Goal: Transaction & Acquisition: Obtain resource

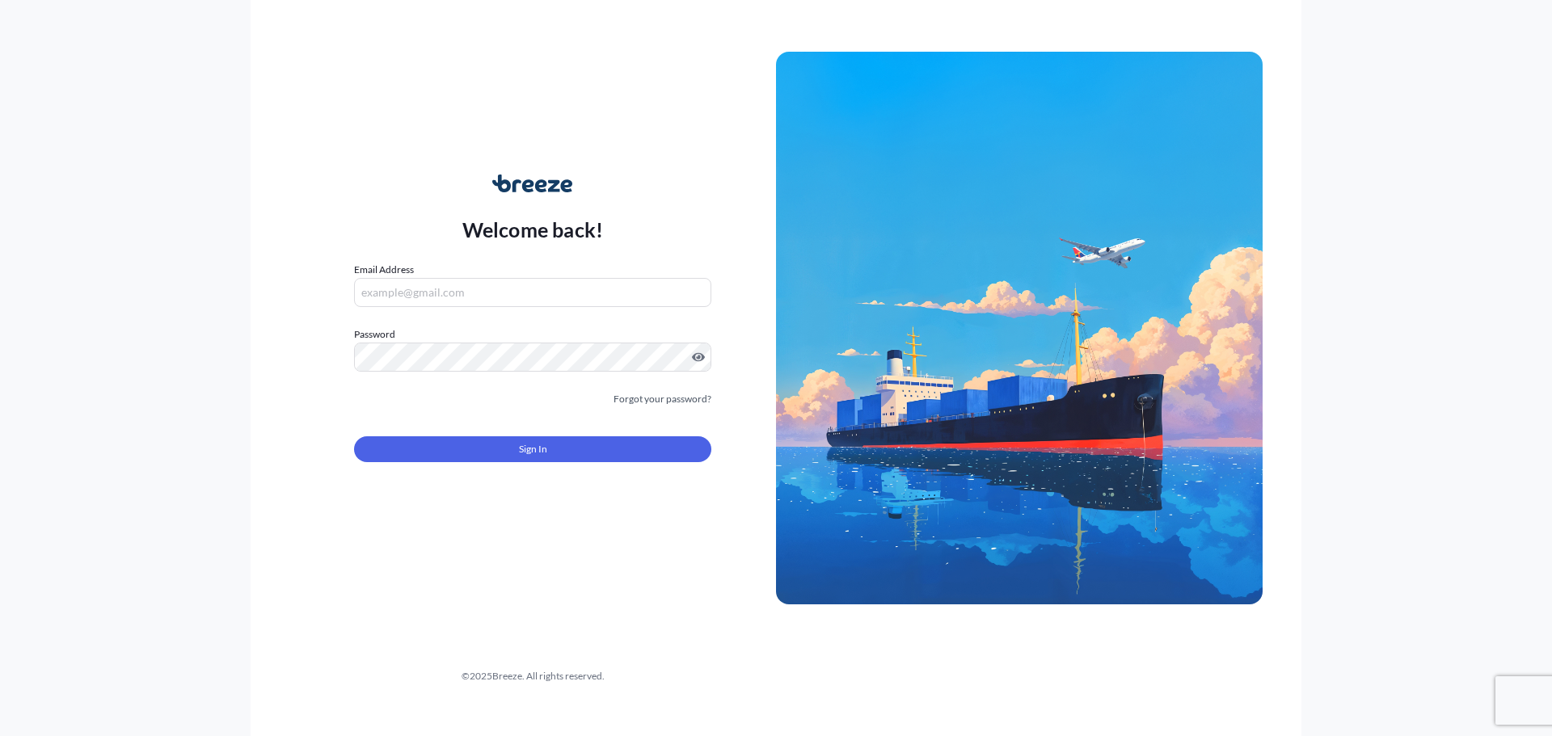
type input "[EMAIL_ADDRESS][DOMAIN_NAME]"
click at [532, 452] on span "Sign In" at bounding box center [533, 449] width 28 height 16
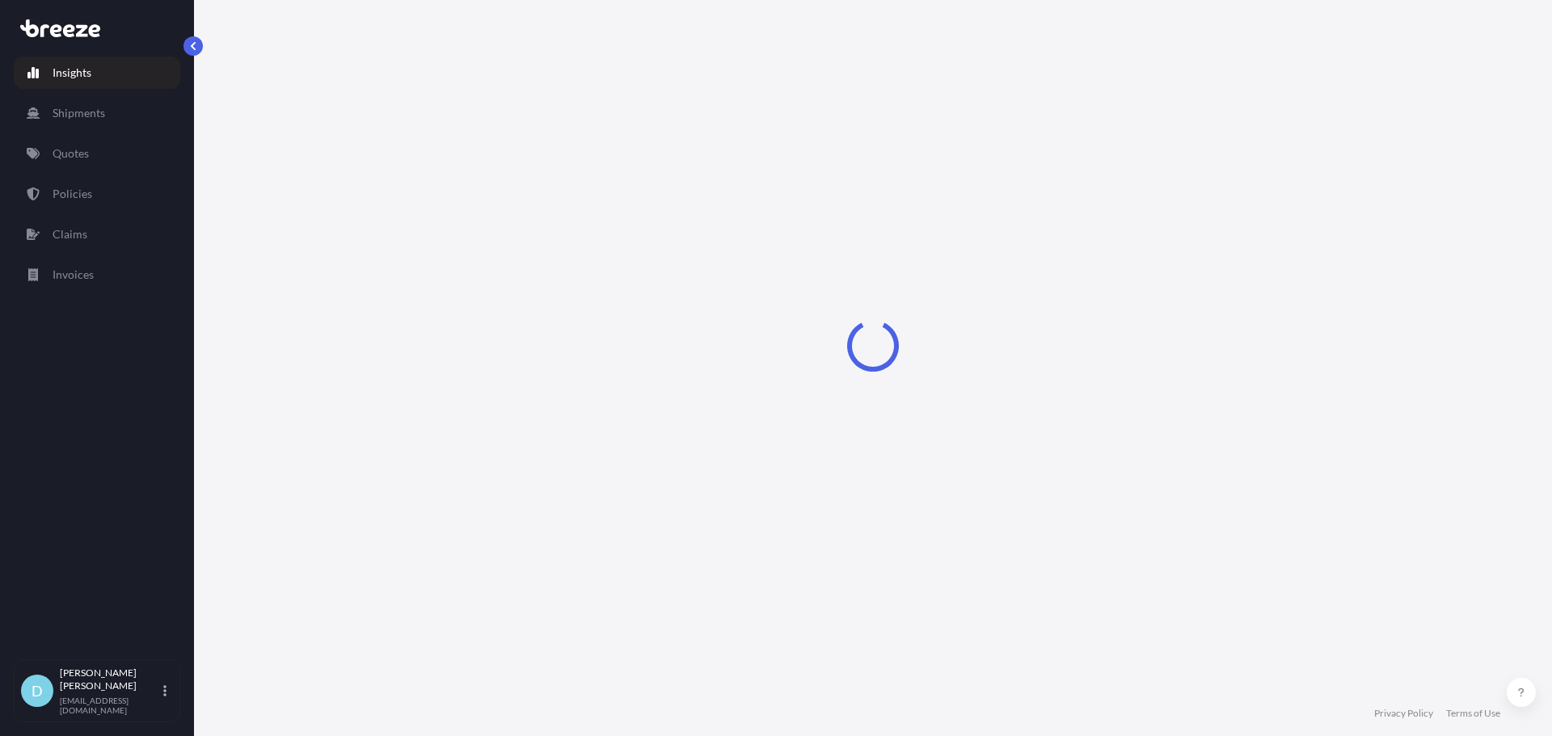
select select "2025"
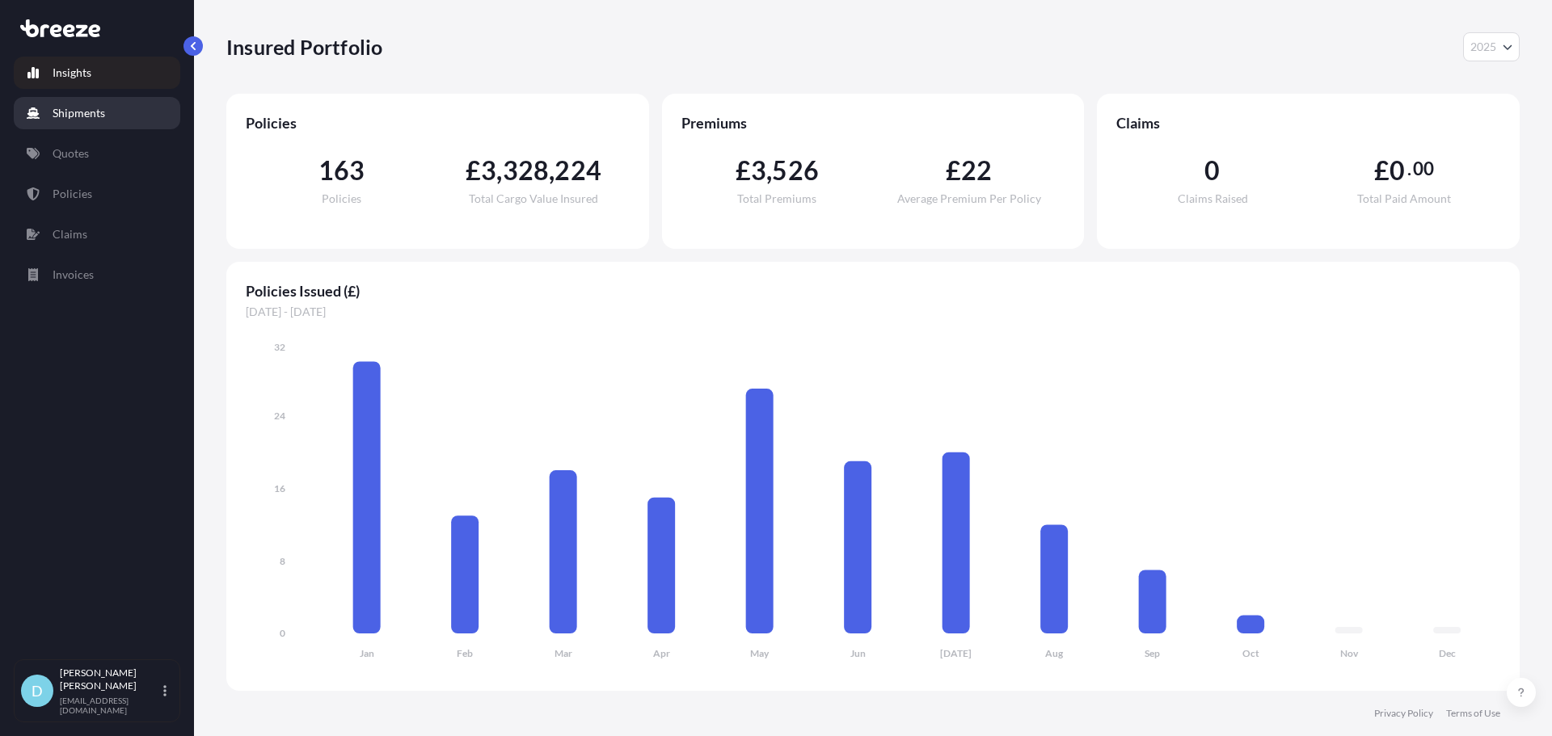
click at [88, 116] on p "Shipments" at bounding box center [79, 113] width 53 height 16
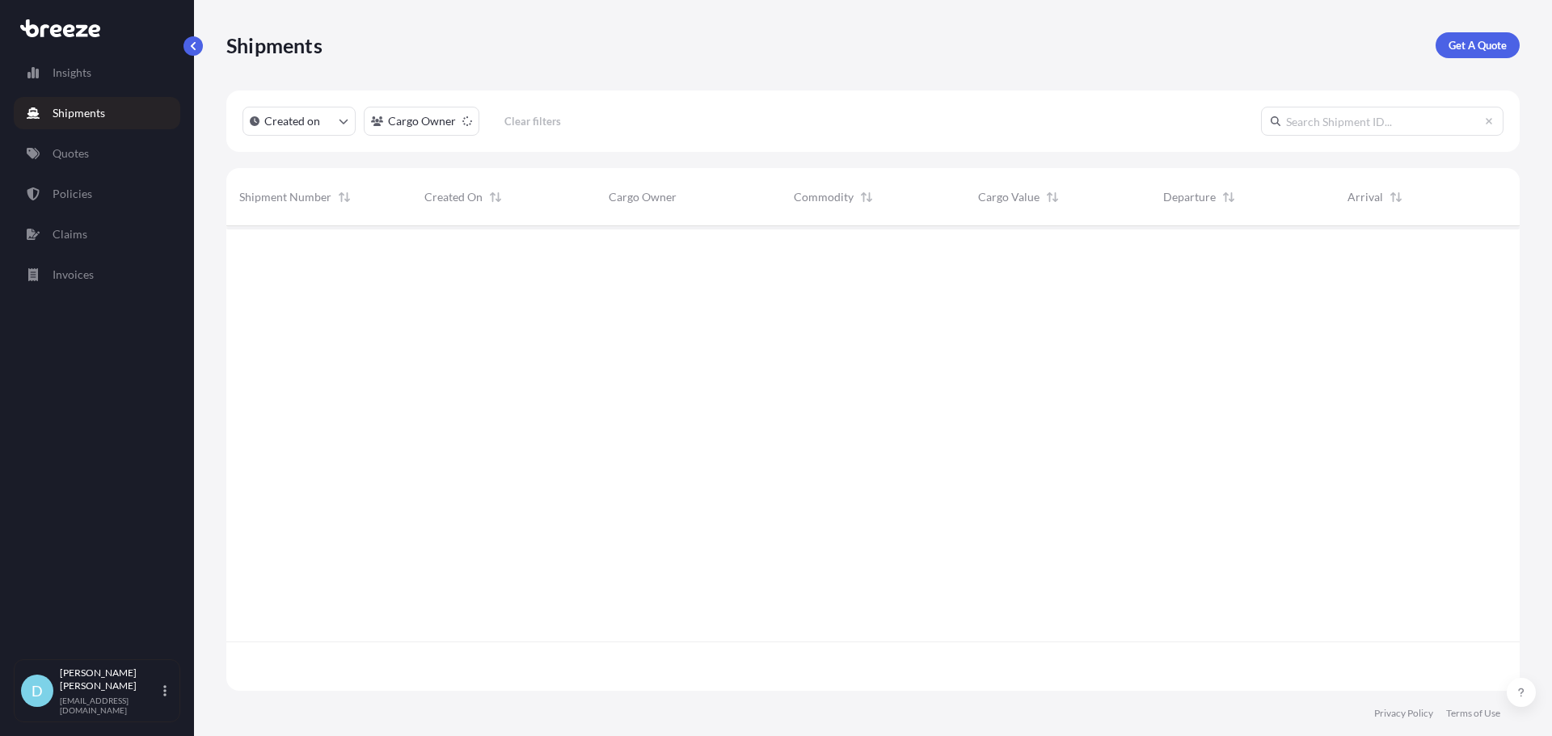
scroll to position [462, 1281]
click at [87, 148] on p "Quotes" at bounding box center [71, 154] width 36 height 16
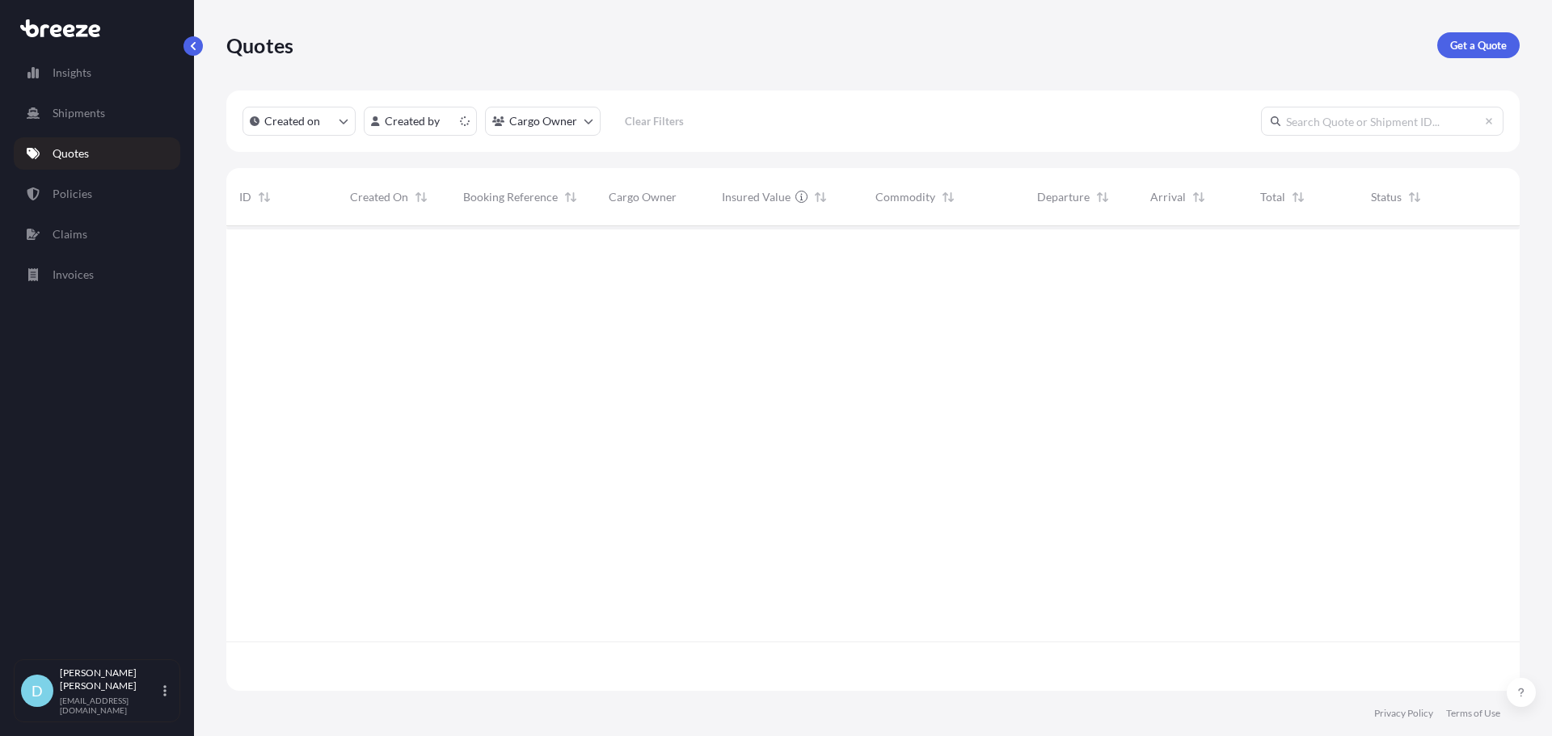
scroll to position [462, 1281]
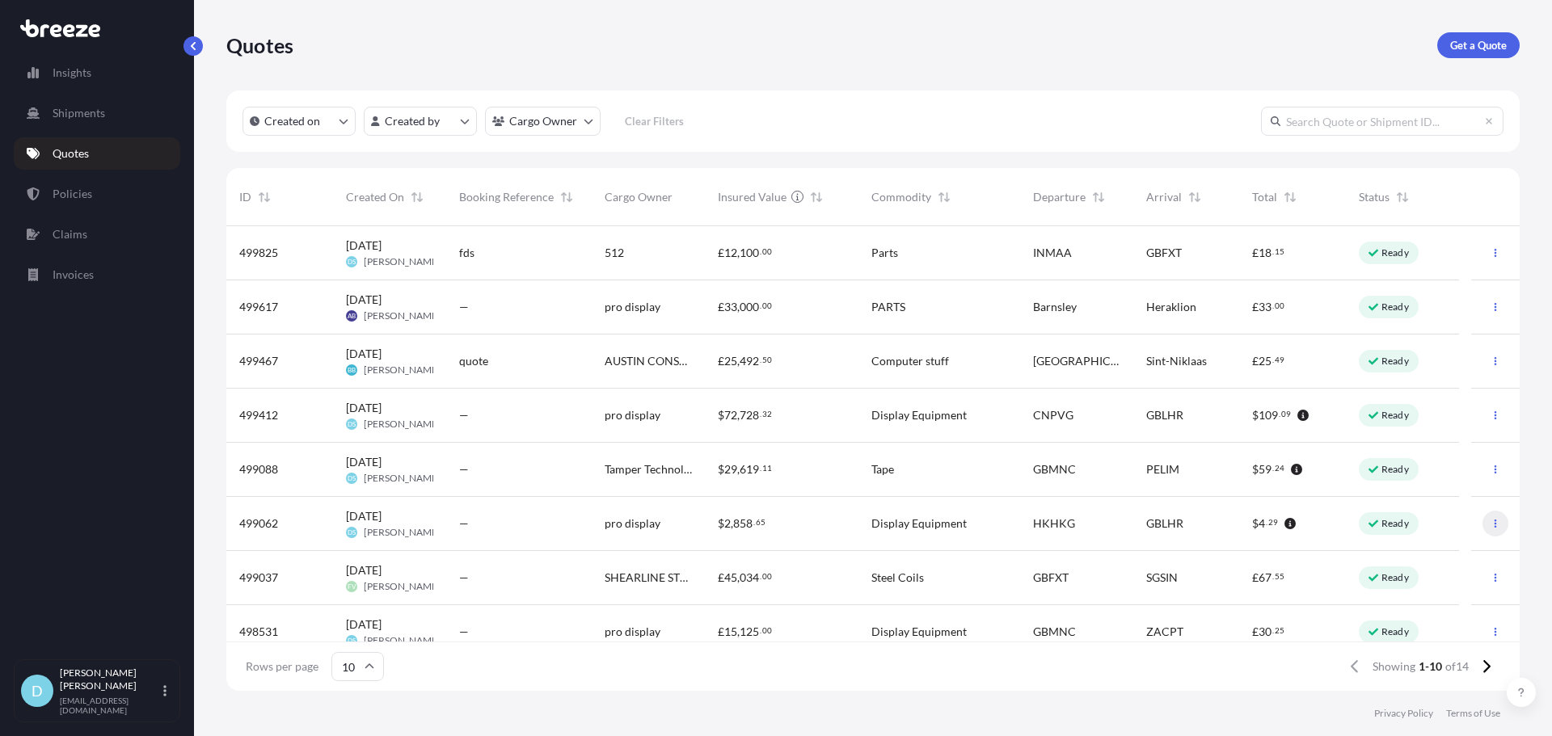
click at [1491, 526] on icon "button" at bounding box center [1496, 524] width 10 height 10
click at [1404, 559] on p "Duplicate quote" at bounding box center [1419, 556] width 81 height 16
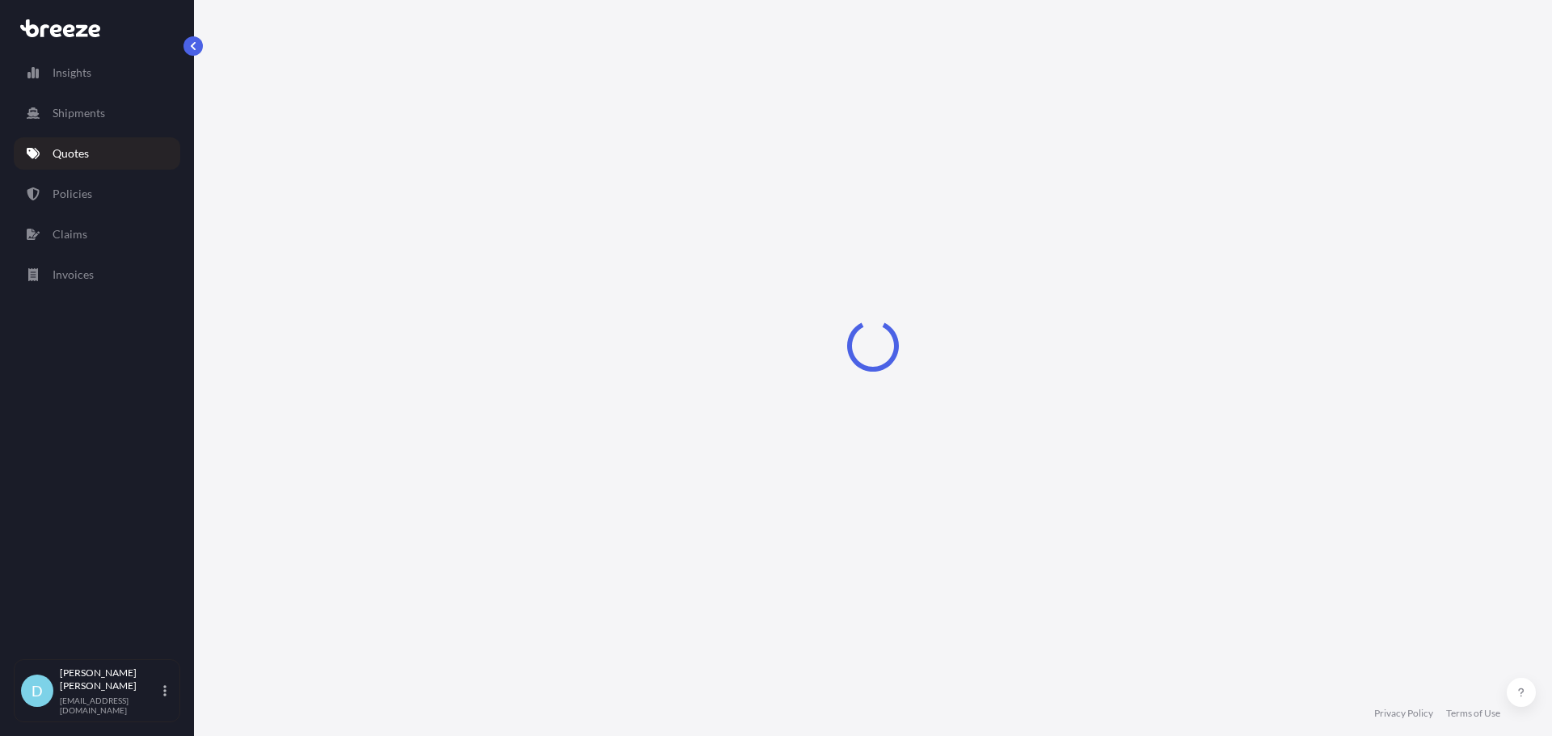
select select "Road"
select select "Air"
select select "Road"
select select "1"
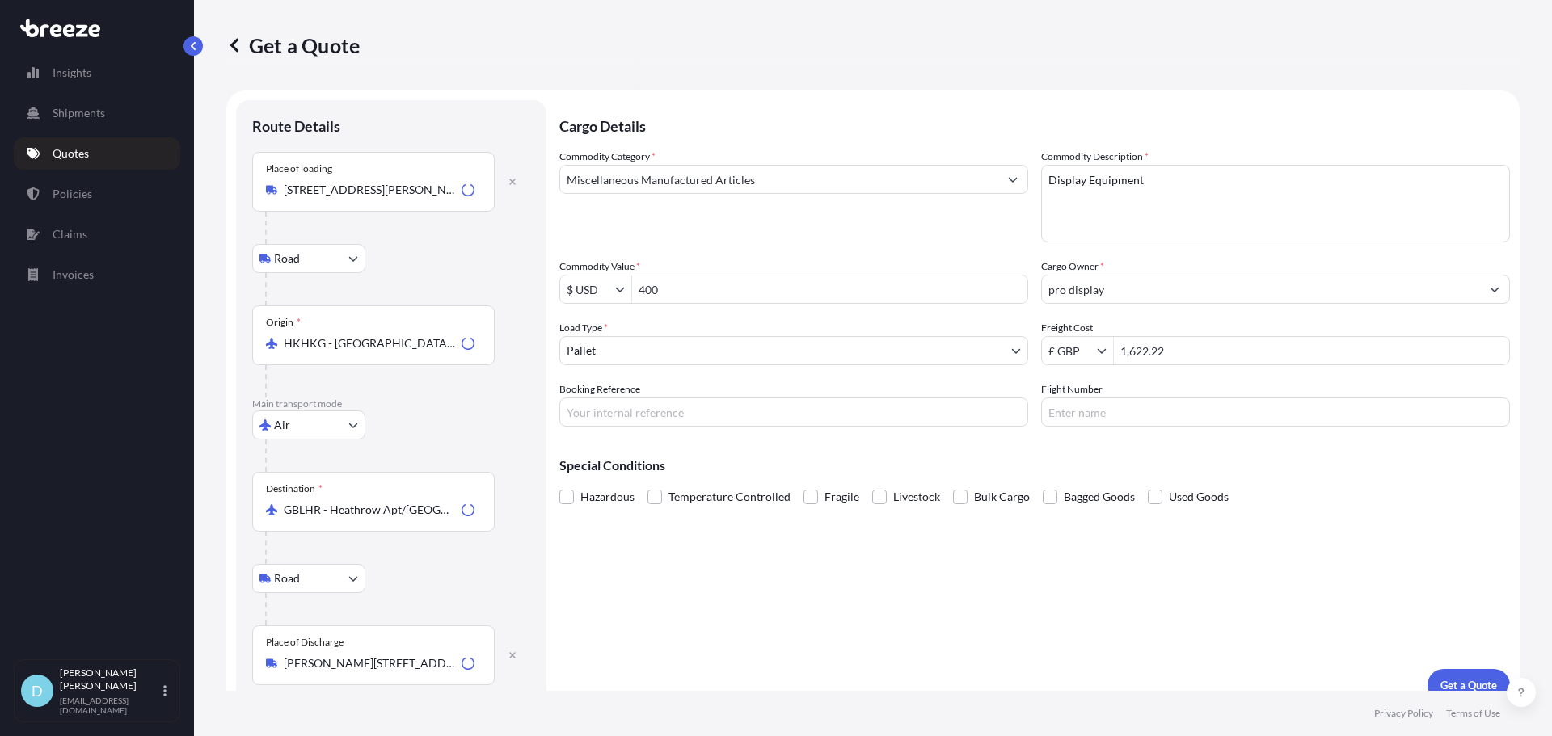
scroll to position [20, 0]
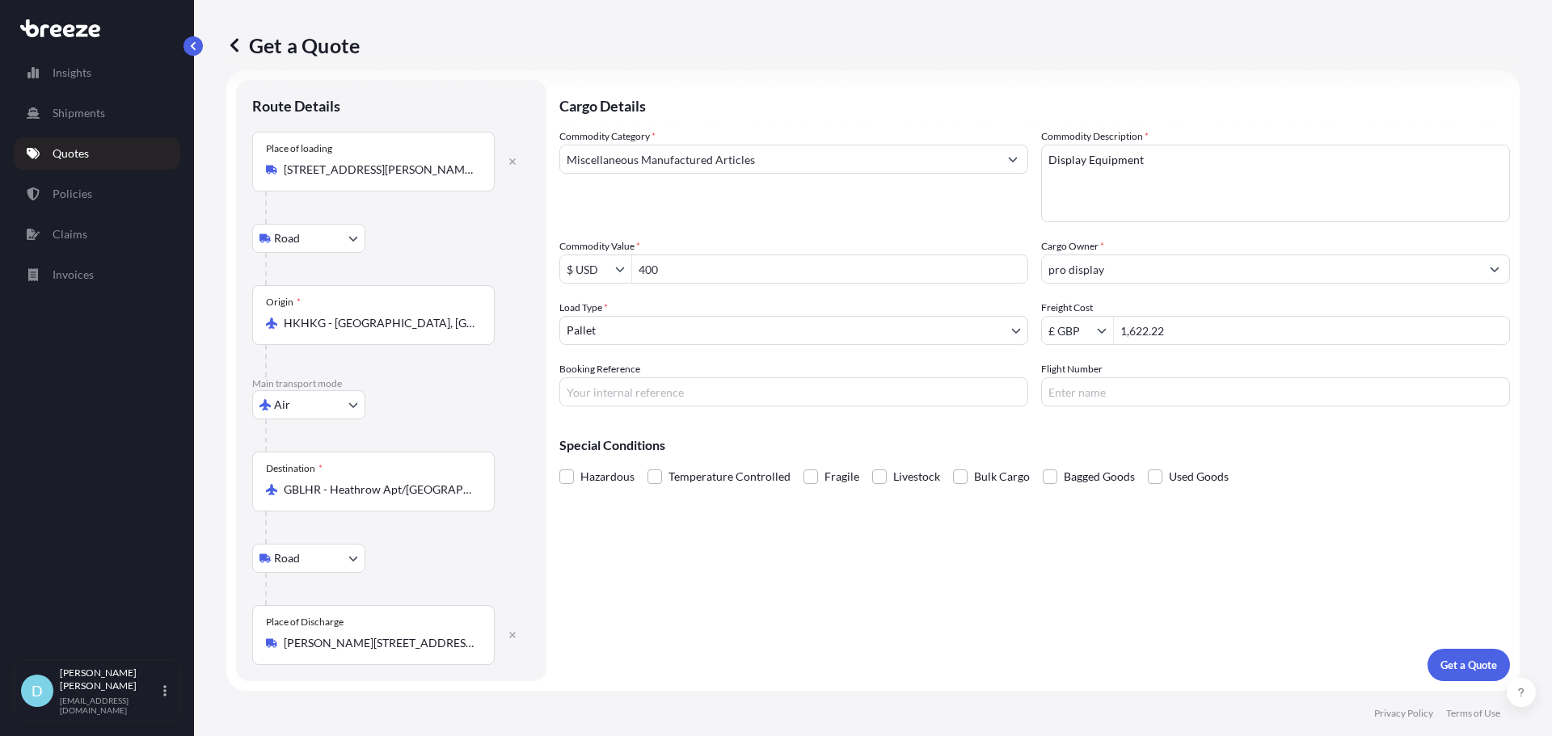
click at [356, 167] on input "[STREET_ADDRESS][PERSON_NAME][PERSON_NAME]" at bounding box center [379, 170] width 191 height 16
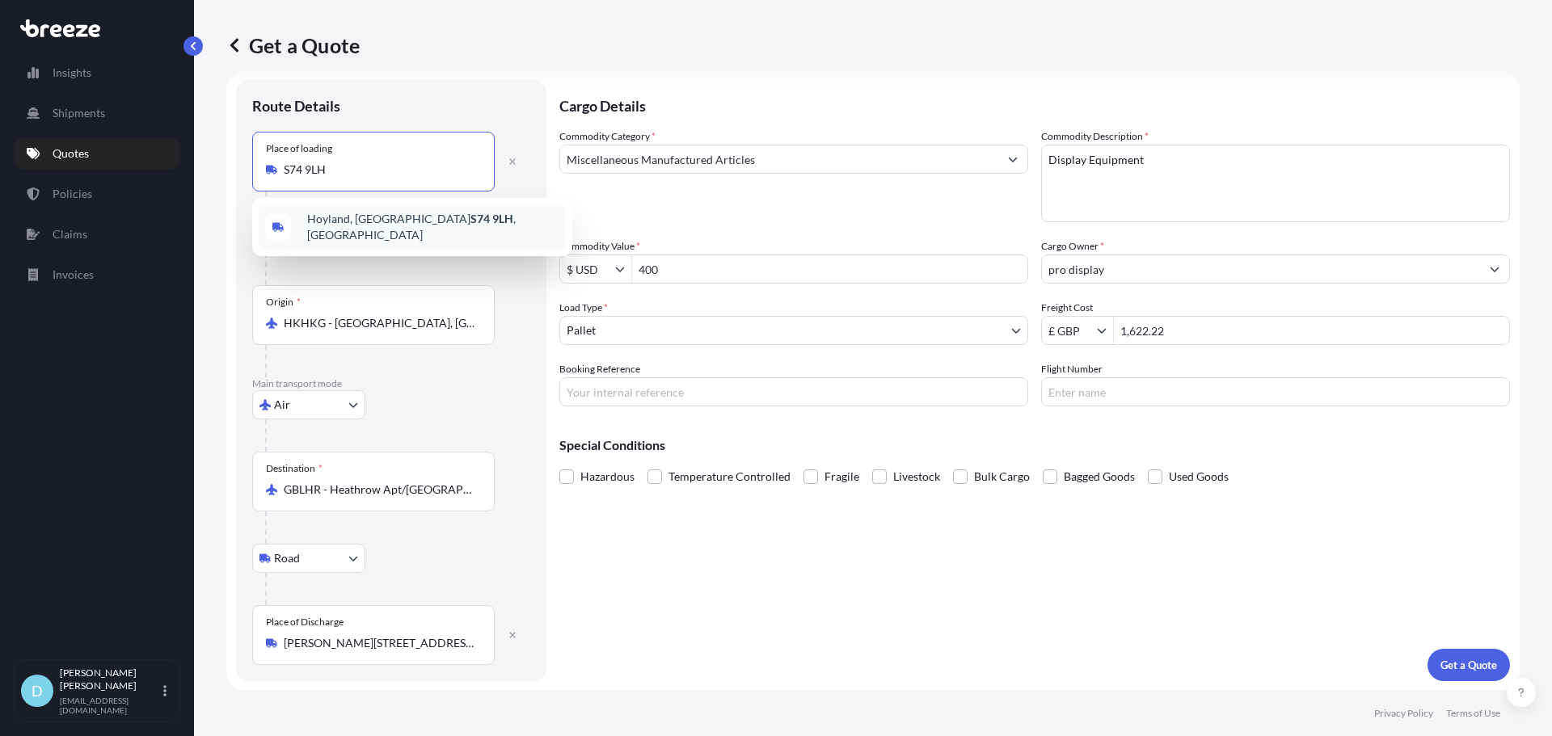
click at [356, 217] on span "[PERSON_NAME][STREET_ADDRESS][PERSON_NAME]" at bounding box center [433, 227] width 252 height 32
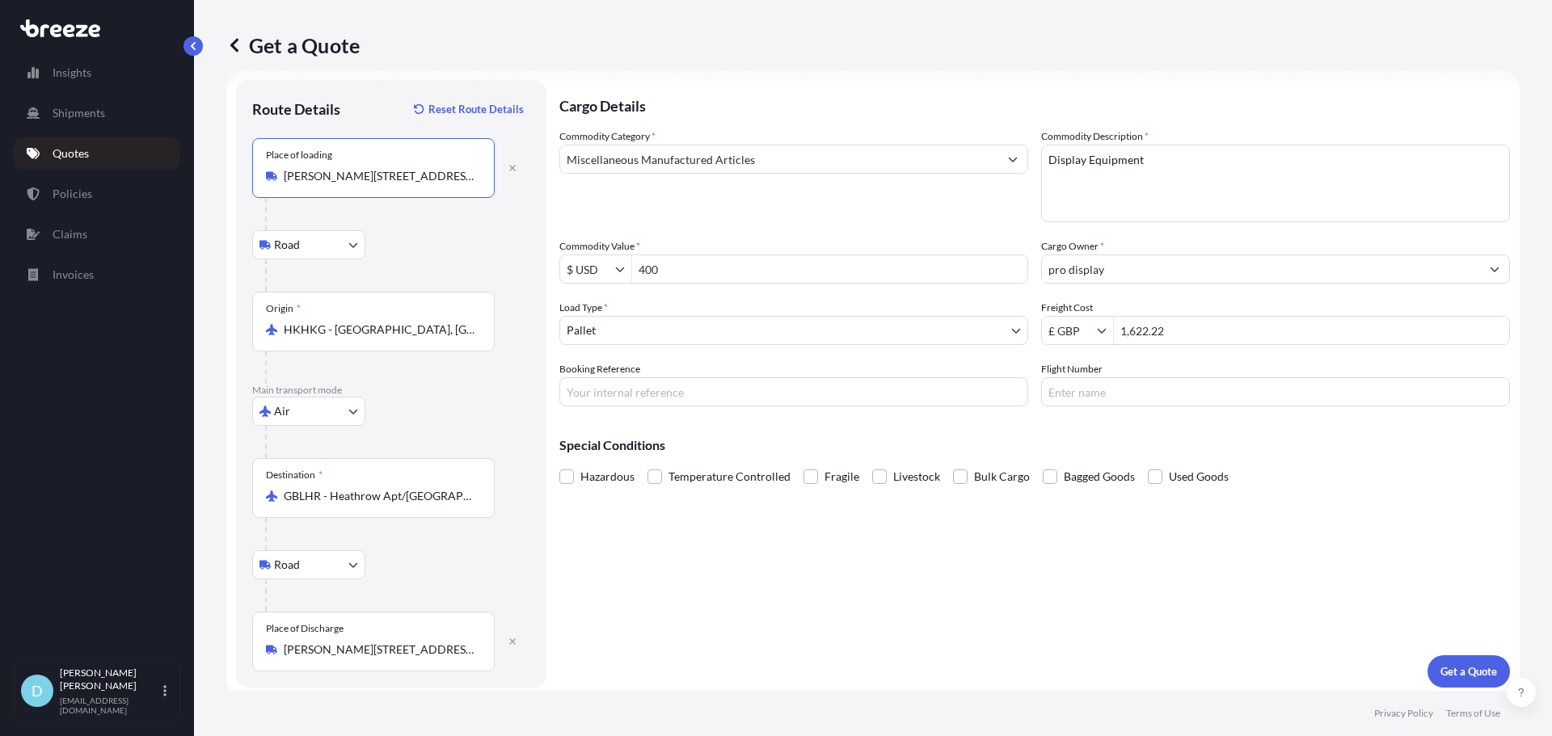
type input "[PERSON_NAME][STREET_ADDRESS][PERSON_NAME]"
click at [377, 340] on div "Origin * HKHKG - [GEOGRAPHIC_DATA], [GEOGRAPHIC_DATA]" at bounding box center [373, 322] width 243 height 60
click at [377, 338] on input "HKHKG - [GEOGRAPHIC_DATA], [GEOGRAPHIC_DATA]" at bounding box center [379, 330] width 191 height 16
click at [377, 340] on div "Origin * HKHKG - [GEOGRAPHIC_DATA], [GEOGRAPHIC_DATA]" at bounding box center [373, 322] width 243 height 60
click at [377, 338] on input "HKHKG - [GEOGRAPHIC_DATA], [GEOGRAPHIC_DATA]" at bounding box center [379, 330] width 191 height 16
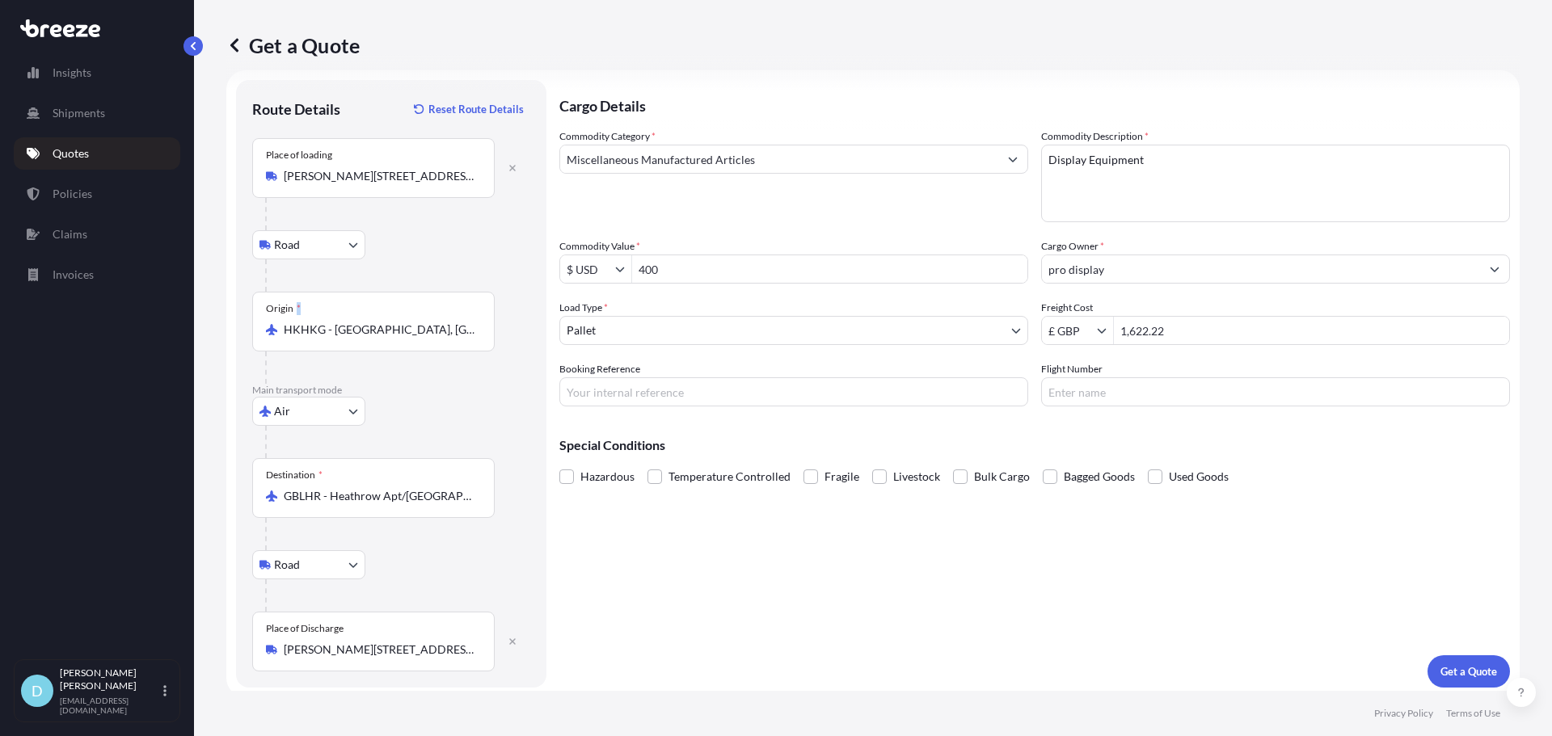
click at [374, 340] on div "Origin * HKHKG - [GEOGRAPHIC_DATA], [GEOGRAPHIC_DATA]" at bounding box center [373, 322] width 243 height 60
click at [374, 338] on input "HKHKG - [GEOGRAPHIC_DATA], [GEOGRAPHIC_DATA]" at bounding box center [379, 330] width 191 height 16
click at [374, 340] on div "Origin * HKHKG - [GEOGRAPHIC_DATA], [GEOGRAPHIC_DATA]" at bounding box center [373, 322] width 243 height 60
click at [374, 338] on input "HKHKG - [GEOGRAPHIC_DATA], [GEOGRAPHIC_DATA]" at bounding box center [379, 330] width 191 height 16
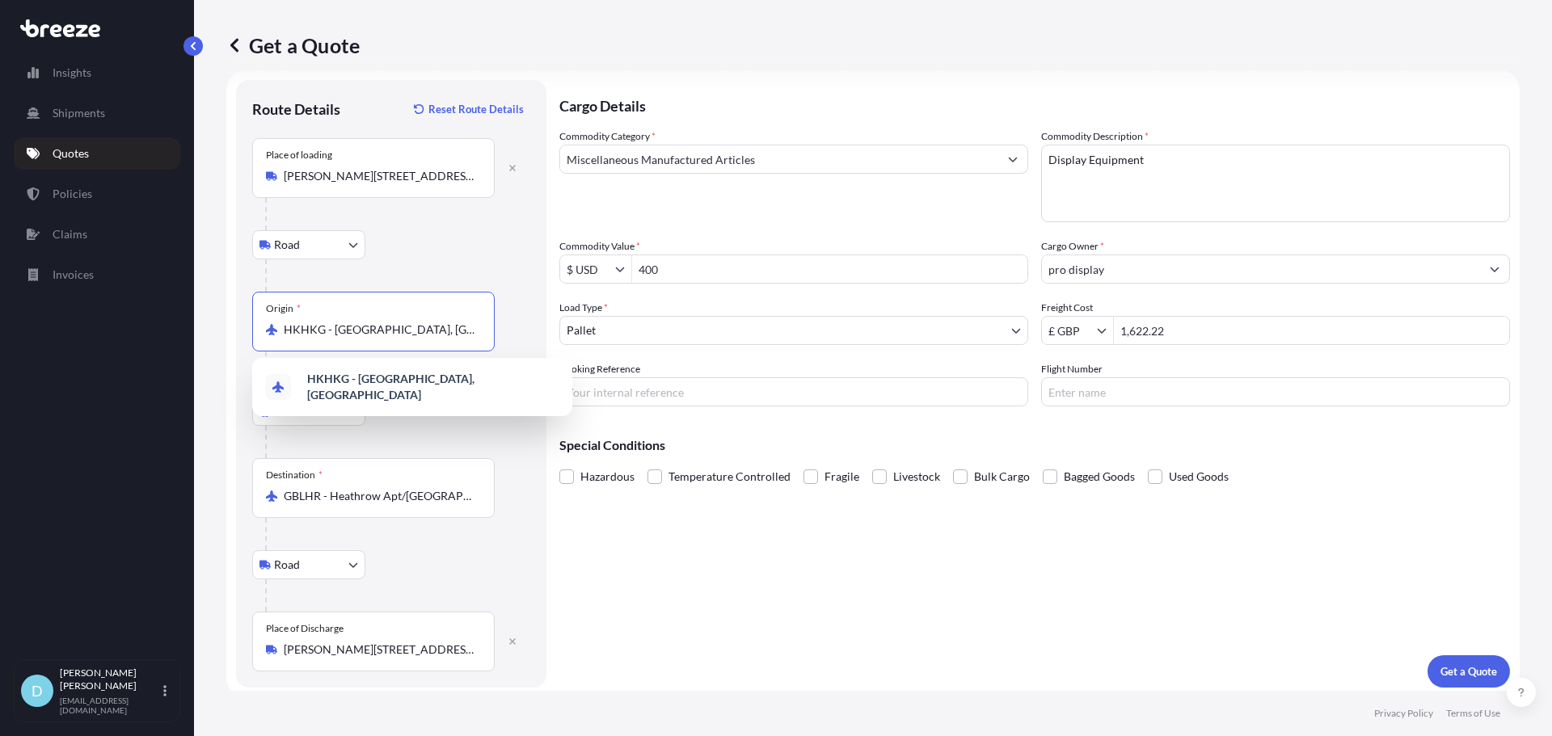
click at [374, 340] on div "Origin * HKHKG - [GEOGRAPHIC_DATA], [GEOGRAPHIC_DATA]" at bounding box center [373, 322] width 243 height 60
click at [374, 338] on input "HKHKG - [GEOGRAPHIC_DATA], [GEOGRAPHIC_DATA]" at bounding box center [379, 330] width 191 height 16
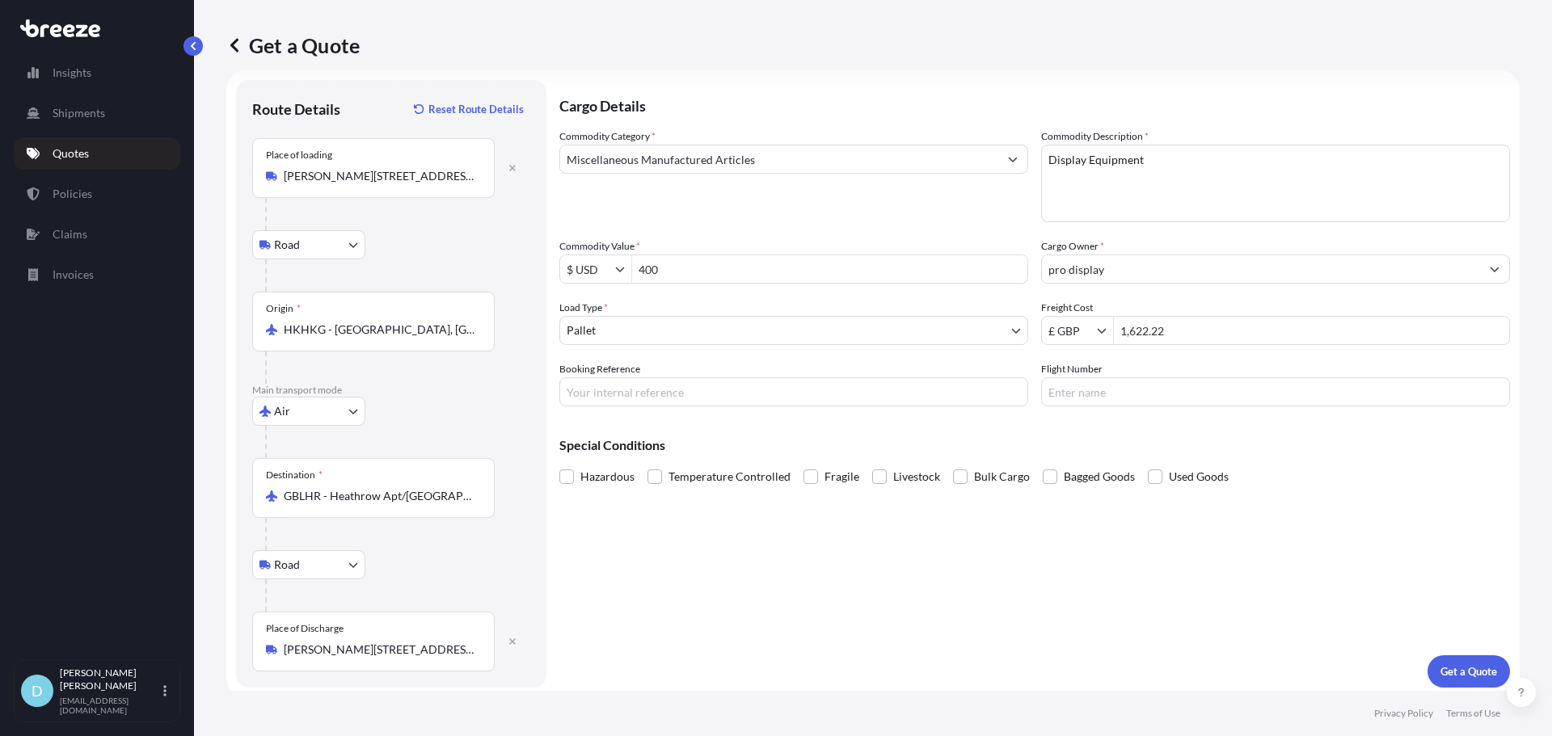
click at [375, 338] on div "Origin * HKHKG - [GEOGRAPHIC_DATA], [GEOGRAPHIC_DATA]" at bounding box center [373, 322] width 243 height 60
click at [375, 338] on input "HKHKG - [GEOGRAPHIC_DATA], [GEOGRAPHIC_DATA]" at bounding box center [379, 330] width 191 height 16
click at [375, 338] on div "Origin * HKHKG - [GEOGRAPHIC_DATA], [GEOGRAPHIC_DATA]" at bounding box center [373, 322] width 243 height 60
click at [375, 338] on input "HKHKG - [GEOGRAPHIC_DATA], [GEOGRAPHIC_DATA]" at bounding box center [379, 330] width 191 height 16
click at [375, 327] on input "HKHKG - [GEOGRAPHIC_DATA], [GEOGRAPHIC_DATA]" at bounding box center [379, 330] width 191 height 16
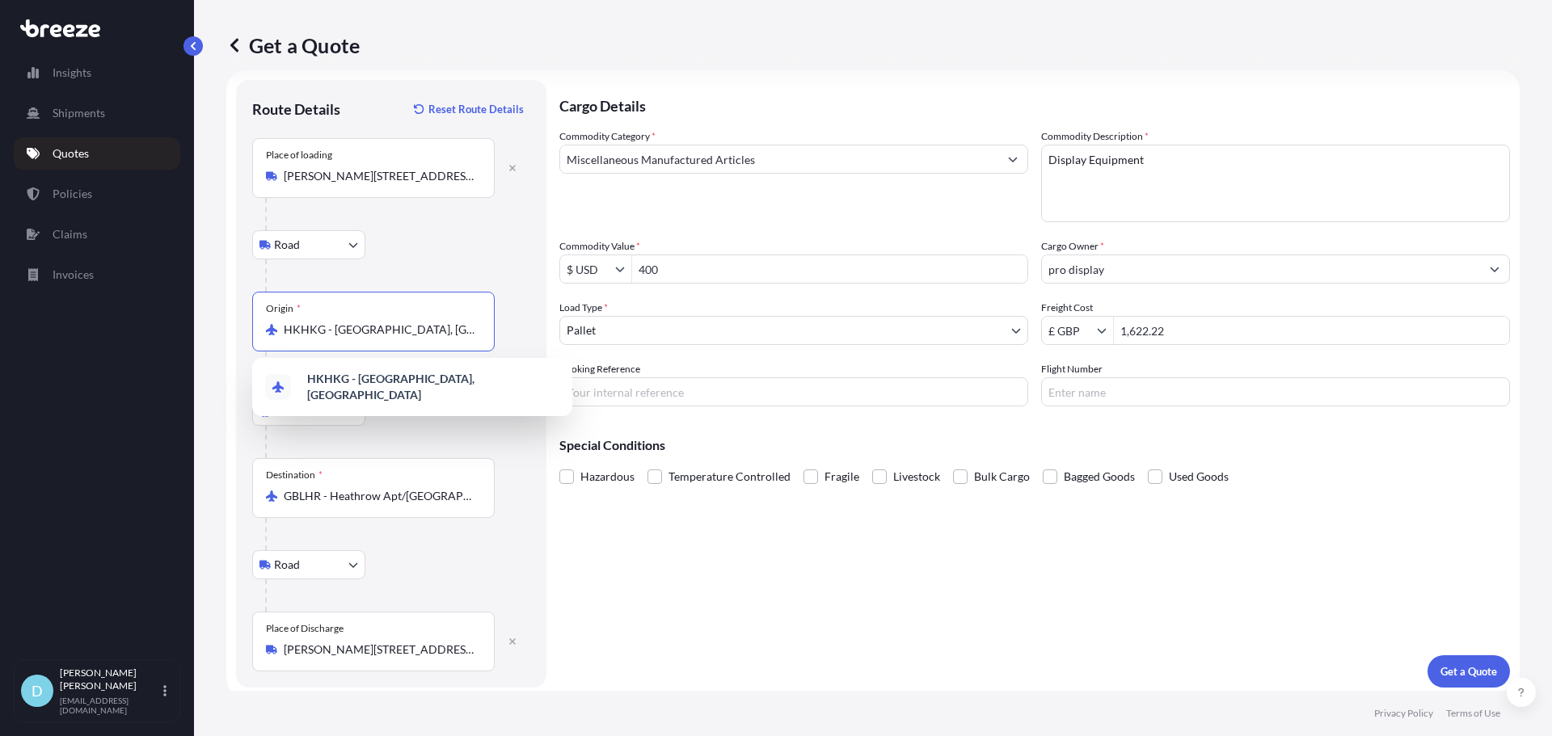
click at [375, 327] on input "HKHKG - [GEOGRAPHIC_DATA], [GEOGRAPHIC_DATA]" at bounding box center [379, 330] width 191 height 16
click at [478, 327] on div "HKHKG - [GEOGRAPHIC_DATA], [GEOGRAPHIC_DATA]" at bounding box center [373, 330] width 215 height 16
click at [475, 327] on input "HKHKG - [GEOGRAPHIC_DATA], [GEOGRAPHIC_DATA]" at bounding box center [379, 330] width 191 height 16
drag, startPoint x: 471, startPoint y: 327, endPoint x: 76, endPoint y: 320, distance: 395.4
click at [77, 320] on div "Insights Shipments Quotes Policies Claims Invoices D [PERSON_NAME] [PERSON_NAME…" at bounding box center [776, 368] width 1552 height 736
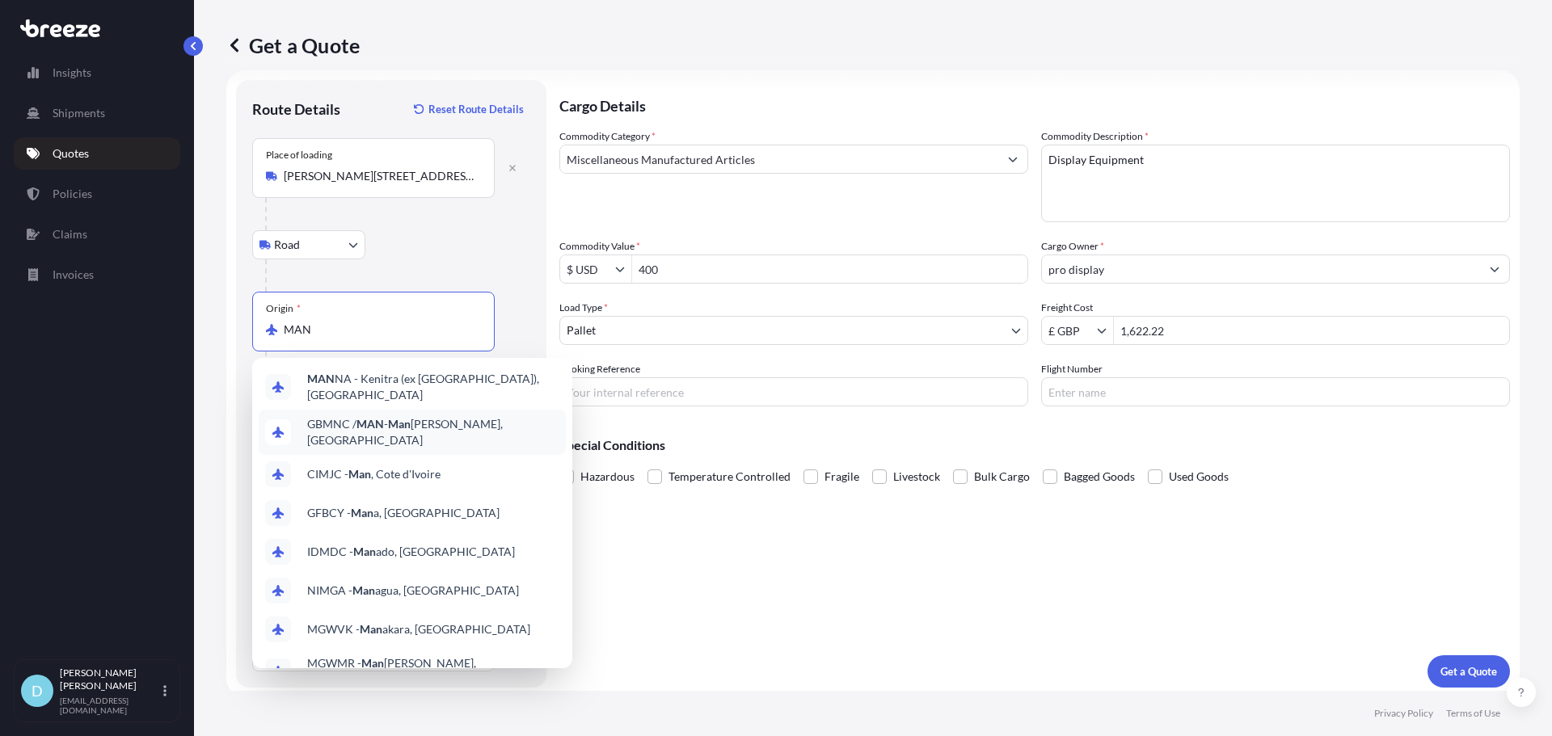
click at [398, 416] on span "GBMNC / MAN - Man [PERSON_NAME], [GEOGRAPHIC_DATA]" at bounding box center [433, 432] width 252 height 32
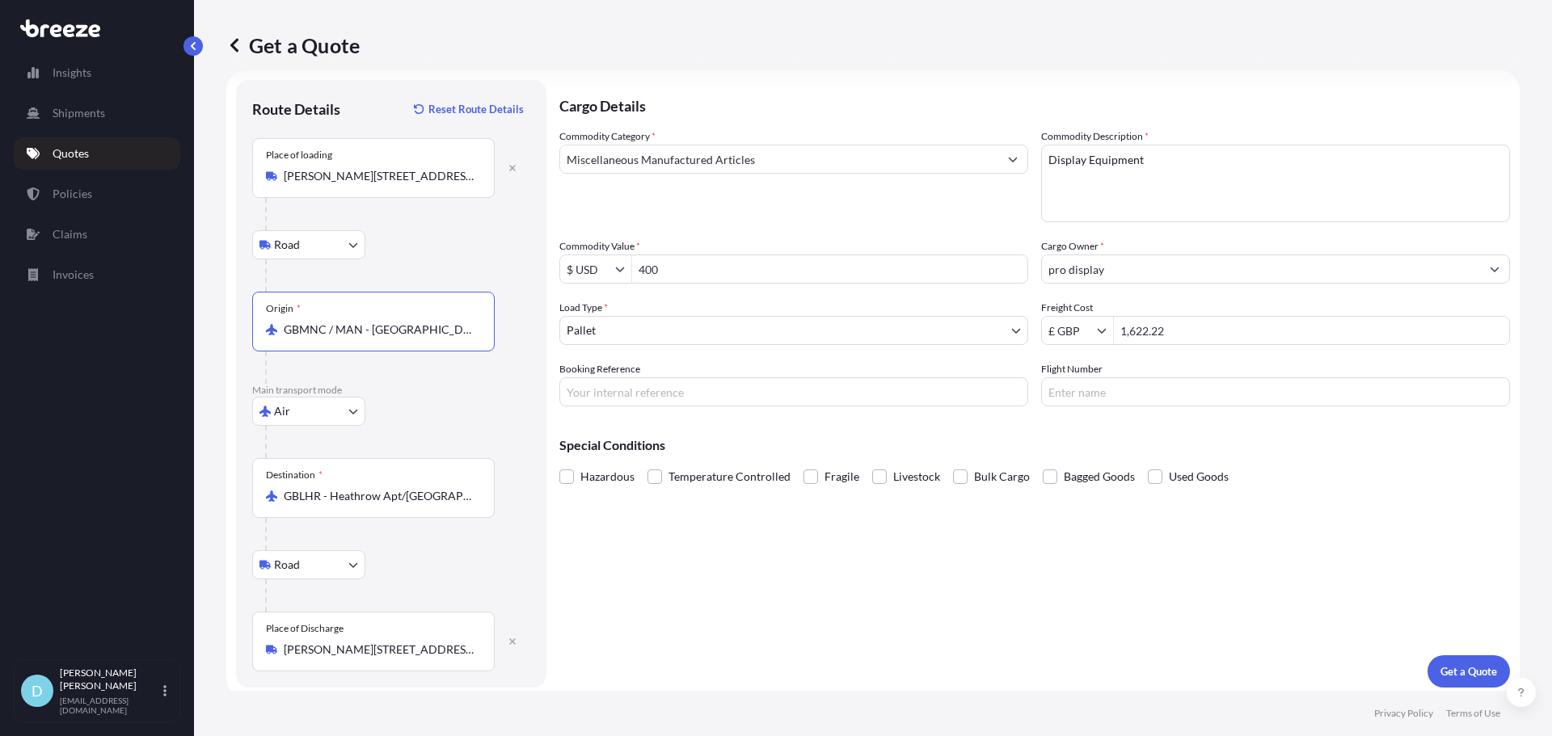
type input "GBMNC / MAN - [GEOGRAPHIC_DATA], [GEOGRAPHIC_DATA]"
click at [411, 497] on input "GBLHR - Heathrow Apt/[GEOGRAPHIC_DATA], [GEOGRAPHIC_DATA]" at bounding box center [379, 496] width 191 height 16
drag, startPoint x: 475, startPoint y: 497, endPoint x: 195, endPoint y: 491, distance: 279.8
click at [195, 491] on div "Get a Quote Route Details Reset Route Details Place of loading [GEOGRAPHIC_DATA…" at bounding box center [873, 345] width 1358 height 691
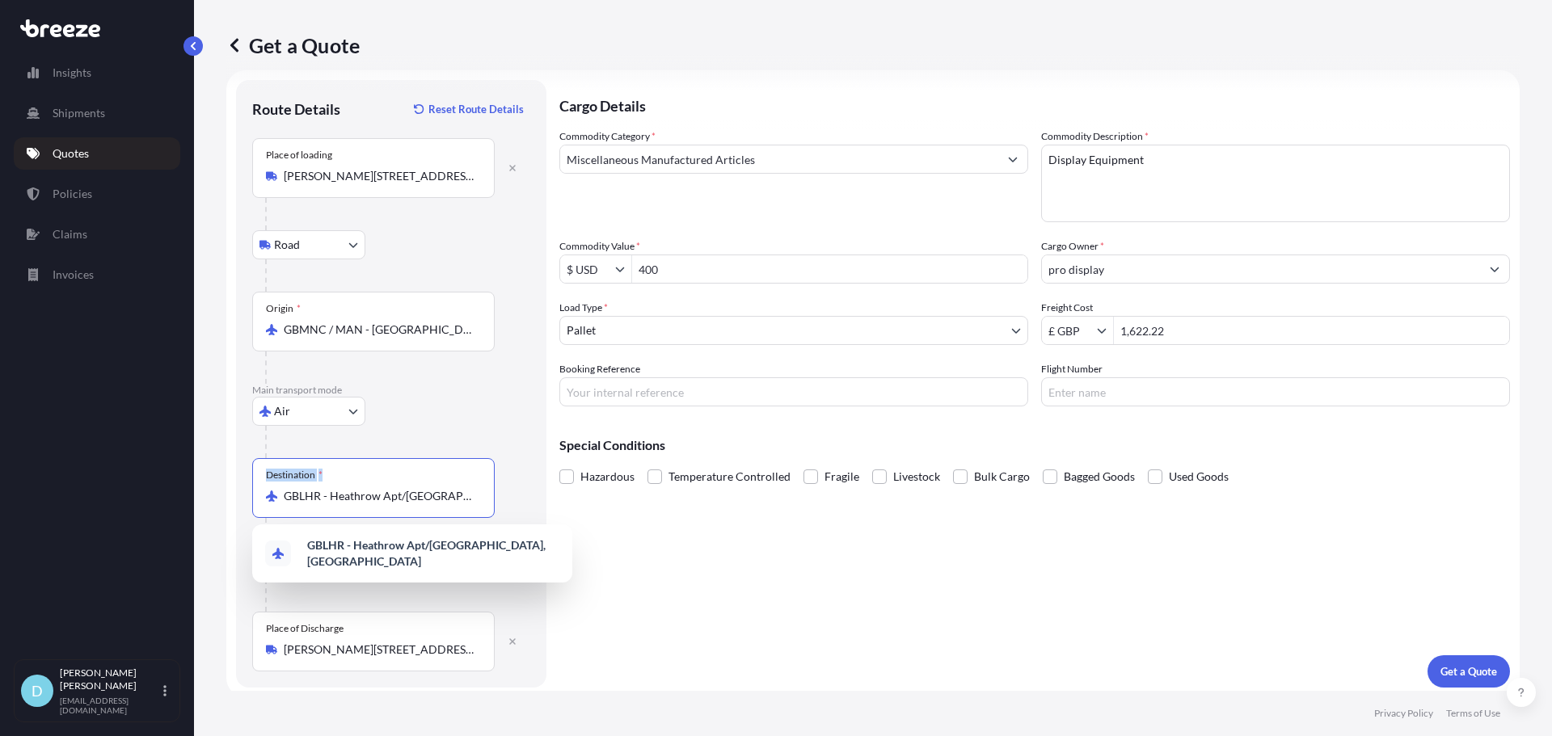
click at [313, 496] on input "GBLHR - Heathrow Apt/[GEOGRAPHIC_DATA], [GEOGRAPHIC_DATA]" at bounding box center [379, 496] width 191 height 16
drag, startPoint x: 307, startPoint y: 496, endPoint x: 528, endPoint y: 496, distance: 220.7
click at [528, 496] on div "Destination * GBLHR - Heathrow Apt/[GEOGRAPHIC_DATA], [GEOGRAPHIC_DATA]" at bounding box center [391, 504] width 278 height 92
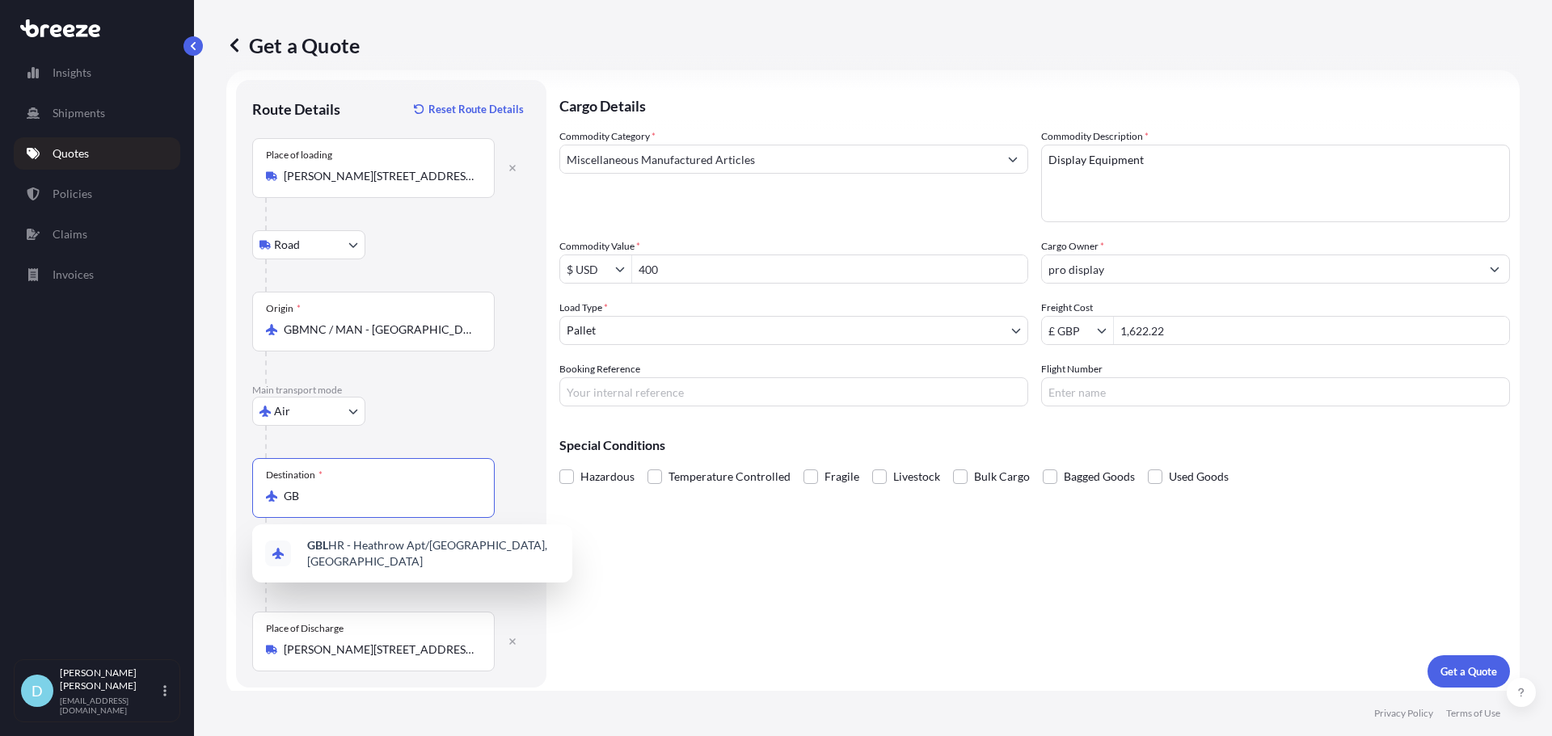
type input "G"
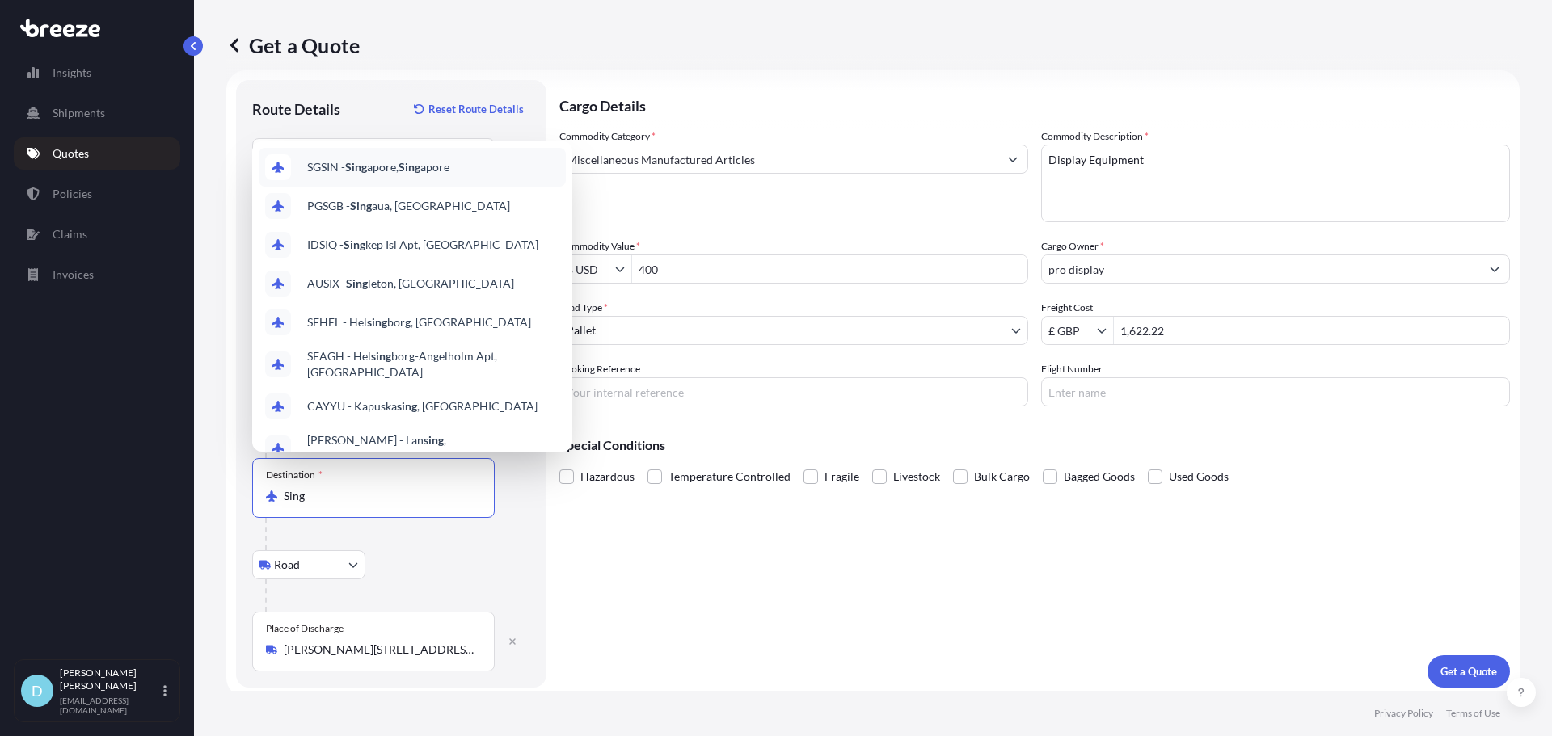
click at [462, 171] on div "SGSIN - Sing apore, Sing apore" at bounding box center [412, 167] width 307 height 39
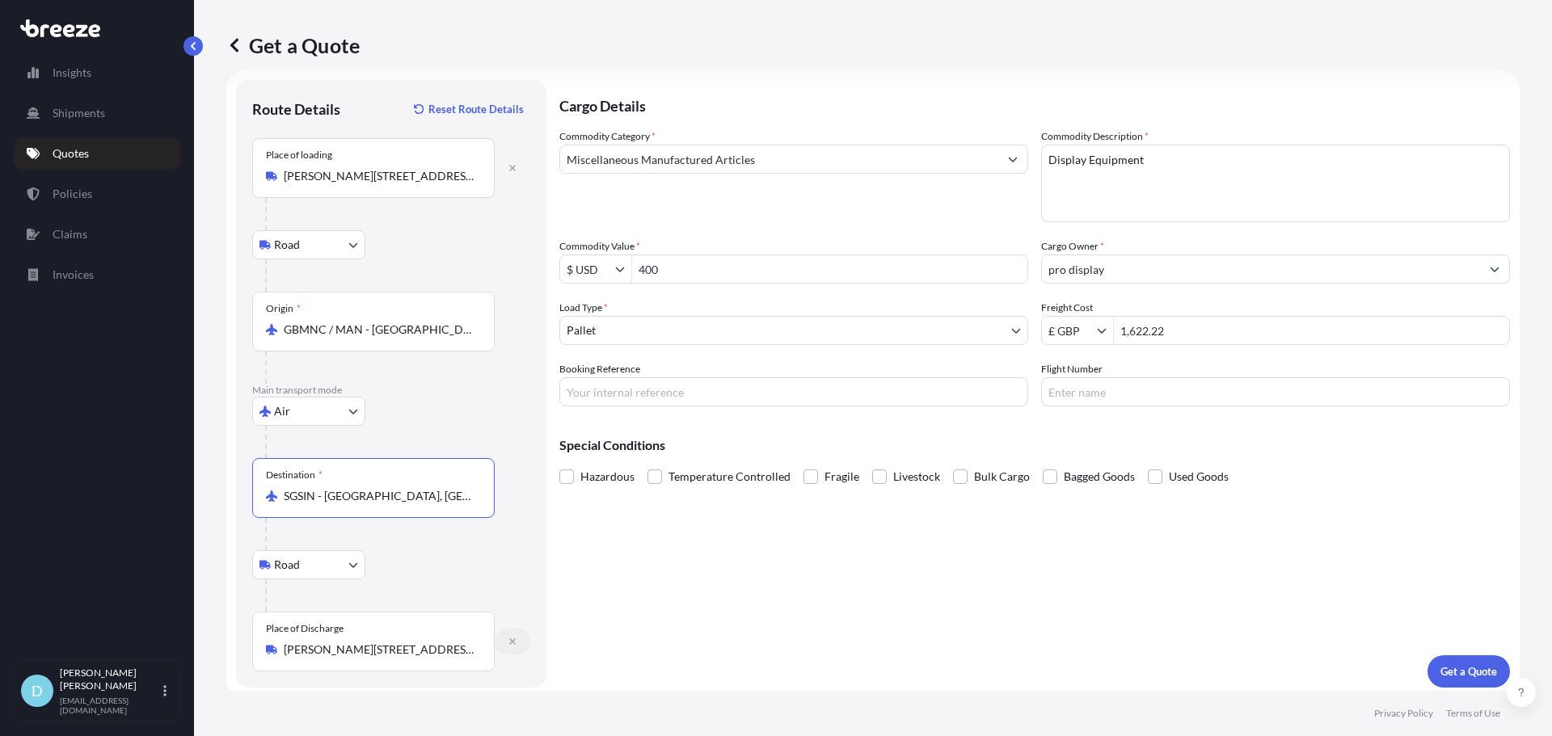
type input "SGSIN - [GEOGRAPHIC_DATA], [GEOGRAPHIC_DATA]"
click at [513, 648] on button "button" at bounding box center [513, 642] width 36 height 26
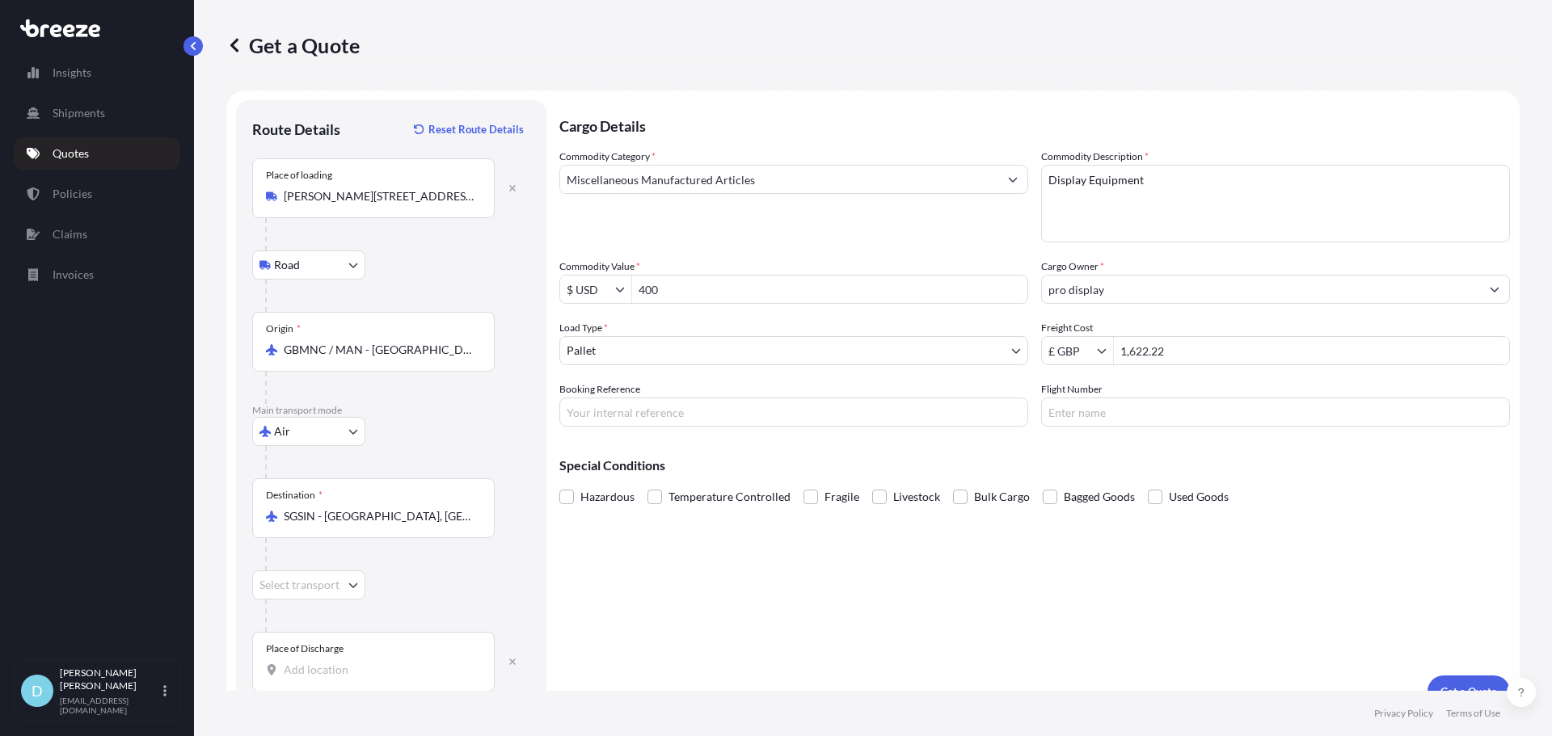
click at [403, 652] on div "Place of Discharge" at bounding box center [373, 662] width 243 height 60
click at [403, 662] on input "Place of Discharge" at bounding box center [379, 670] width 191 height 16
click at [393, 660] on div "Place of Discharge" at bounding box center [373, 662] width 243 height 60
click at [393, 662] on input "Place of Discharge" at bounding box center [379, 670] width 191 height 16
paste input "Technip FMC, [STREET_ADDRESS]"
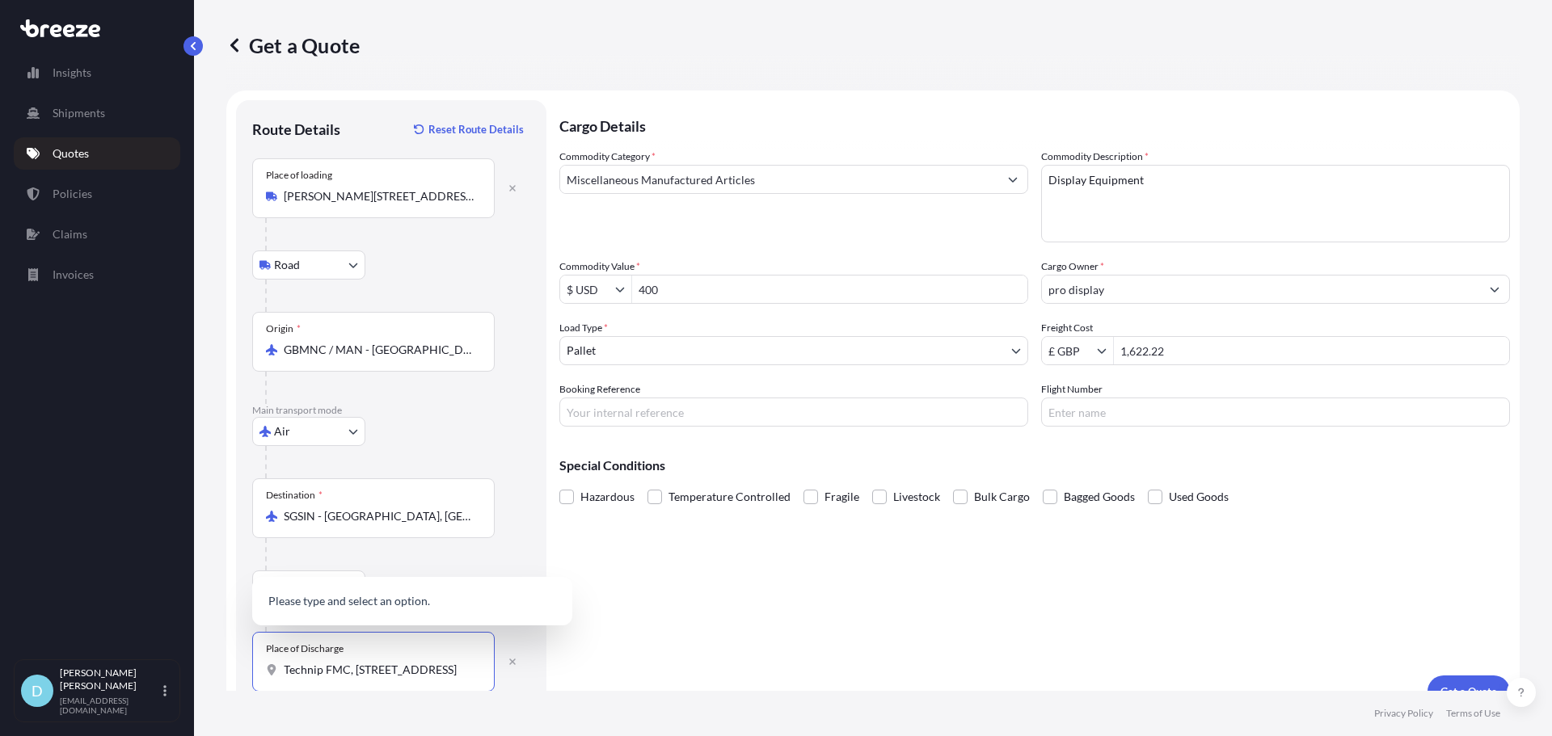
click at [378, 662] on input "Technip FMC, [STREET_ADDRESS]" at bounding box center [379, 670] width 191 height 16
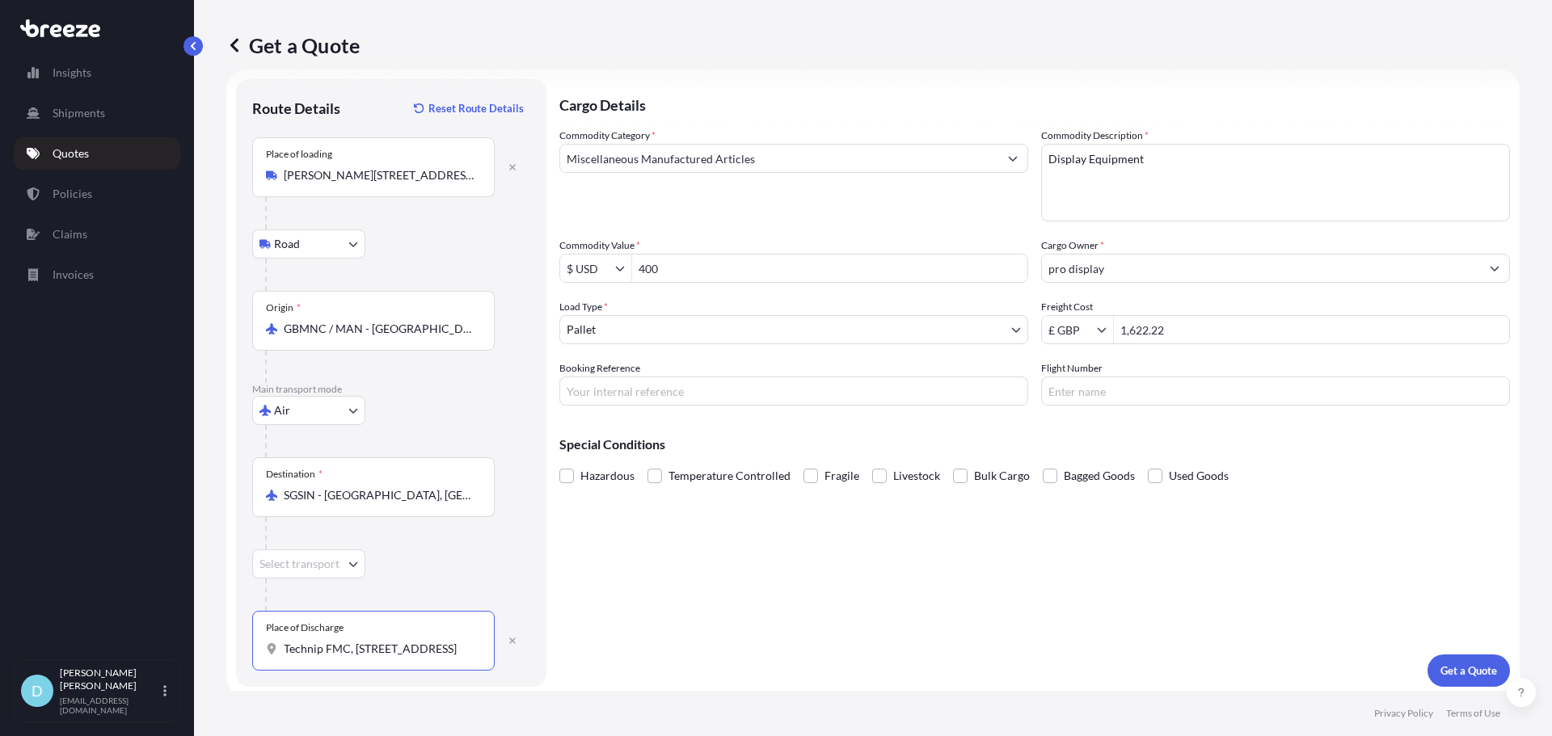
scroll to position [27, 0]
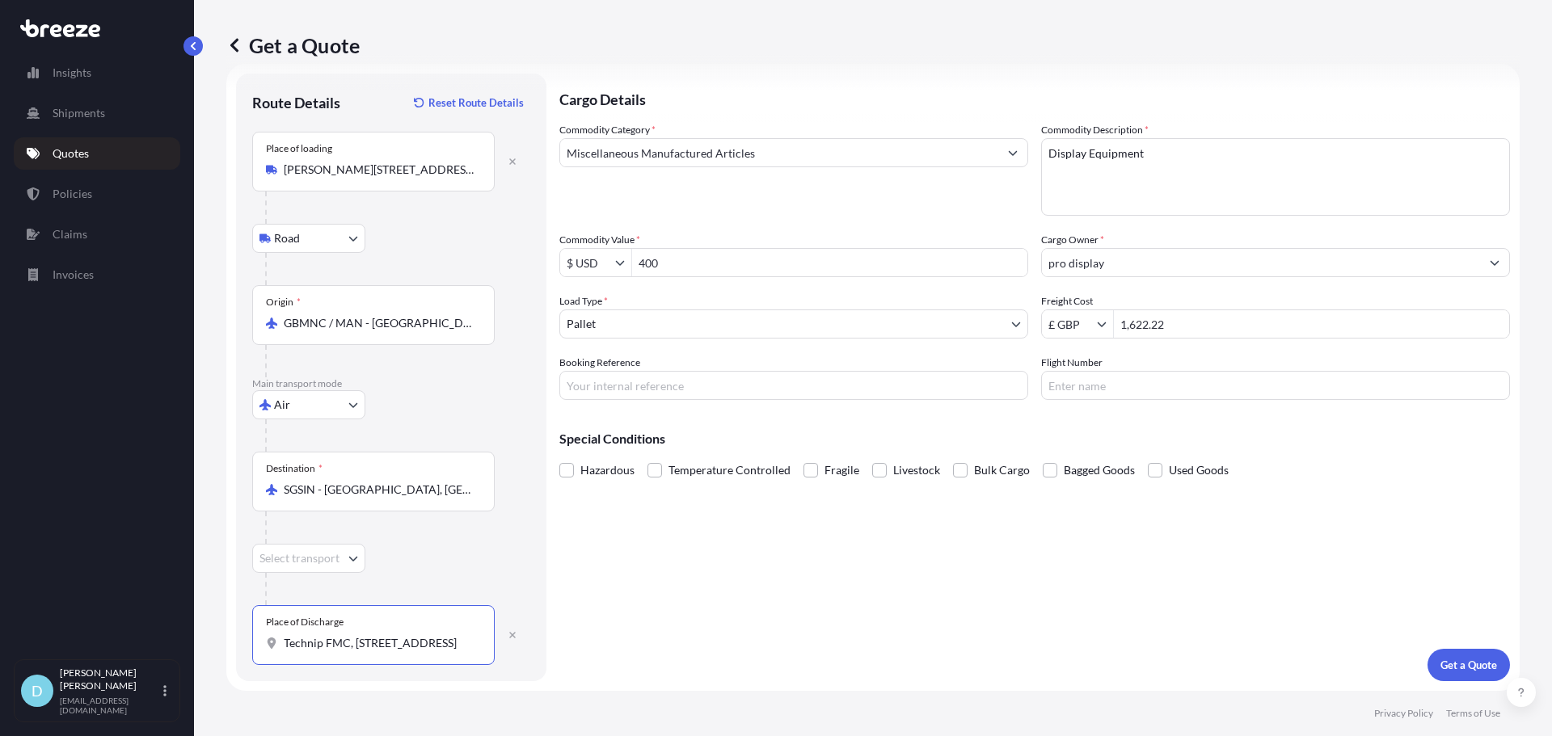
type input "Technip FMC, [STREET_ADDRESS]"
click at [431, 617] on div "Place of Discharge Technip FMC, [STREET_ADDRESS]" at bounding box center [373, 635] width 243 height 60
click at [431, 635] on input "Technip FMC, [STREET_ADDRESS]" at bounding box center [379, 643] width 191 height 16
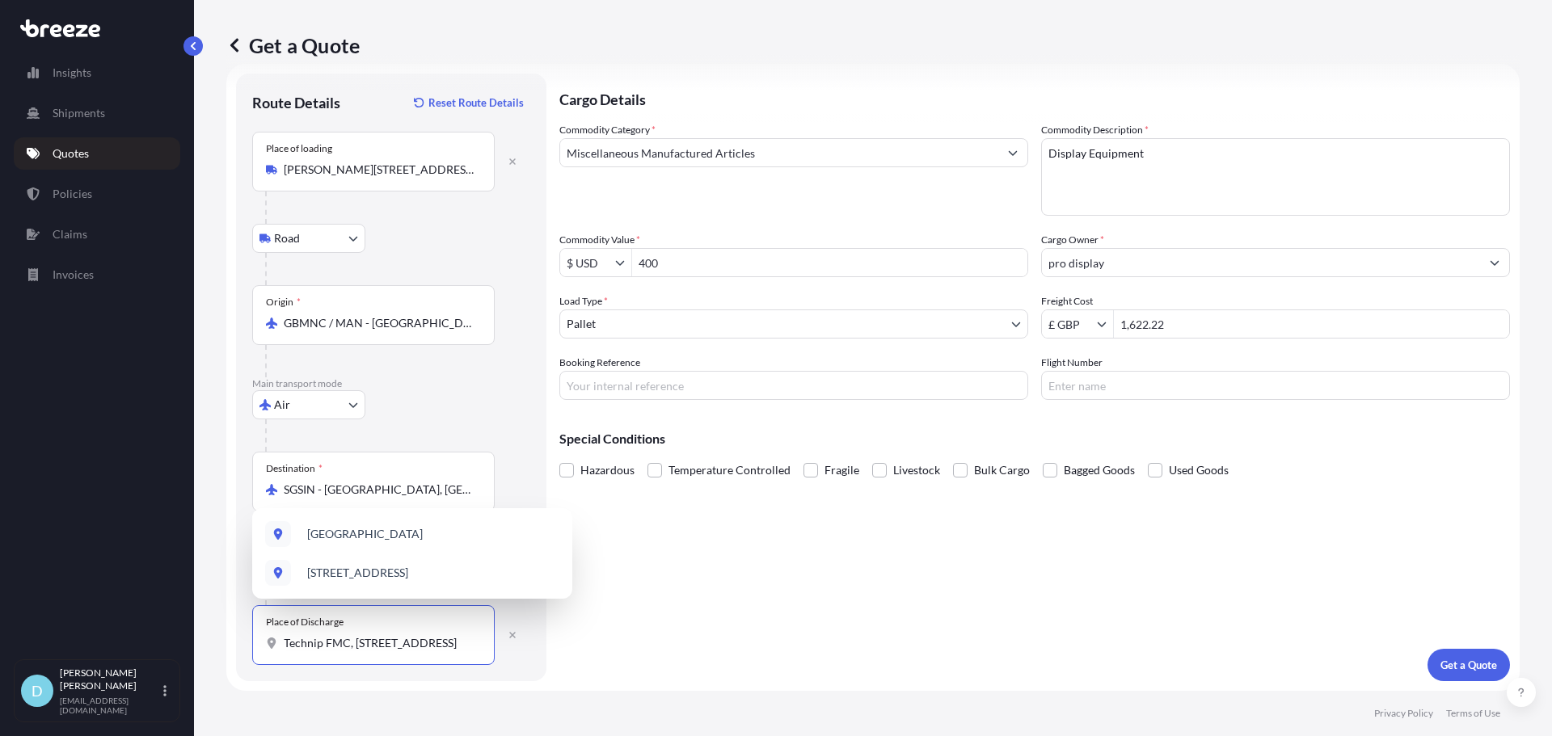
click at [428, 645] on input "Technip FMC, [STREET_ADDRESS]" at bounding box center [379, 643] width 191 height 16
drag, startPoint x: 415, startPoint y: 648, endPoint x: 215, endPoint y: 649, distance: 199.7
click at [215, 649] on div "Get a Quote Route Details Reset Route Details Place of loading [GEOGRAPHIC_DATA…" at bounding box center [873, 345] width 1358 height 691
click at [296, 649] on input "Technip FMC, [STREET_ADDRESS]" at bounding box center [379, 643] width 191 height 16
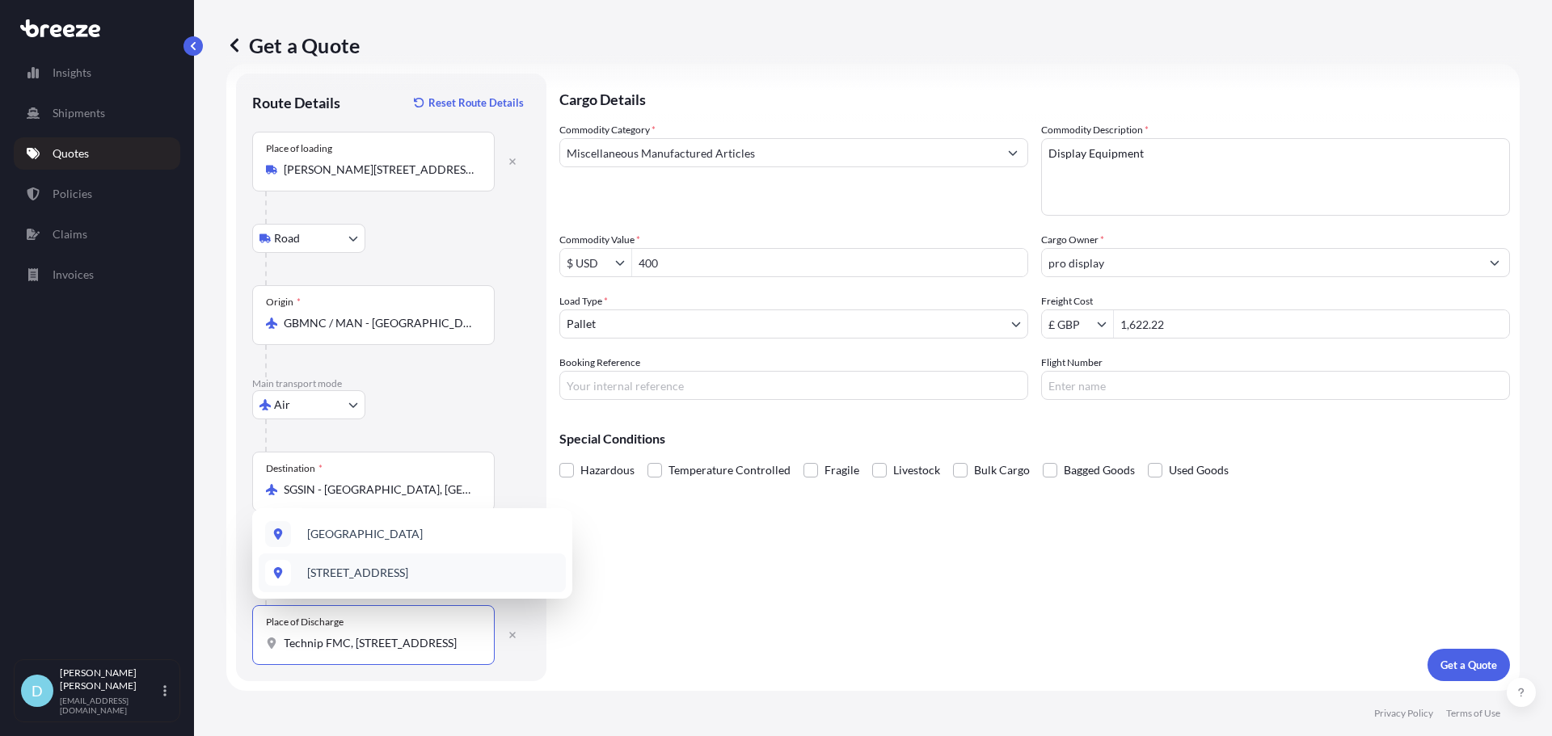
click at [399, 561] on div "[STREET_ADDRESS]" at bounding box center [412, 573] width 307 height 39
select select "Road"
type input "[STREET_ADDRESS]"
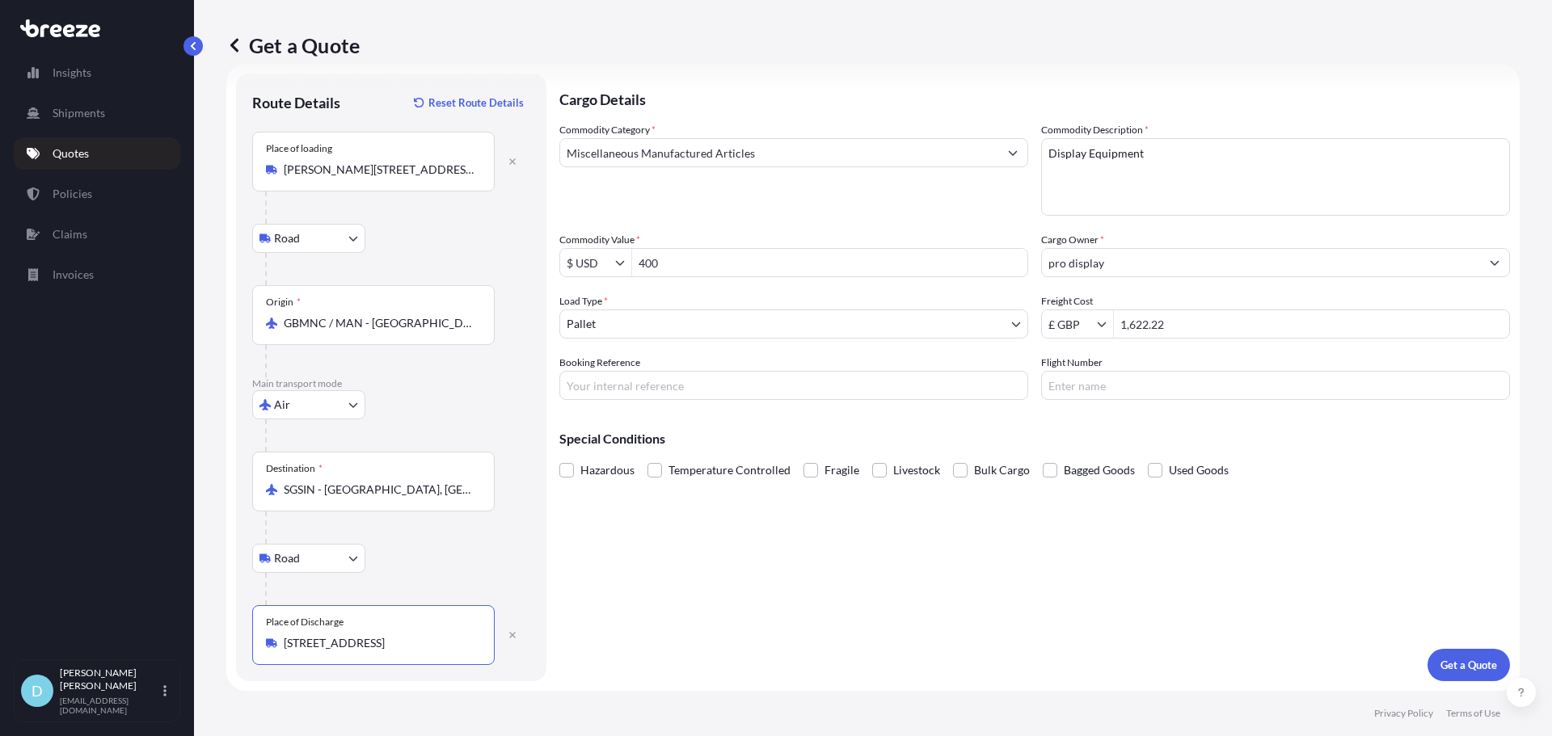
click at [711, 594] on div "Cargo Details Commodity Category * Miscellaneous Manufactured Articles Commodit…" at bounding box center [1034, 378] width 951 height 608
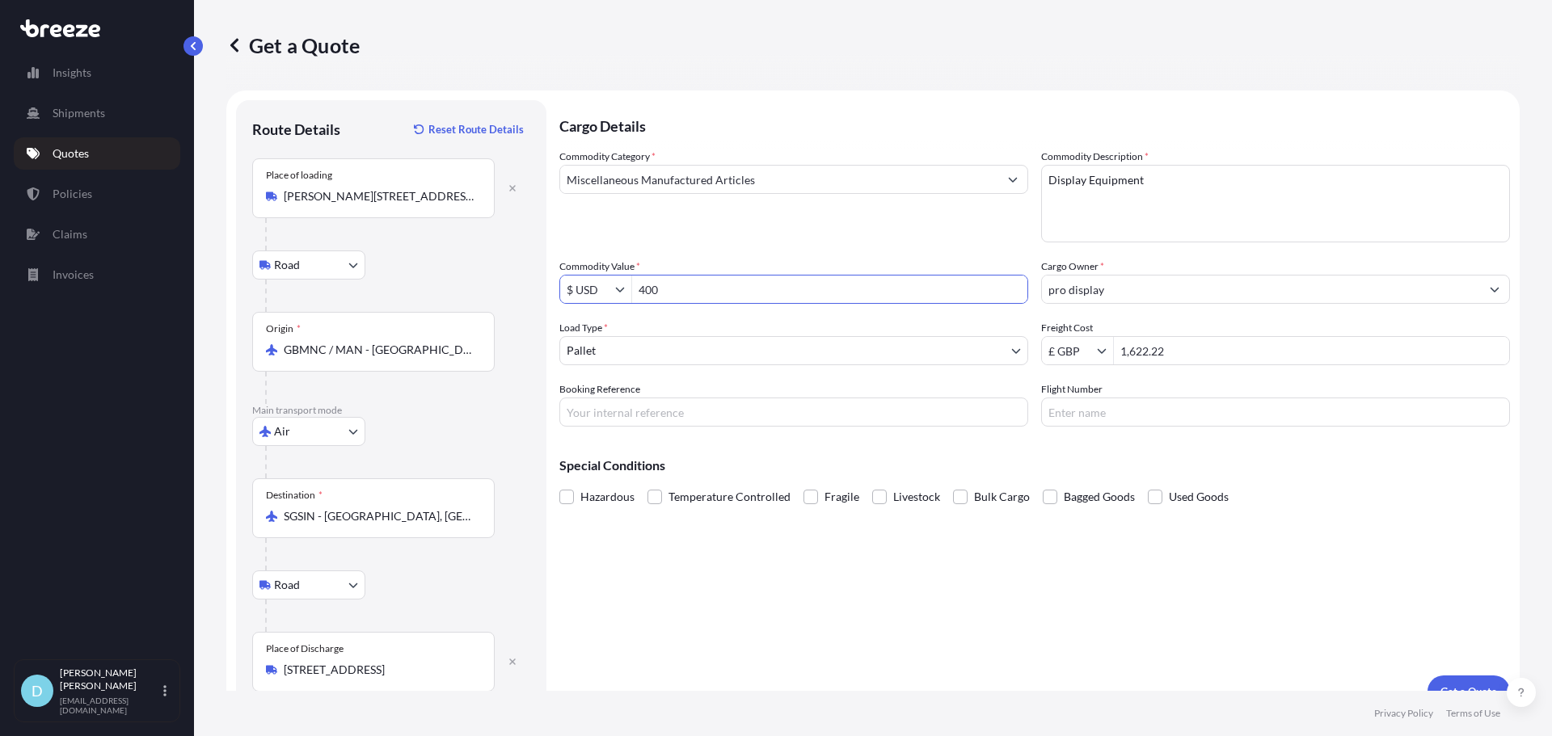
drag, startPoint x: 809, startPoint y: 296, endPoint x: 566, endPoint y: 296, distance: 243.3
click at [566, 296] on div "$ USD 400" at bounding box center [793, 289] width 469 height 29
click at [617, 277] on div "$ USD" at bounding box center [596, 289] width 72 height 29
click at [611, 291] on input "$ USD" at bounding box center [587, 289] width 55 height 29
click at [593, 360] on div "€ EUR £ GBP $ USD ؋ AFN $ CAD ¥ CNY ¥ JPY zł PLN $ HKD" at bounding box center [595, 444] width 71 height 268
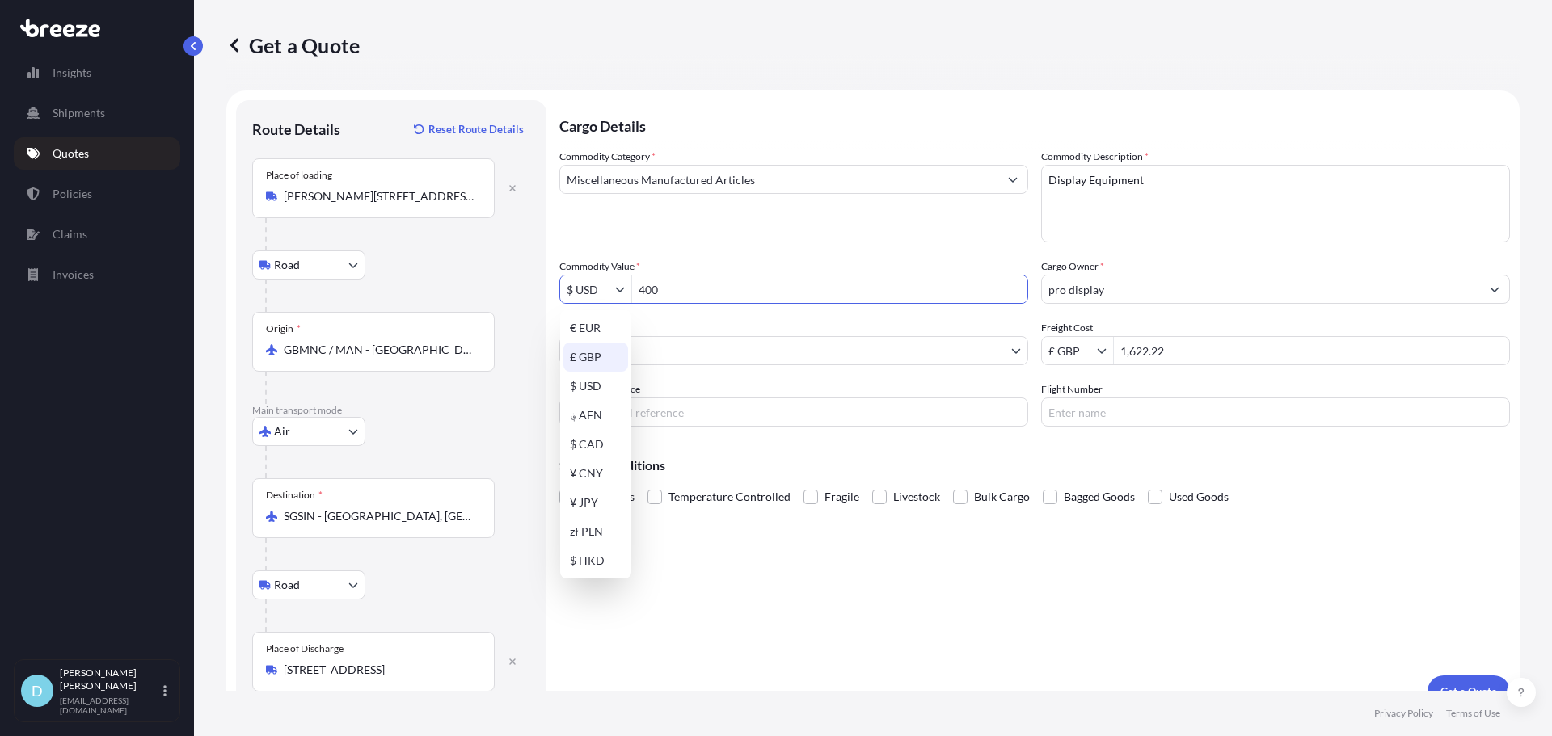
type input "£ GBP"
click at [675, 302] on input "400" at bounding box center [829, 289] width 395 height 29
drag, startPoint x: 695, startPoint y: 291, endPoint x: 593, endPoint y: 290, distance: 101.9
click at [593, 290] on div "£ GBP 400" at bounding box center [793, 289] width 469 height 29
type input "4,546"
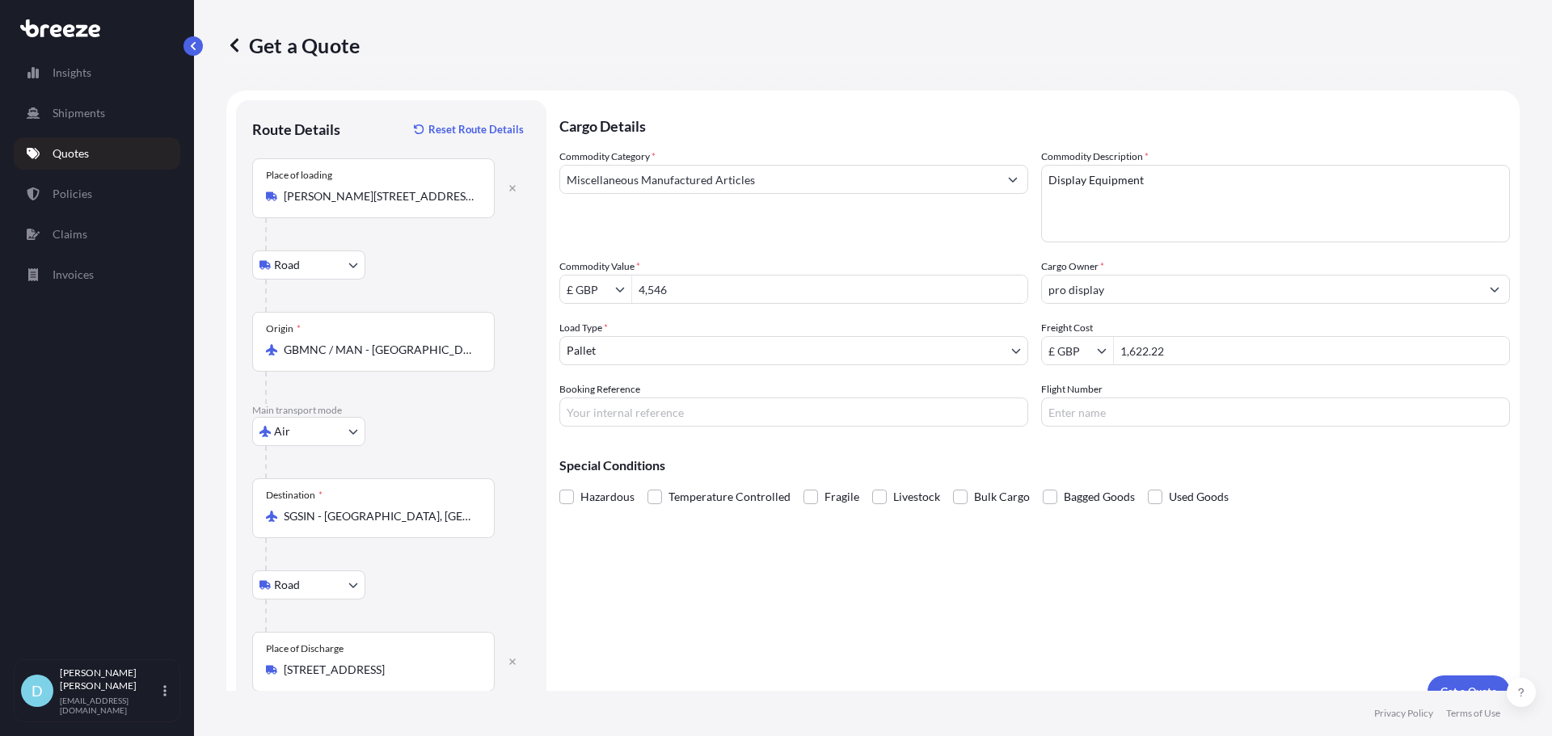
click at [1187, 310] on div "Commodity Category * Miscellaneous Manufactured Articles Commodity Description …" at bounding box center [1034, 288] width 951 height 278
click at [1187, 335] on div "Freight Cost £ GBP 1,622.22" at bounding box center [1275, 342] width 469 height 45
drag, startPoint x: 1194, startPoint y: 343, endPoint x: 1096, endPoint y: 352, distance: 98.3
click at [1103, 352] on div "£ GBP 1,622.22" at bounding box center [1275, 350] width 469 height 29
type input "3,278.41"
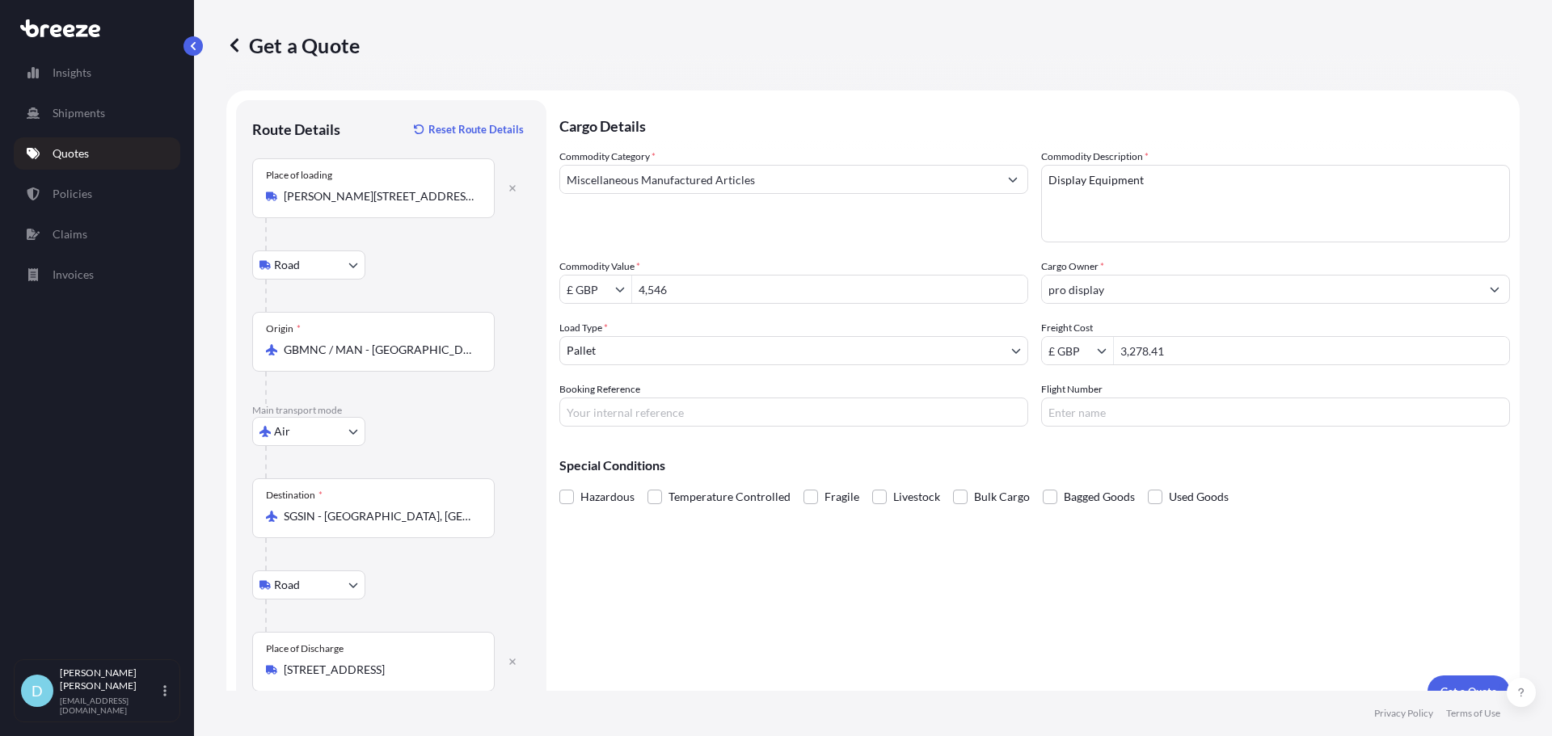
click at [1335, 483] on div "Special Conditions Hazardous Temperature Controlled Fragile Livestock Bulk Carg…" at bounding box center [1034, 475] width 951 height 70
click at [1450, 681] on button "Get a Quote" at bounding box center [1469, 692] width 82 height 32
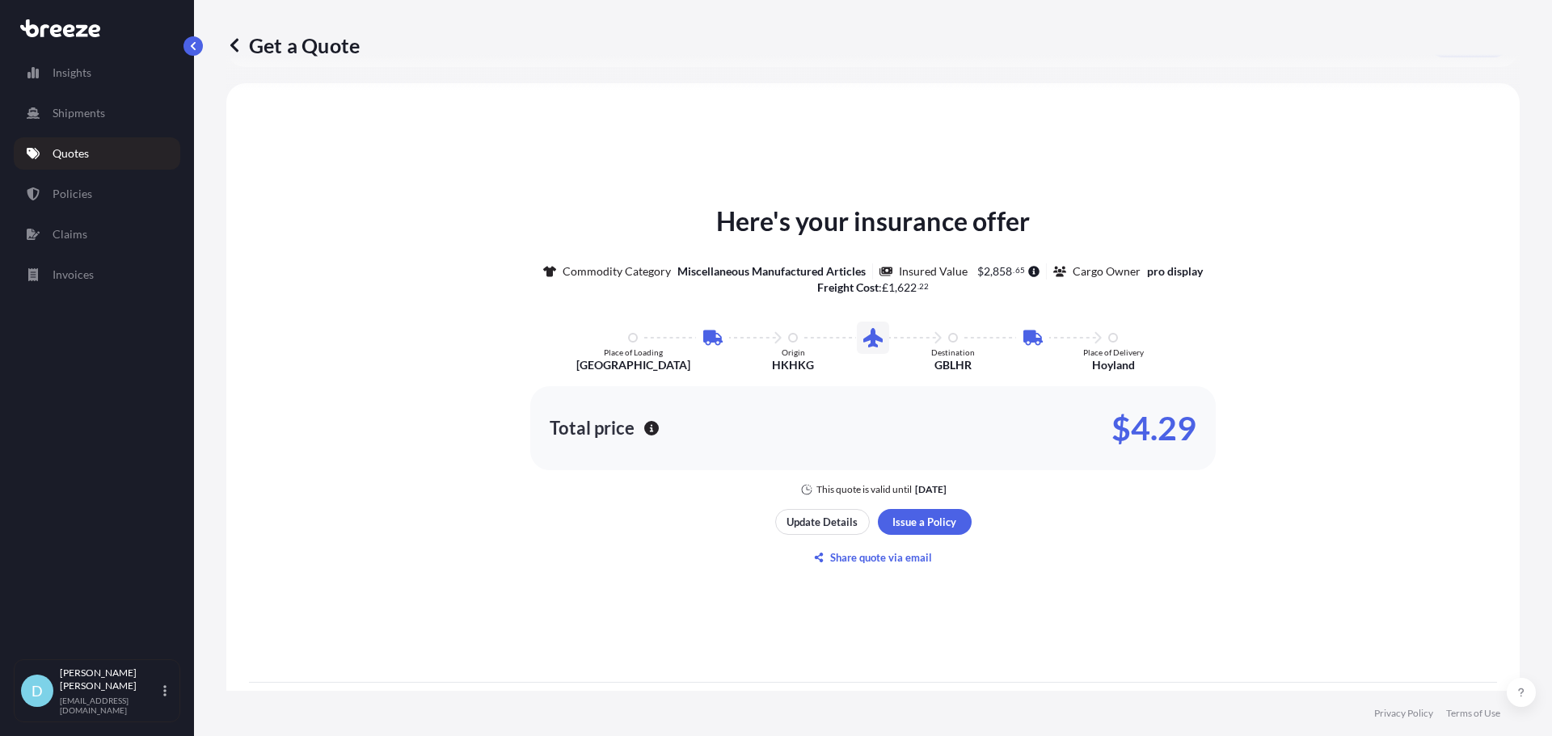
scroll to position [717, 0]
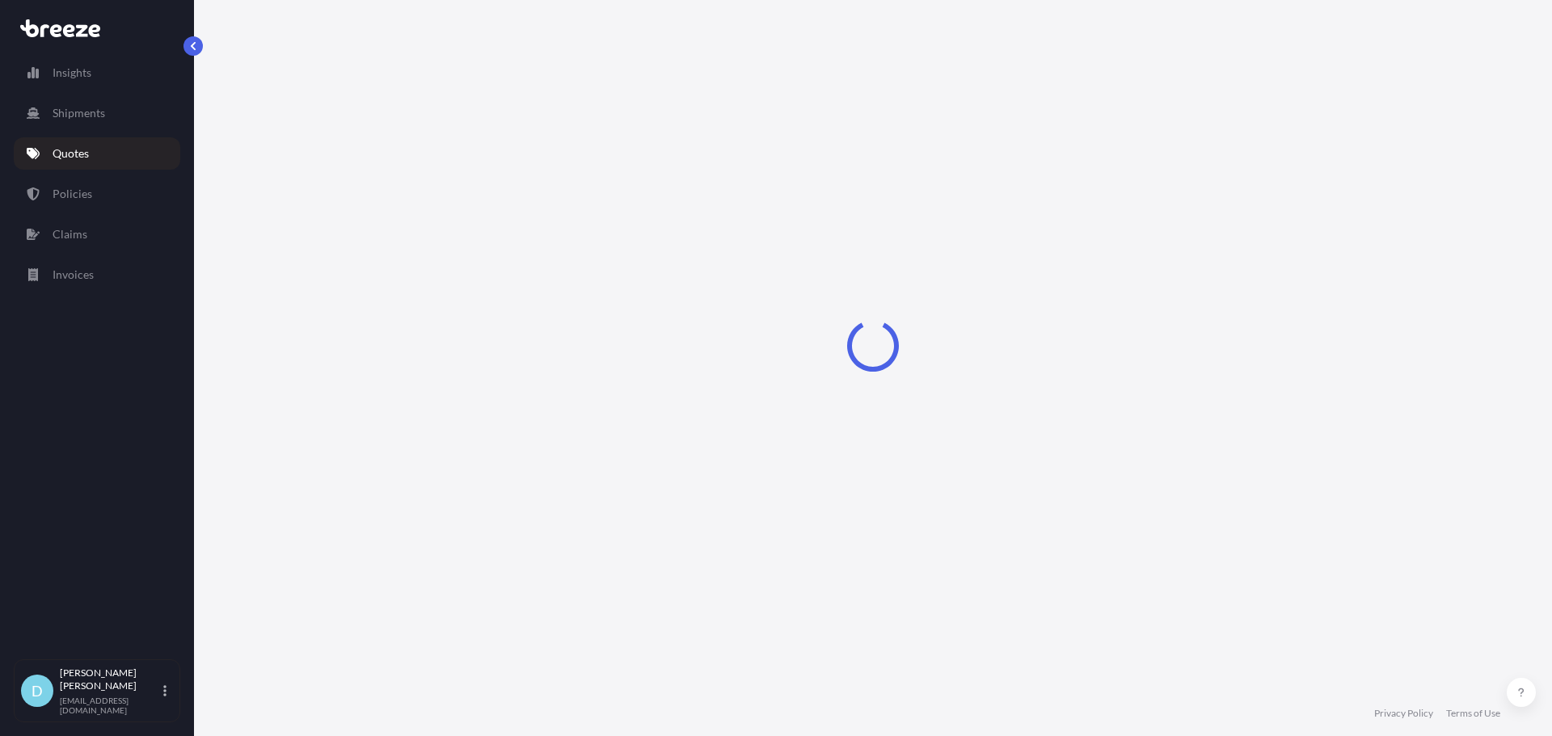
select select "Road"
select select "Air"
select select "Road"
select select "1"
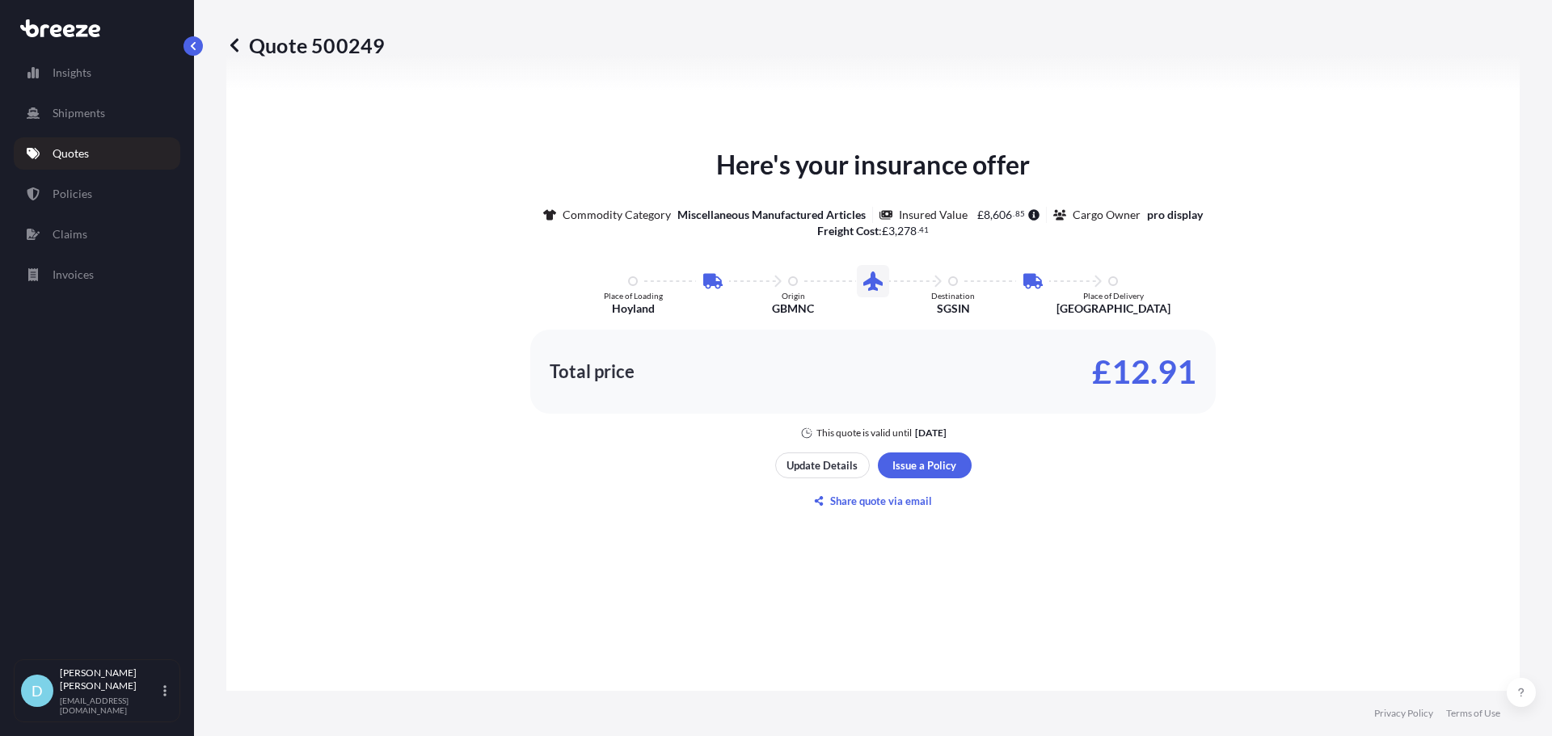
scroll to position [970, 0]
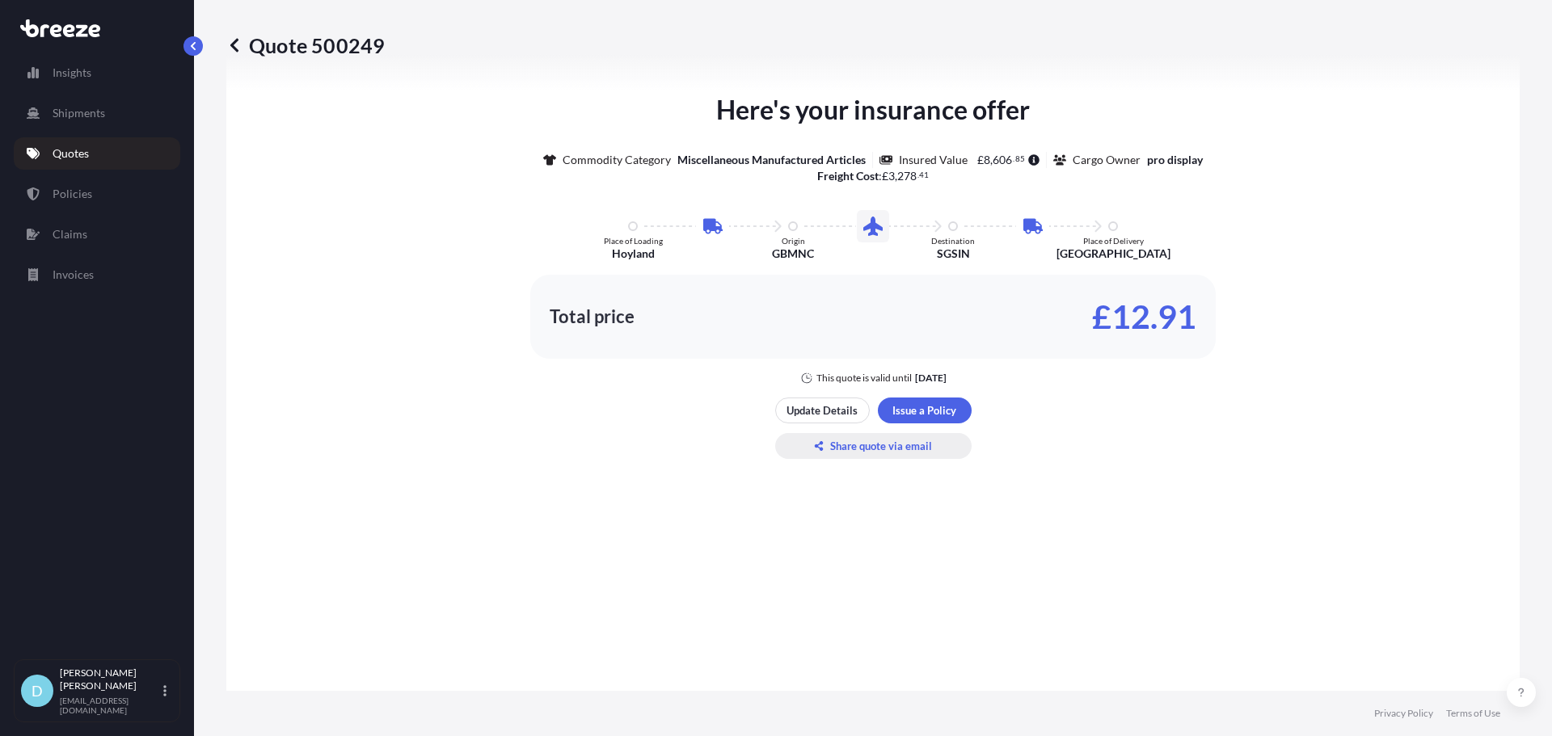
click at [848, 441] on p "Share quote via email" at bounding box center [881, 446] width 102 height 16
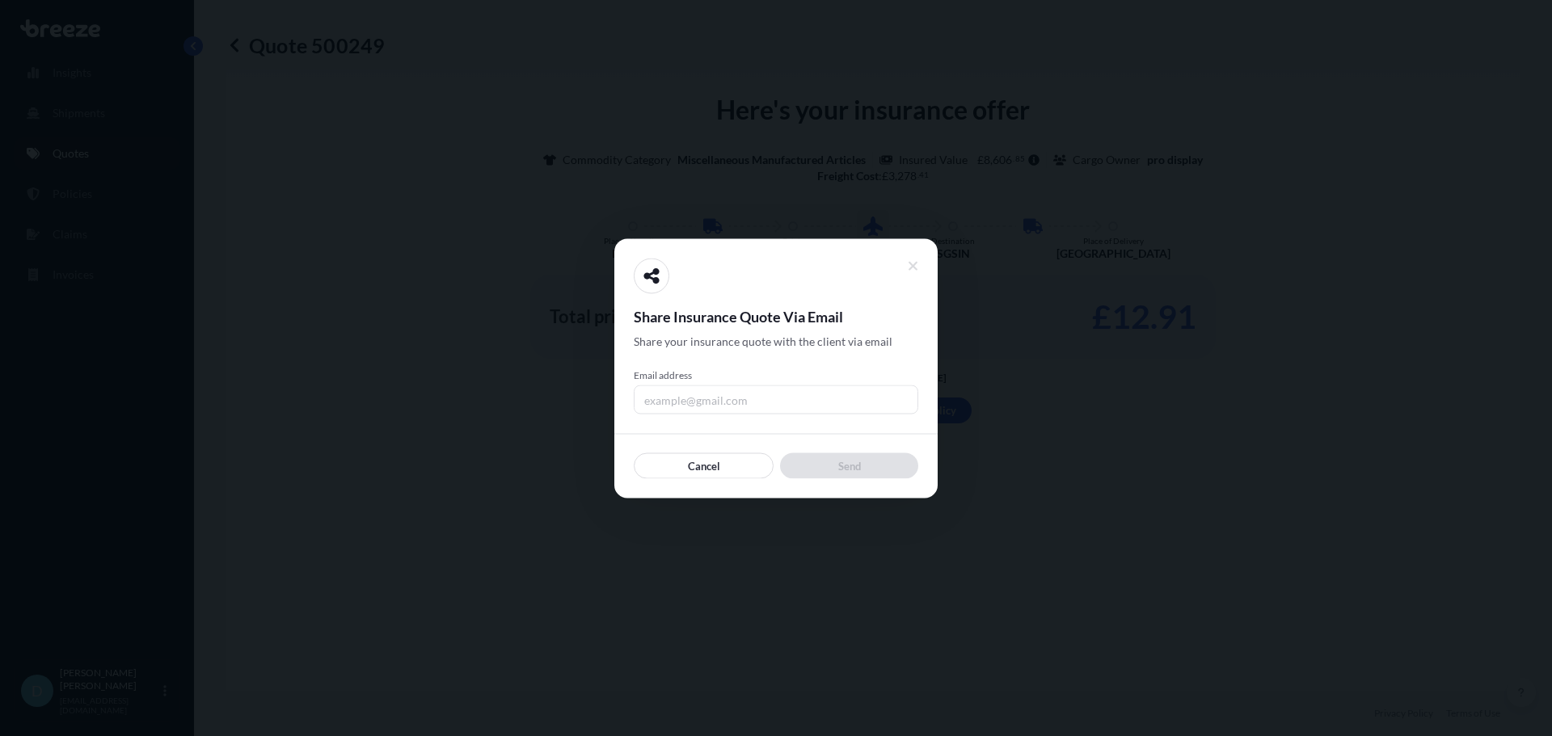
click at [763, 407] on input "Email address" at bounding box center [776, 399] width 285 height 29
type input "[PERSON_NAME][EMAIL_ADDRESS][DOMAIN_NAME]"
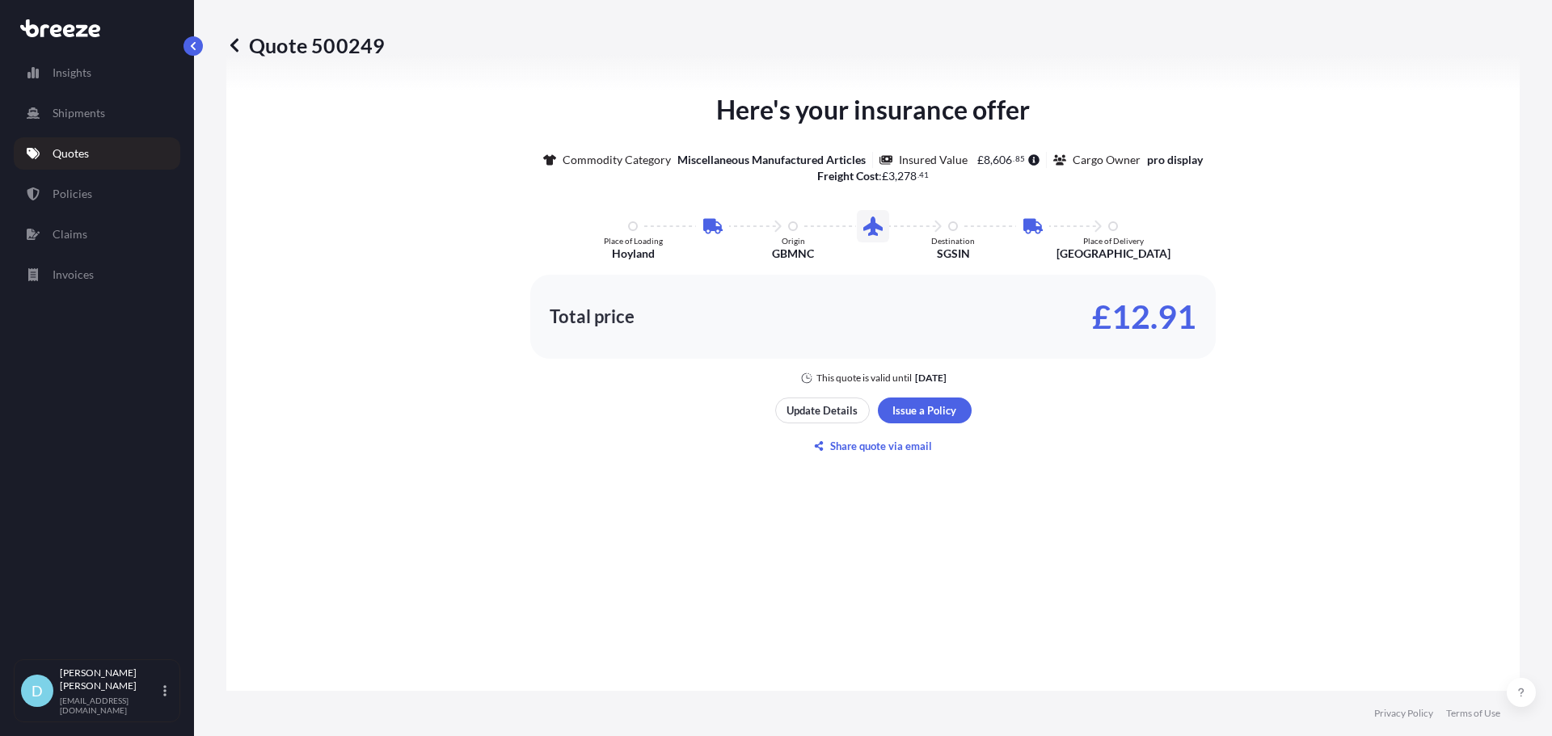
click at [42, 152] on link "Quotes" at bounding box center [97, 153] width 167 height 32
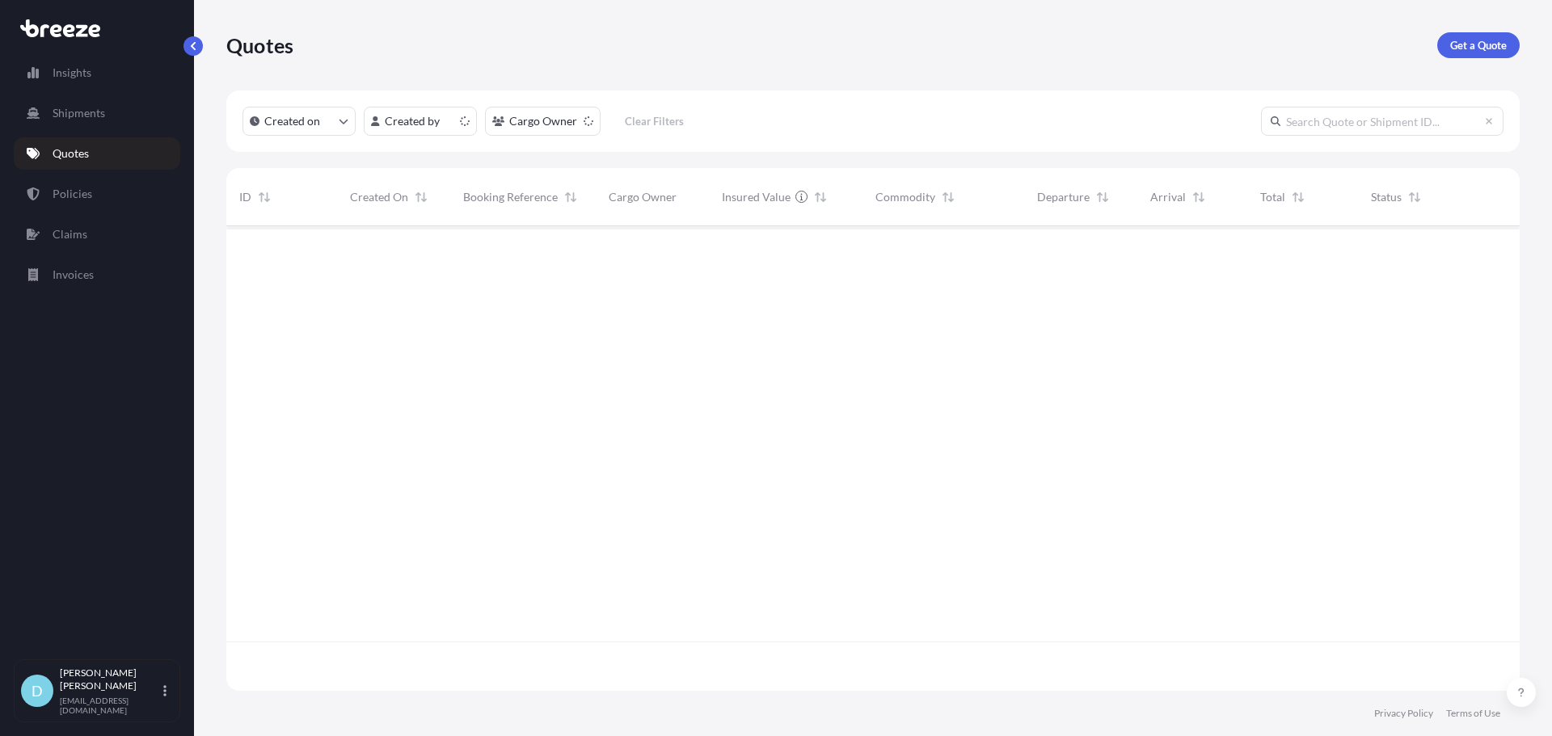
scroll to position [462, 1281]
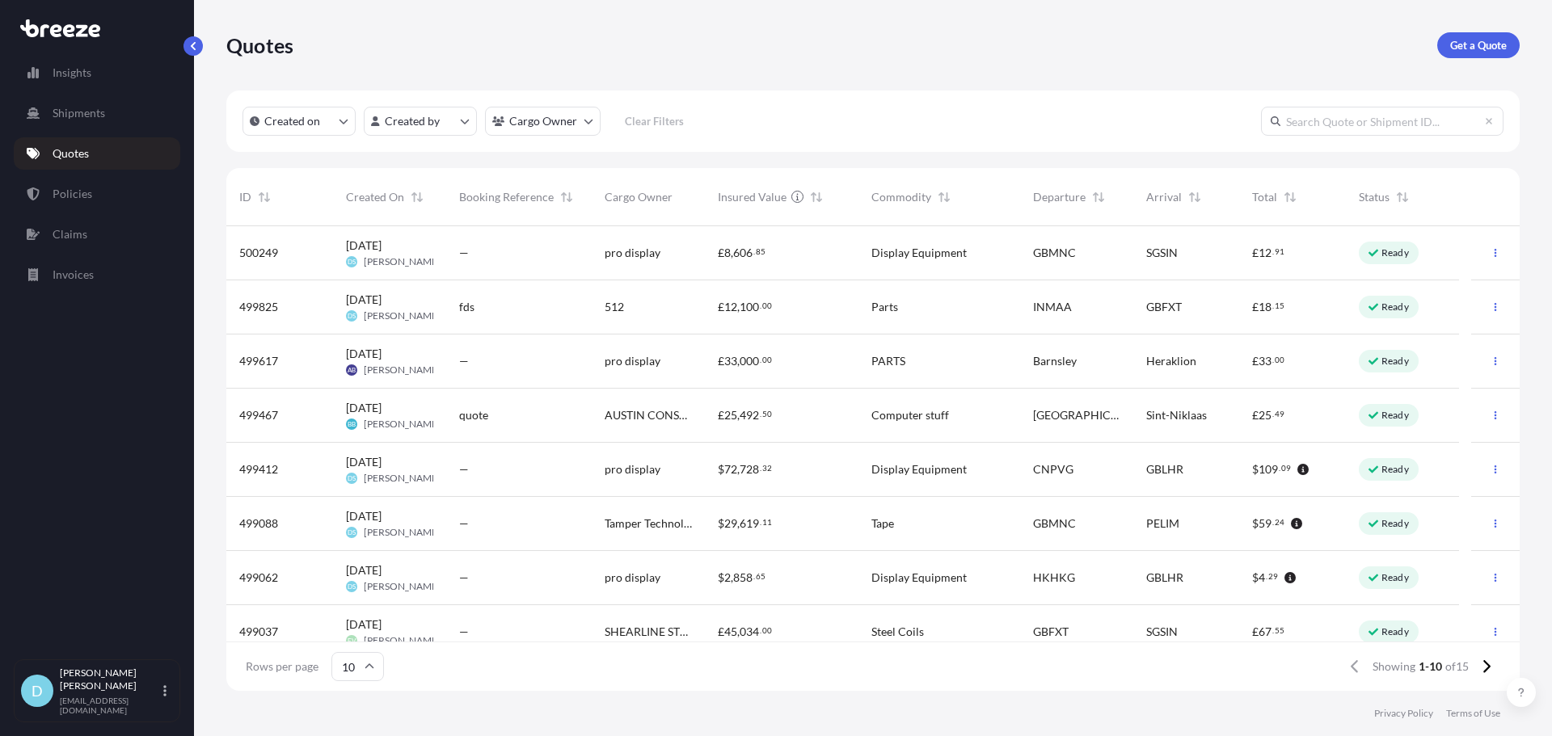
click at [1475, 36] on link "Get a Quote" at bounding box center [1478, 45] width 82 height 26
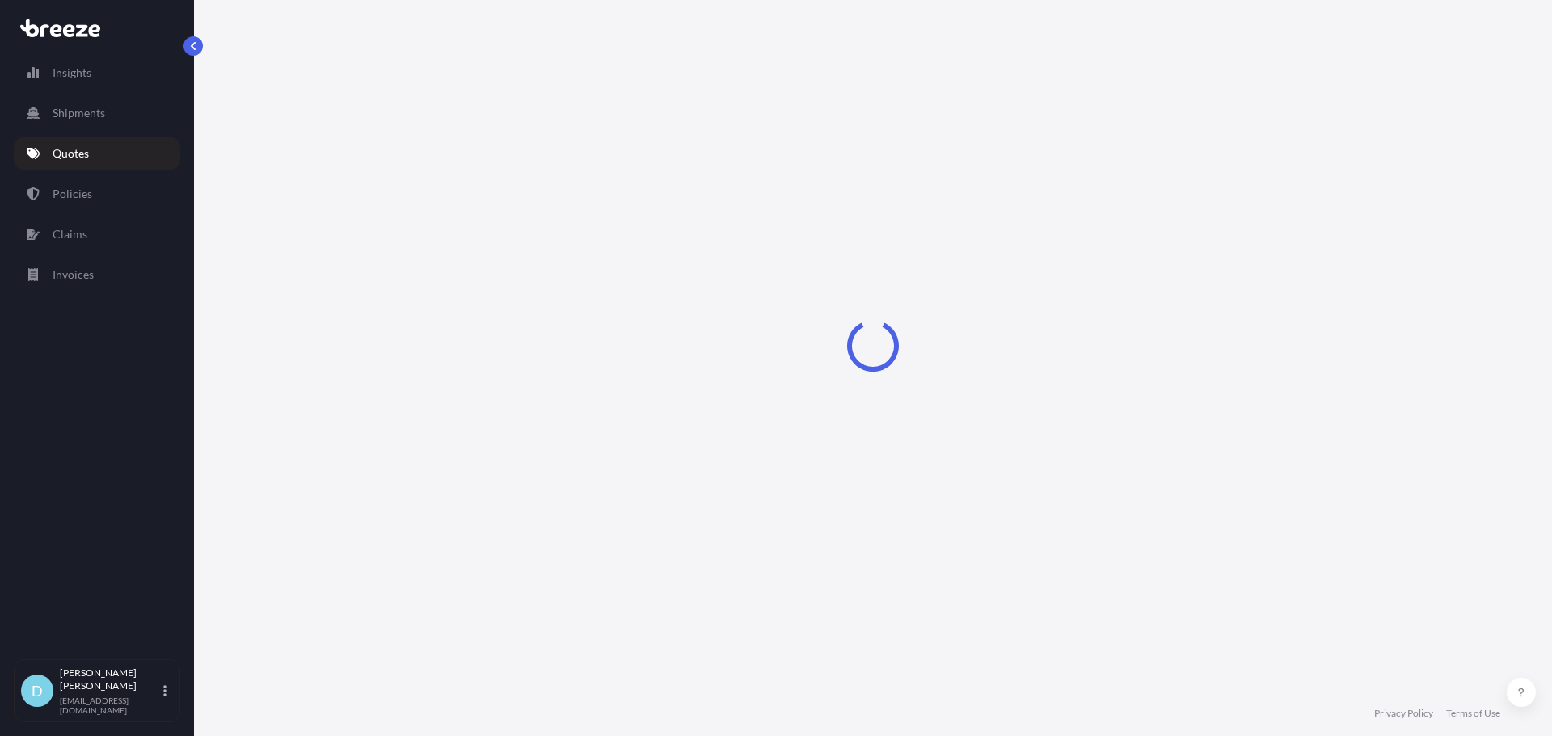
select select "Sea"
select select "1"
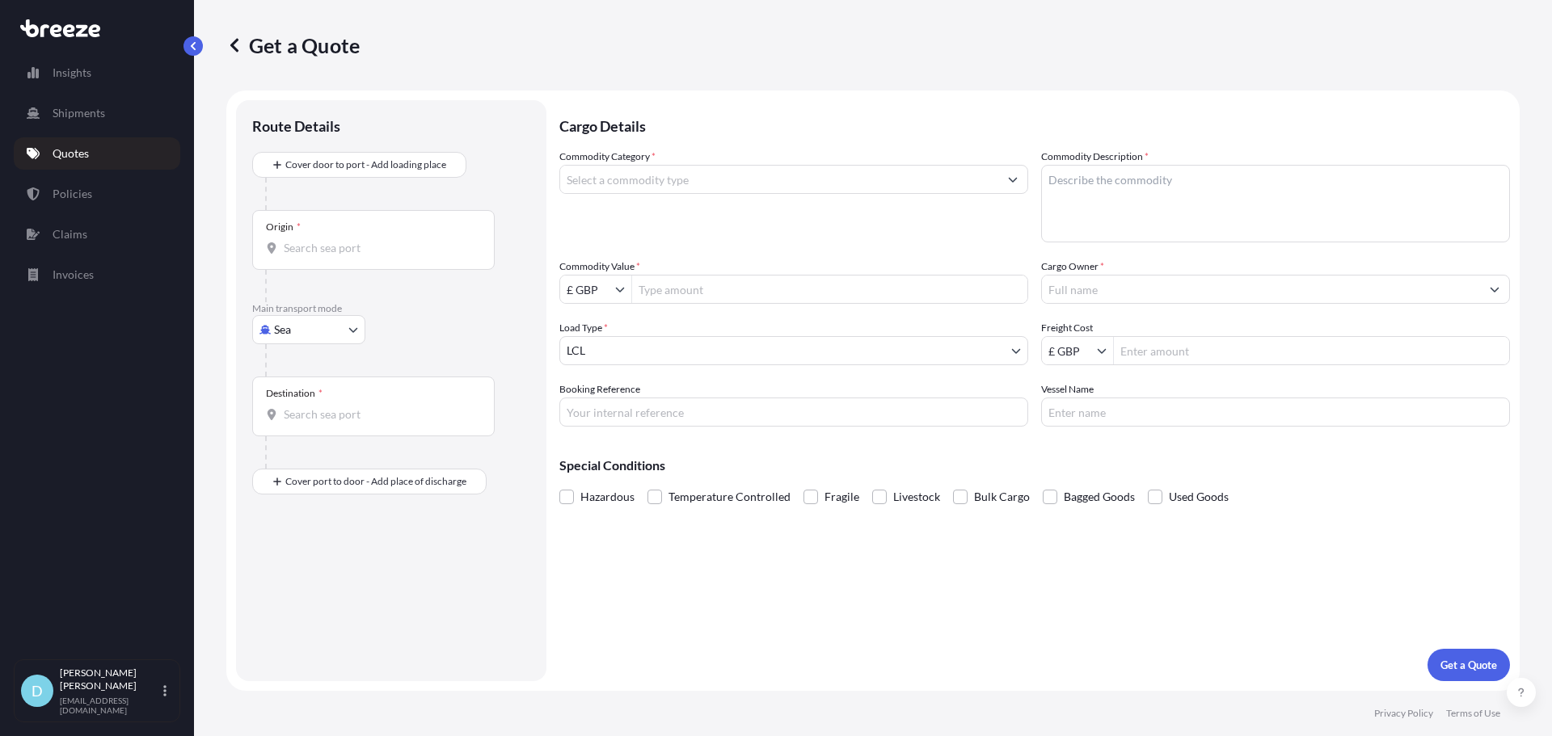
click at [302, 340] on body "Insights Shipments Quotes Policies Claims Invoices D [PERSON_NAME] [PERSON_NAME…" at bounding box center [776, 368] width 1552 height 736
click at [275, 403] on icon at bounding box center [270, 400] width 11 height 11
select select "Air"
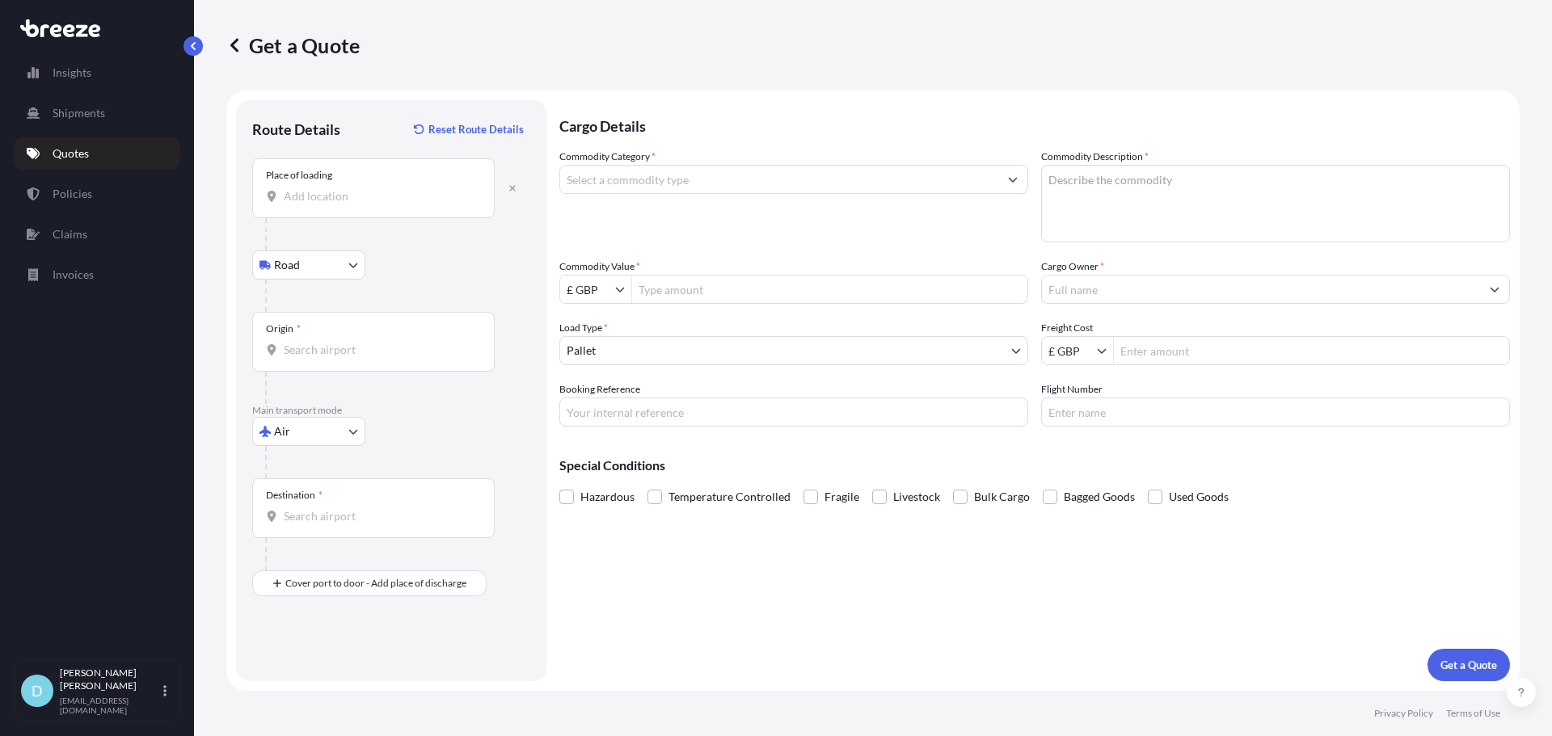
click at [340, 194] on input "Place of loading" at bounding box center [379, 196] width 191 height 16
type input "Diss IP22 4HQ, [GEOGRAPHIC_DATA]"
click at [334, 337] on div "Origin *" at bounding box center [373, 342] width 243 height 60
click at [334, 342] on input "Origin *" at bounding box center [379, 350] width 191 height 16
type input "GBLHR - Heathrow Apt/[GEOGRAPHIC_DATA], [GEOGRAPHIC_DATA]"
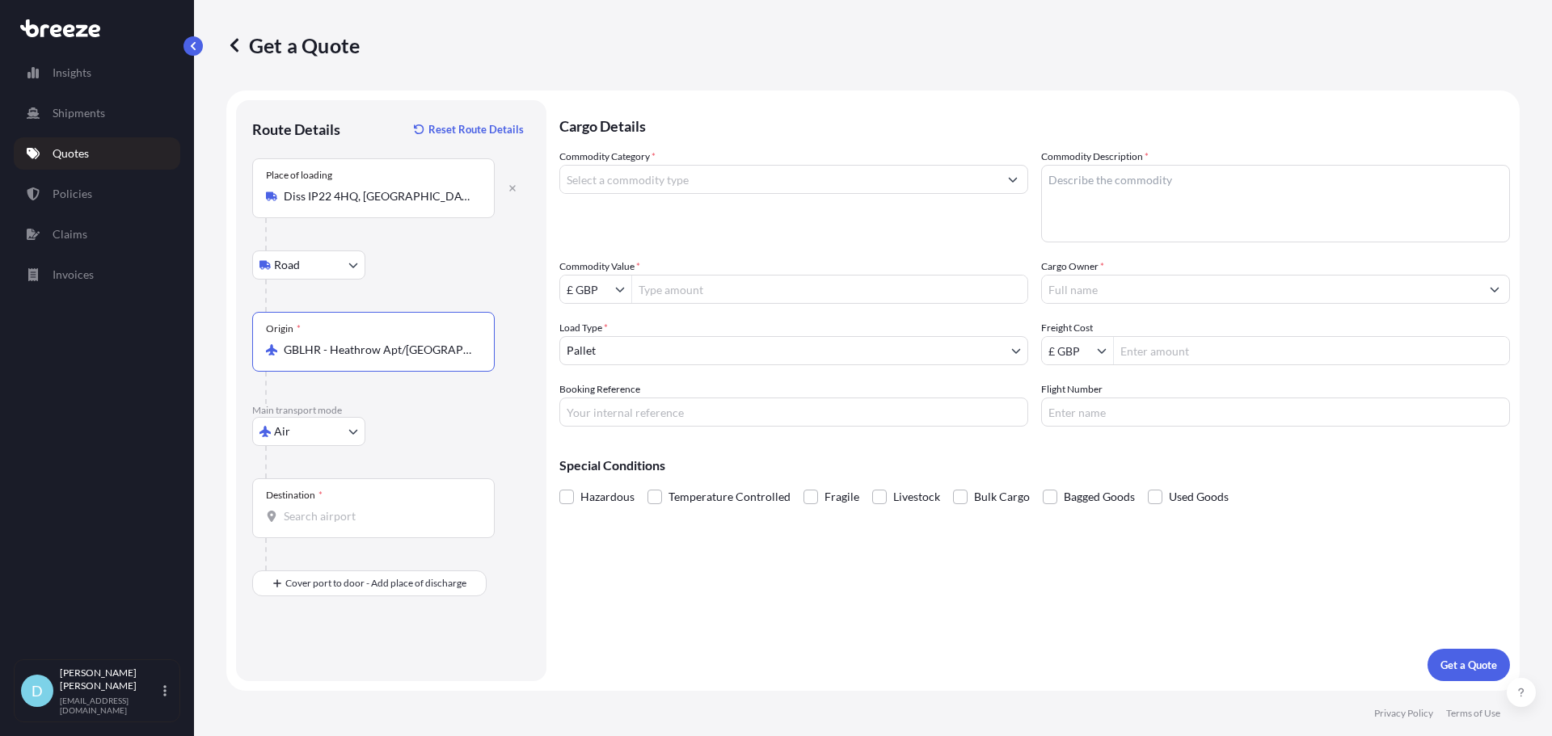
click at [290, 503] on div "Destination *" at bounding box center [373, 509] width 243 height 60
click at [290, 508] on input "Destination *" at bounding box center [379, 516] width 191 height 16
click at [315, 523] on input "Destination *" at bounding box center [379, 516] width 191 height 16
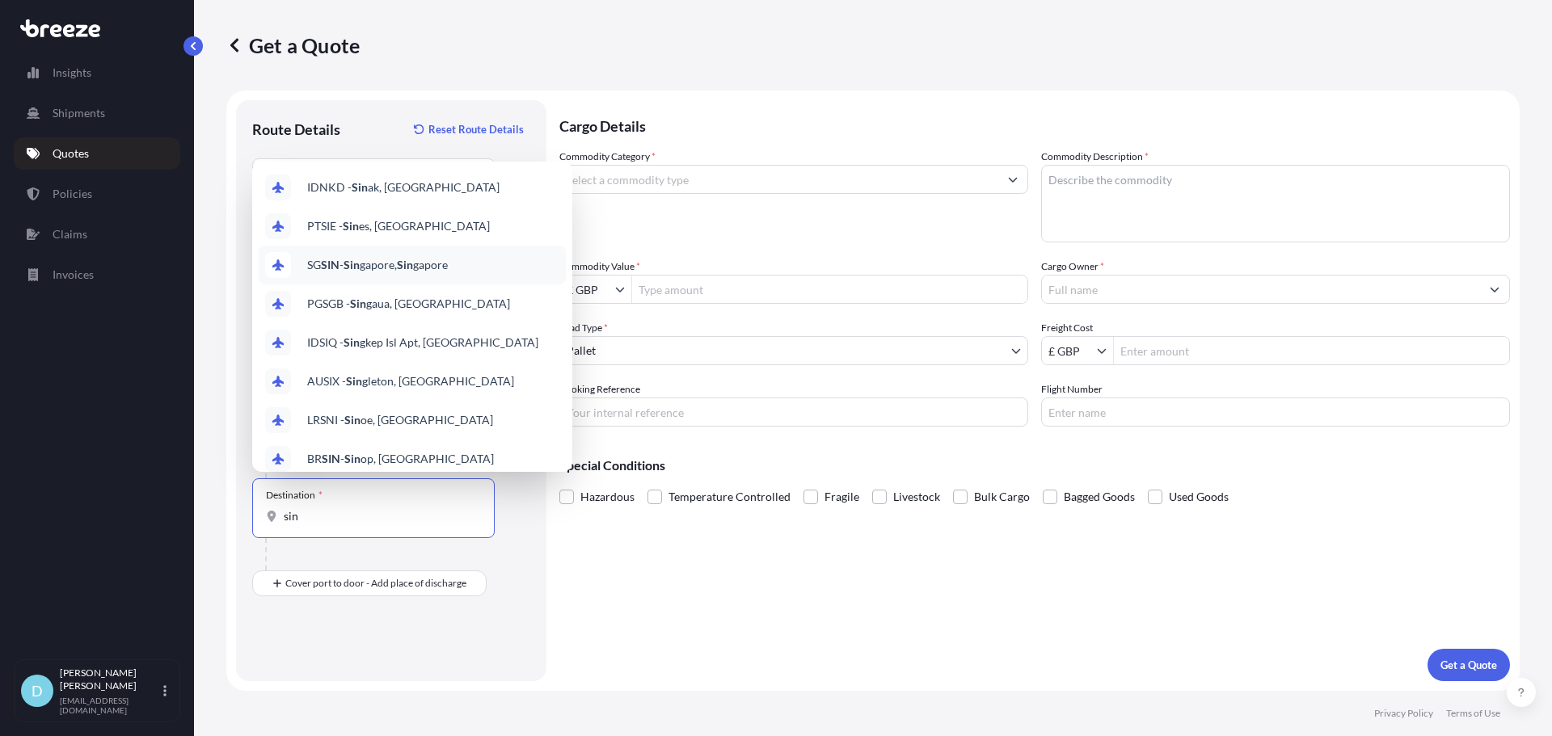
click at [427, 259] on span "SG SIN - Sin gapore, Sin gapore" at bounding box center [377, 265] width 141 height 16
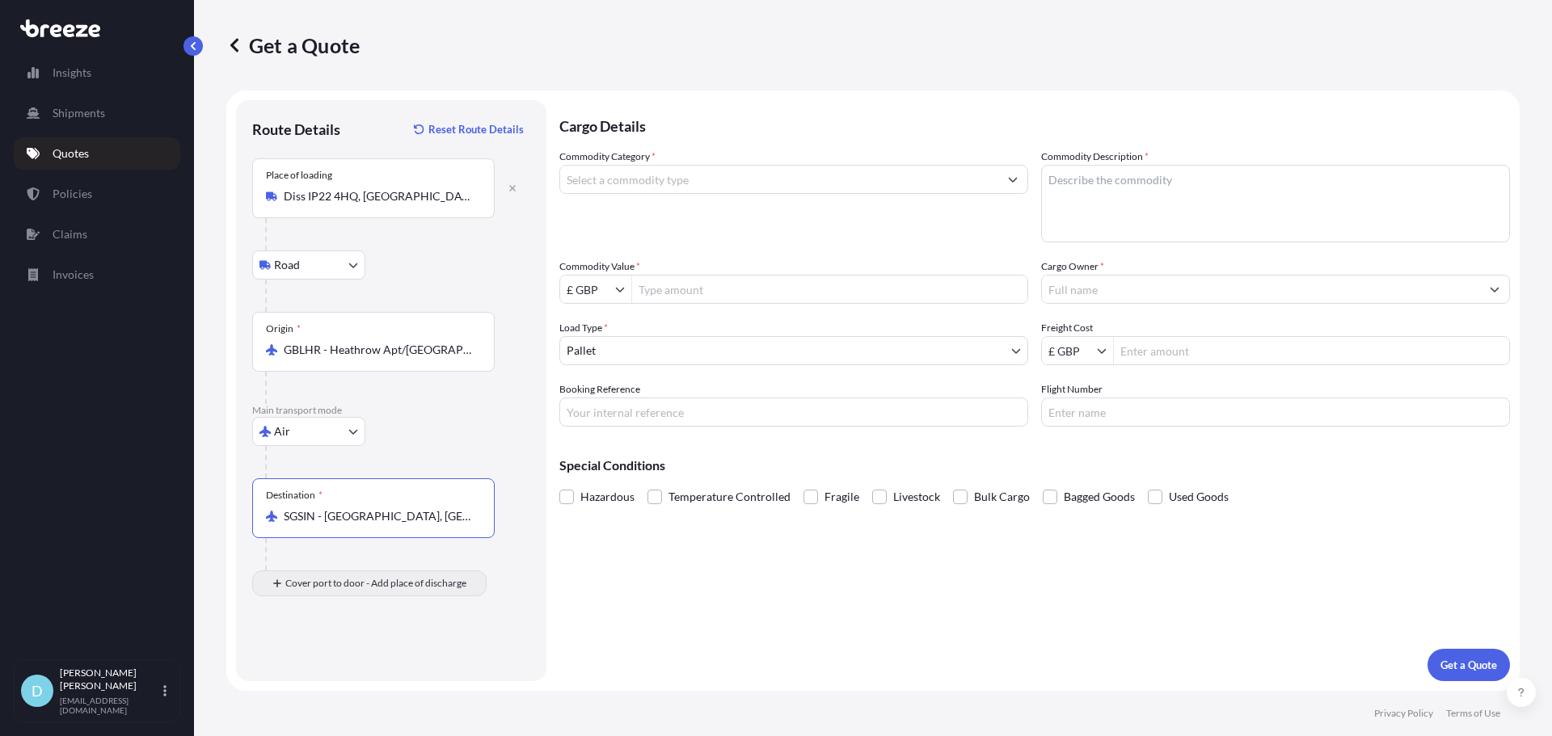
type input "SGSIN - [GEOGRAPHIC_DATA], [GEOGRAPHIC_DATA]"
click at [515, 658] on icon "button" at bounding box center [513, 662] width 10 height 10
click at [707, 172] on input "Commodity Category *" at bounding box center [779, 179] width 438 height 29
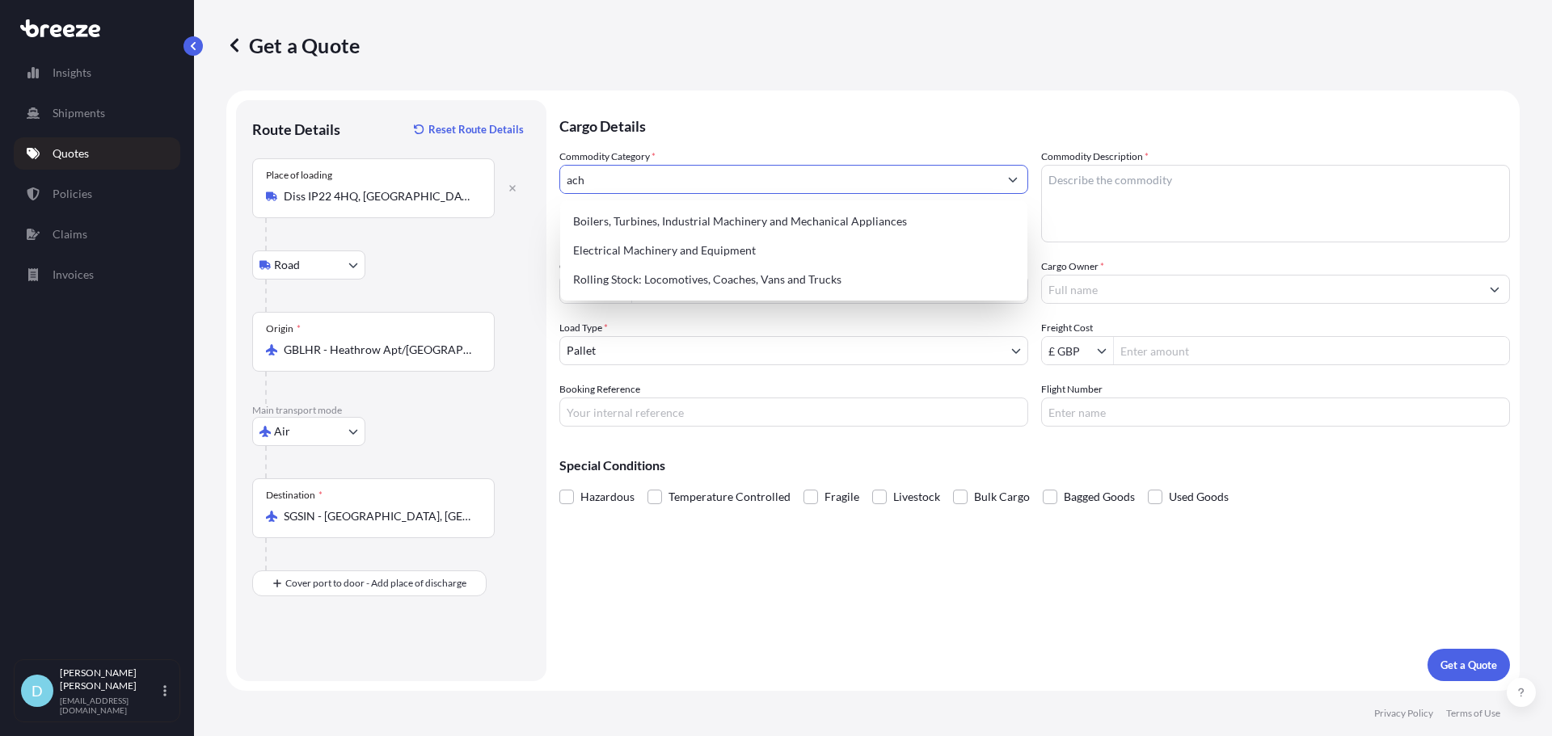
drag, startPoint x: 707, startPoint y: 172, endPoint x: 425, endPoint y: 171, distance: 282.1
click at [425, 171] on form "Route Details Reset Route Details Place of loading Diss IP22 4HQ, UK Road Road …" at bounding box center [872, 391] width 1293 height 601
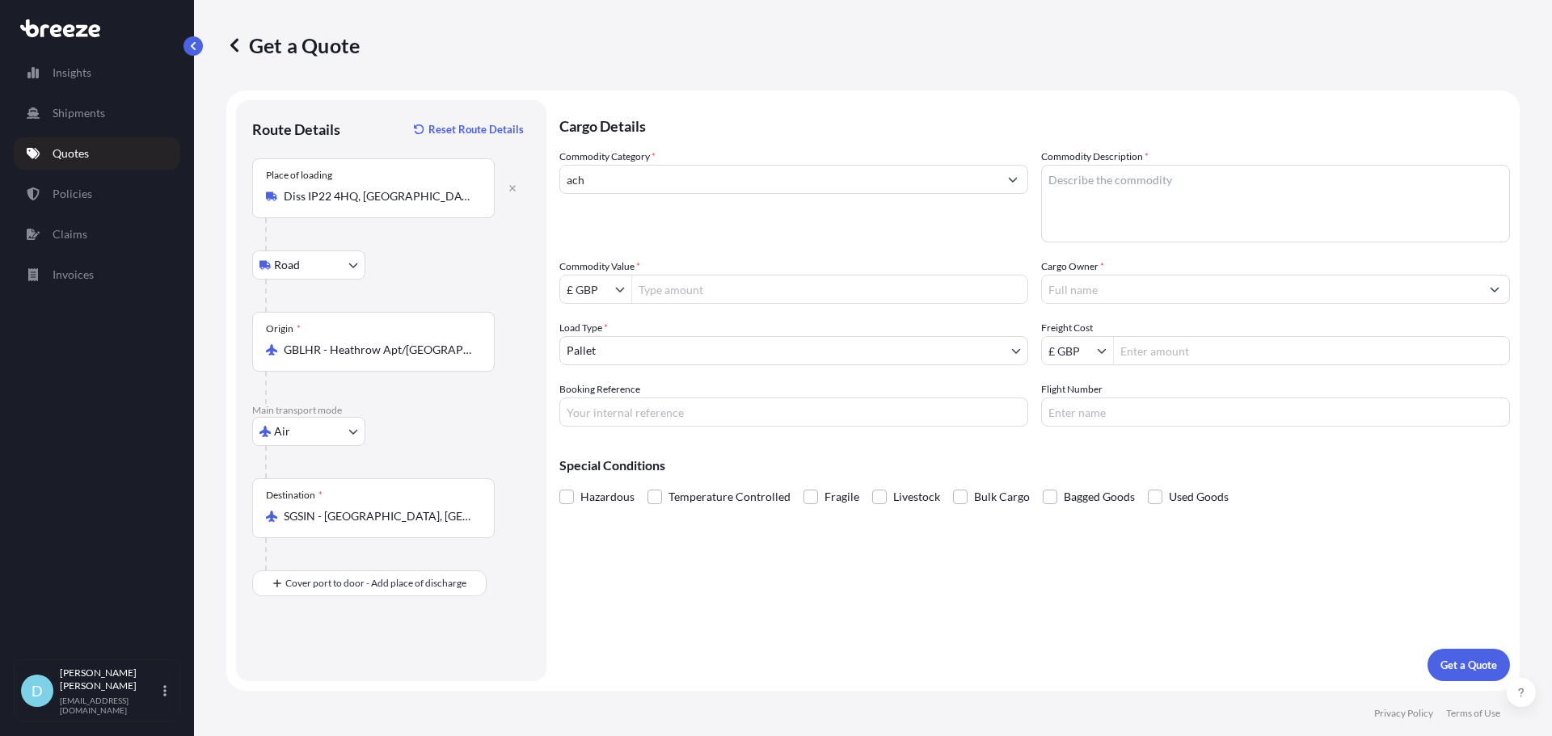
click at [600, 177] on input "ach" at bounding box center [779, 179] width 438 height 29
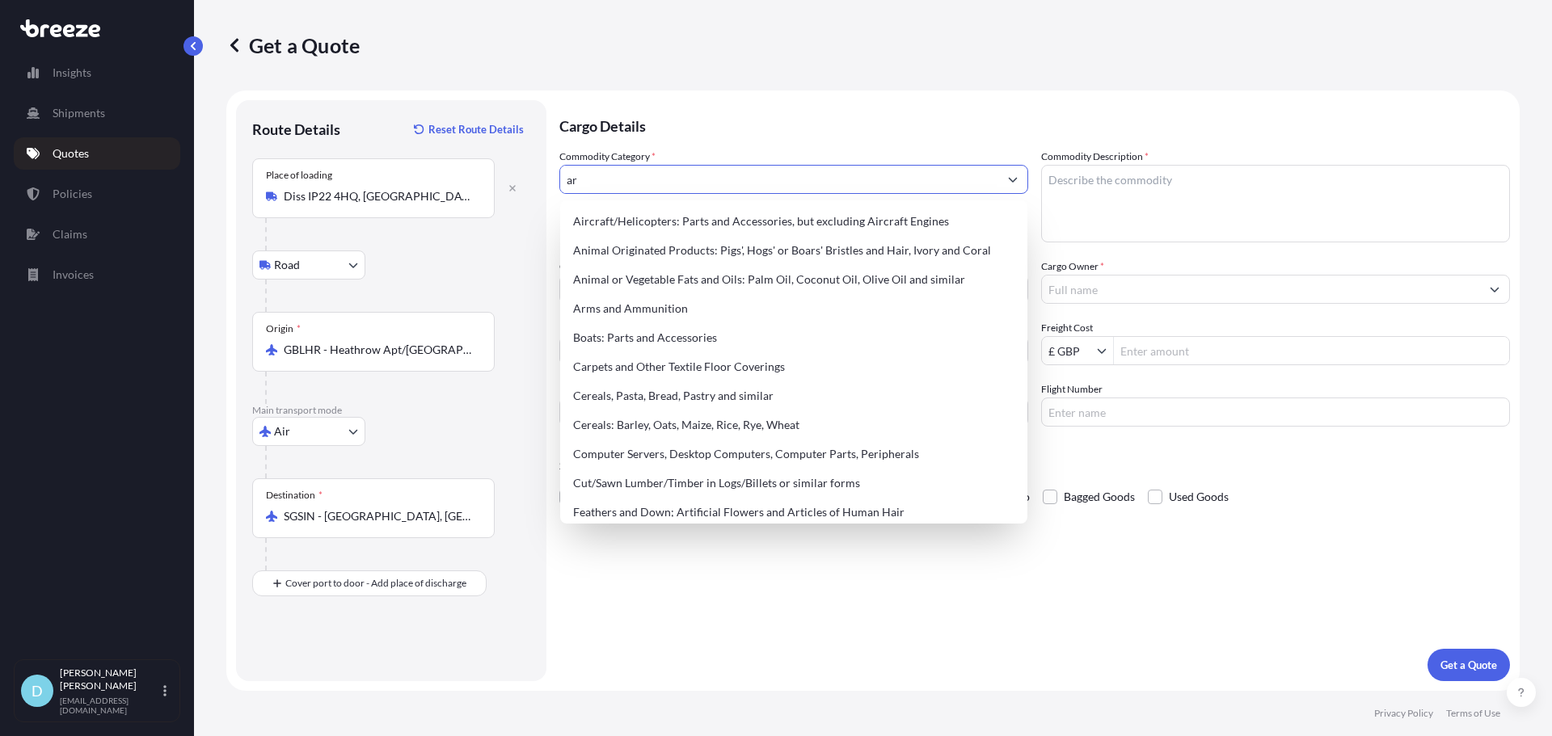
type input "a"
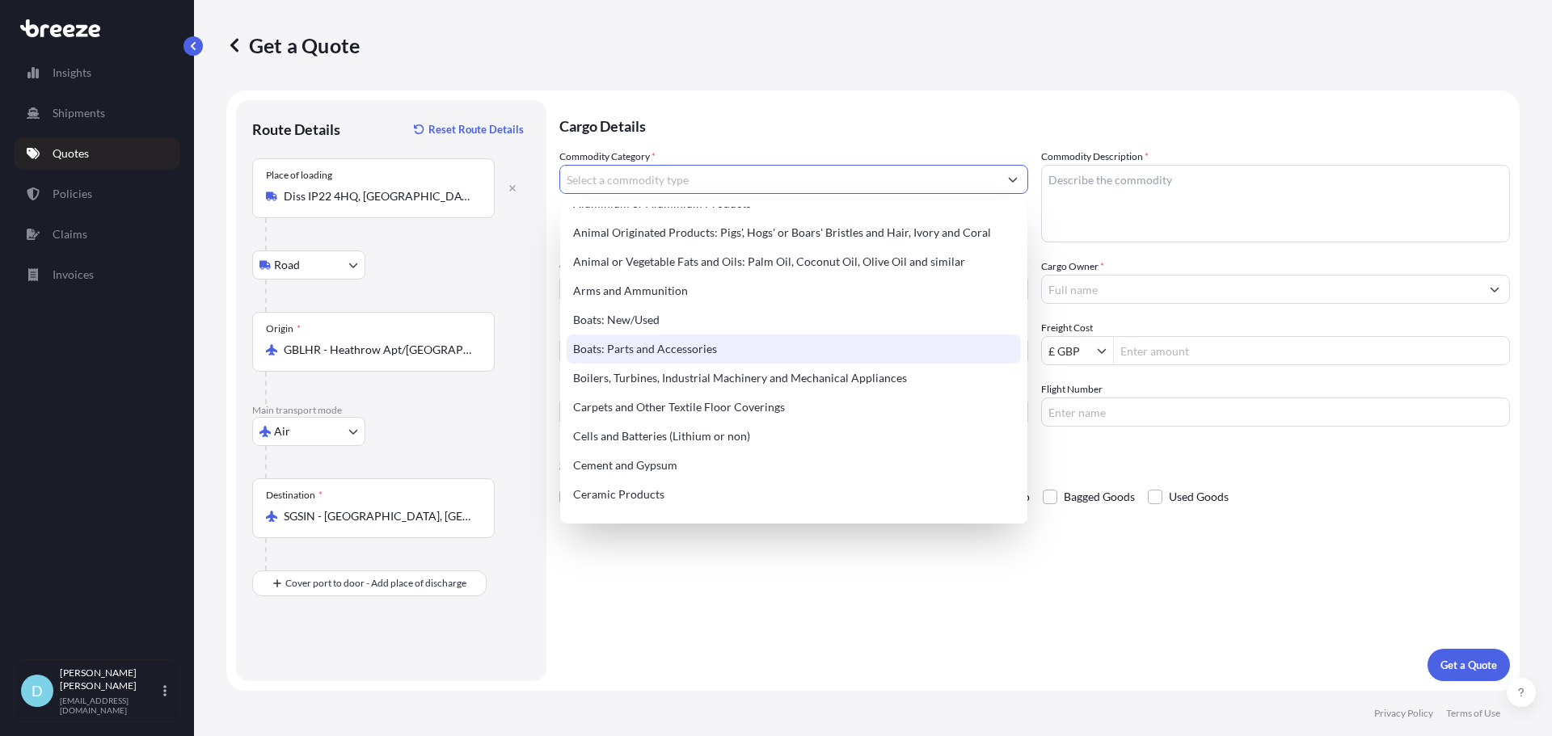
scroll to position [162, 0]
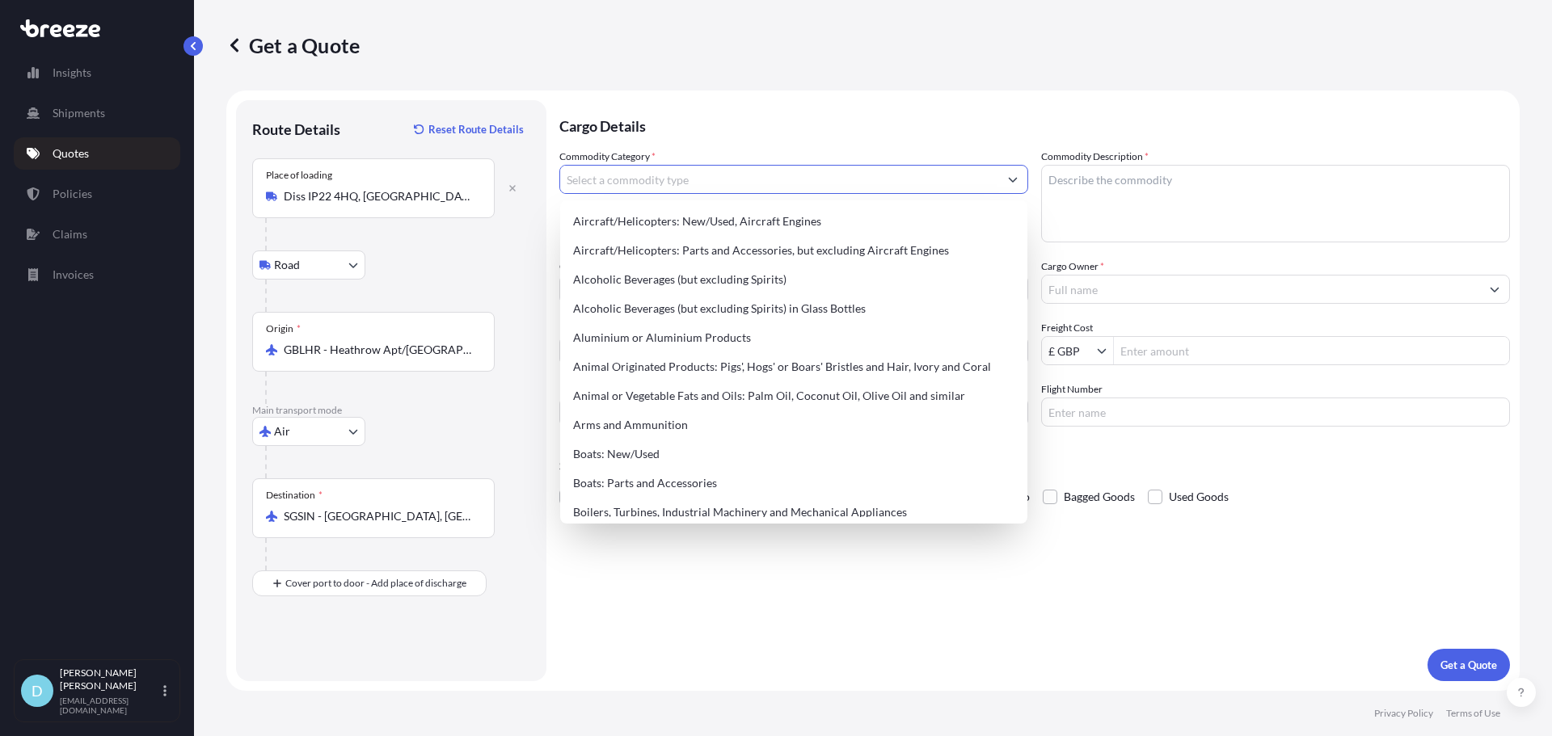
click at [724, 171] on input "Commodity Category *" at bounding box center [779, 179] width 438 height 29
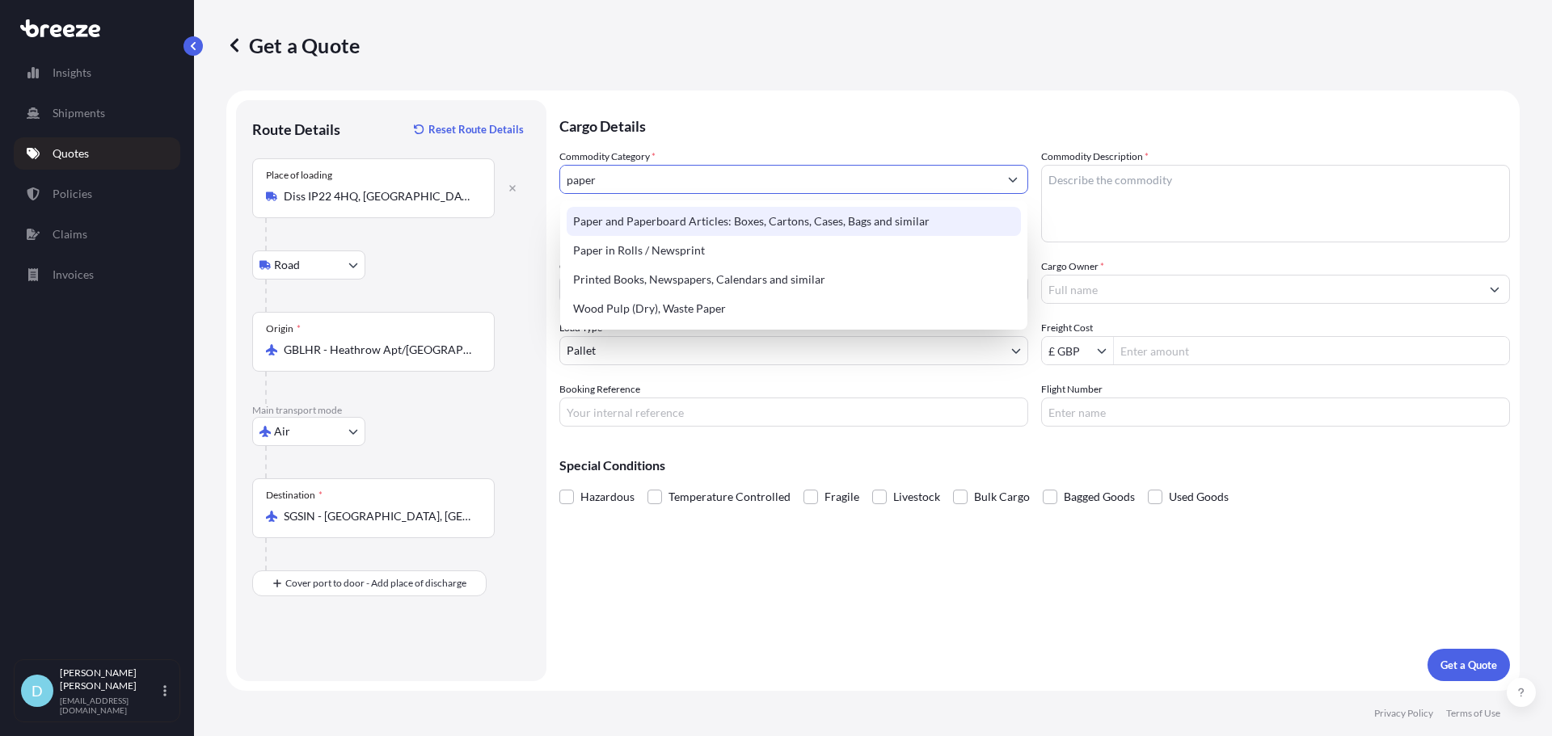
click at [751, 216] on div "Paper and Paperboard Articles: Boxes, Cartons, Cases, Bags and similar" at bounding box center [794, 221] width 454 height 29
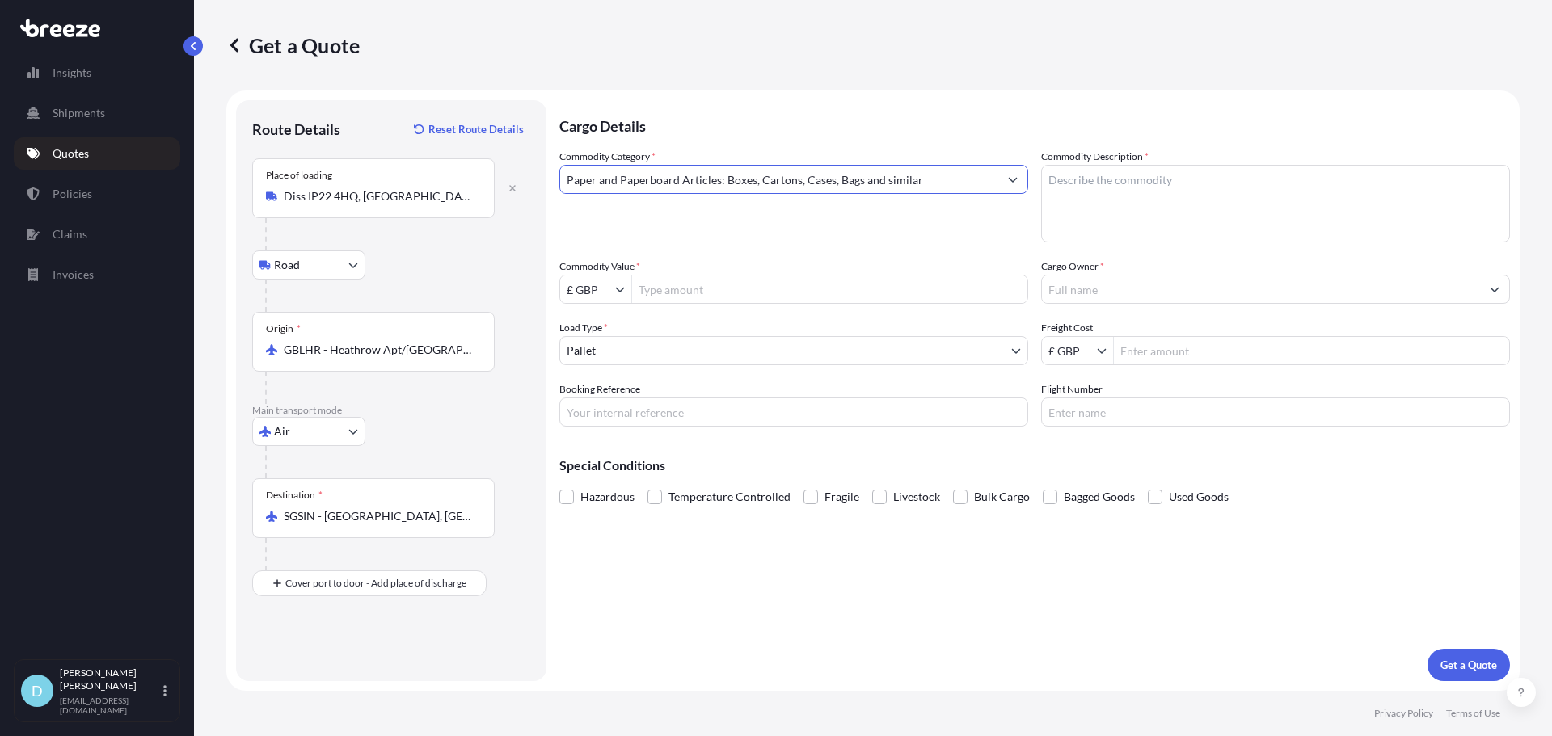
type input "Paper and Paperboard Articles: Boxes, Cartons, Cases, Bags and similar"
click at [1137, 207] on textarea "Commodity Description *" at bounding box center [1275, 204] width 469 height 78
type textarea "cartons"
click at [917, 265] on div "Commodity Value * £ GBP" at bounding box center [793, 281] width 469 height 45
click at [906, 281] on input "Commodity Value *" at bounding box center [829, 289] width 395 height 29
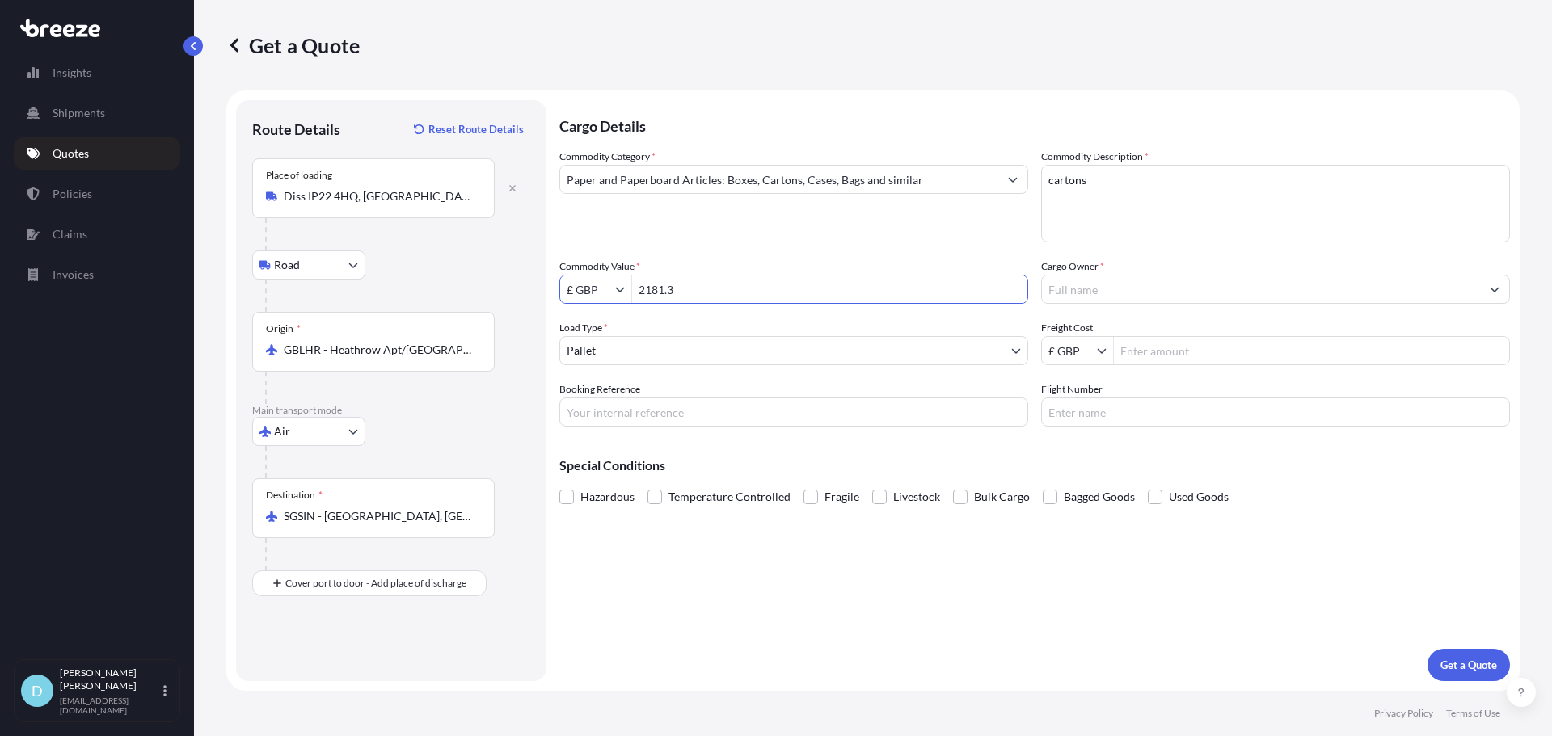
type input "2,181.3"
click at [1178, 297] on input "Cargo Owner *" at bounding box center [1261, 289] width 438 height 29
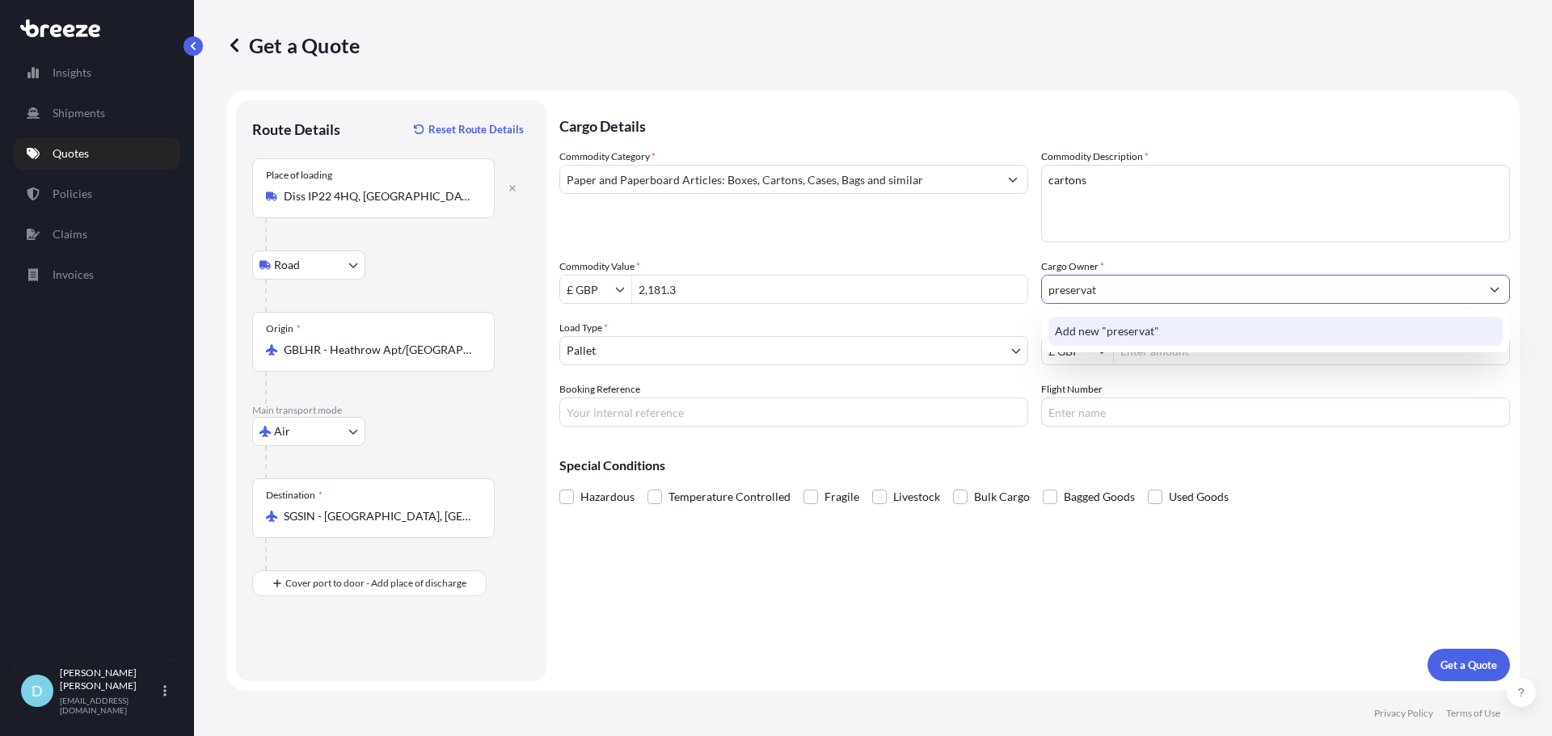
click at [1138, 293] on input "preservat" at bounding box center [1261, 289] width 438 height 29
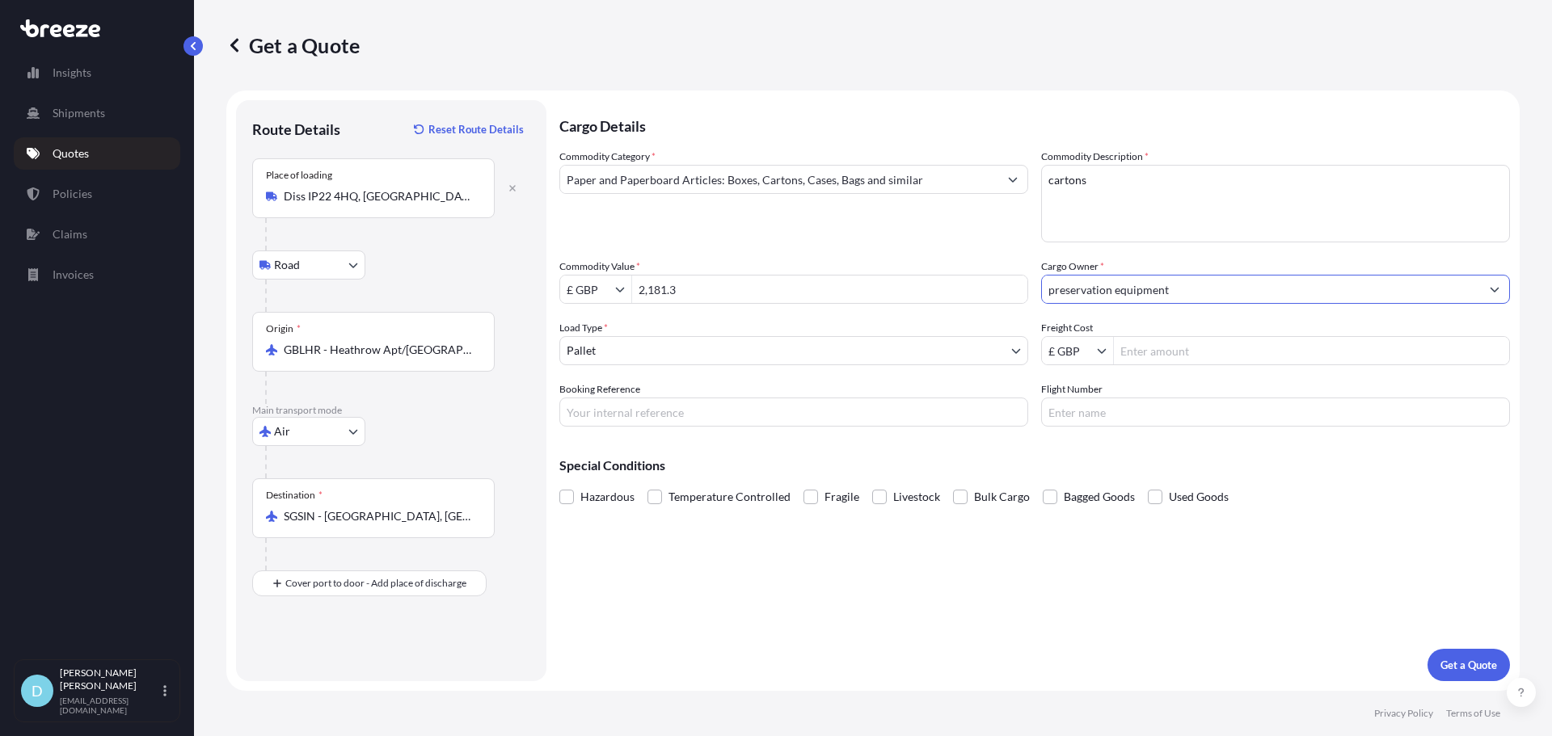
type input "preservation equipment"
click at [1165, 344] on input "Freight Cost" at bounding box center [1311, 350] width 395 height 29
type input "330.9"
click at [1117, 455] on div "Special Conditions Hazardous Temperature Controlled Fragile Livestock Bulk Carg…" at bounding box center [1034, 475] width 951 height 70
click at [1466, 673] on p "Get a Quote" at bounding box center [1469, 665] width 57 height 16
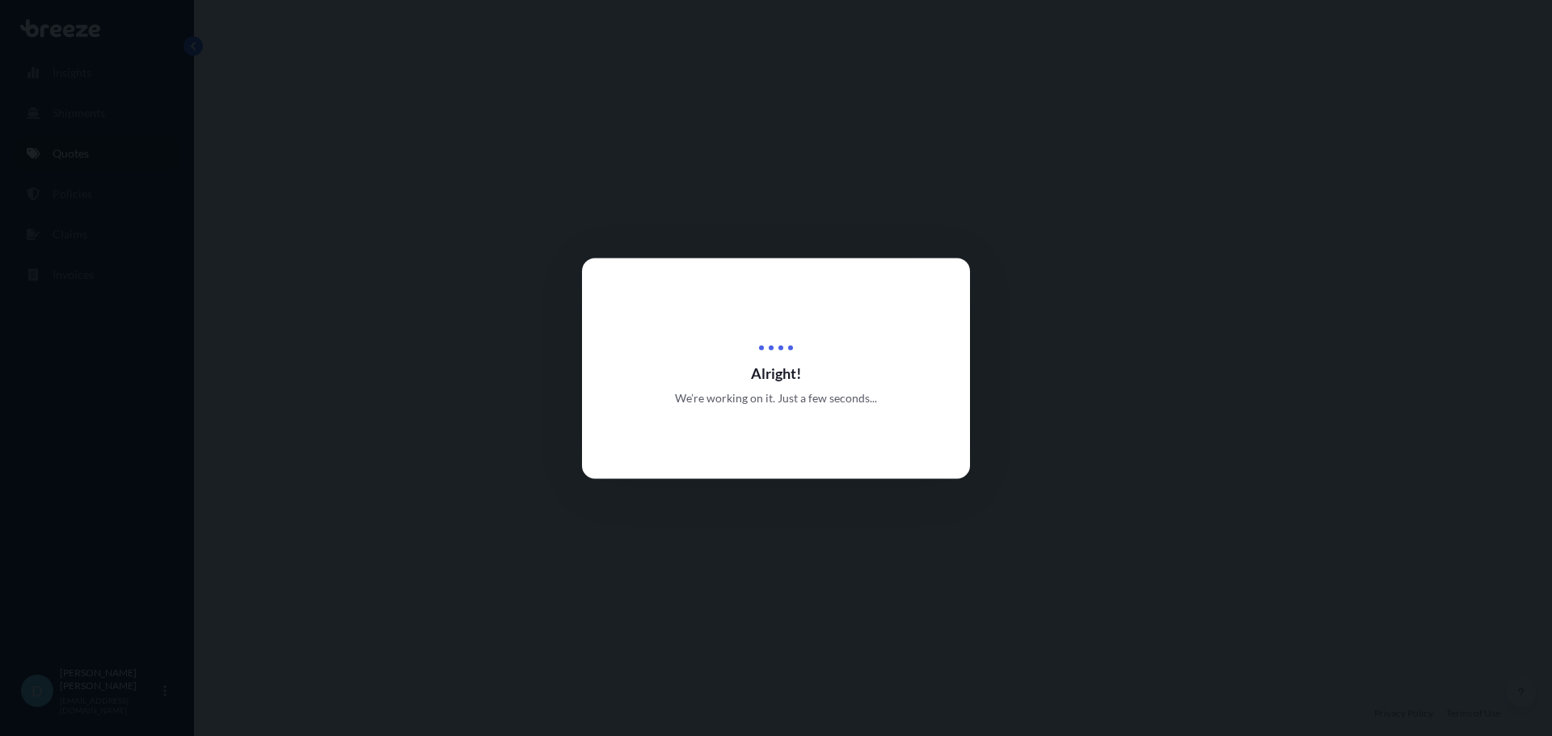
select select "Road"
select select "Air"
select select "1"
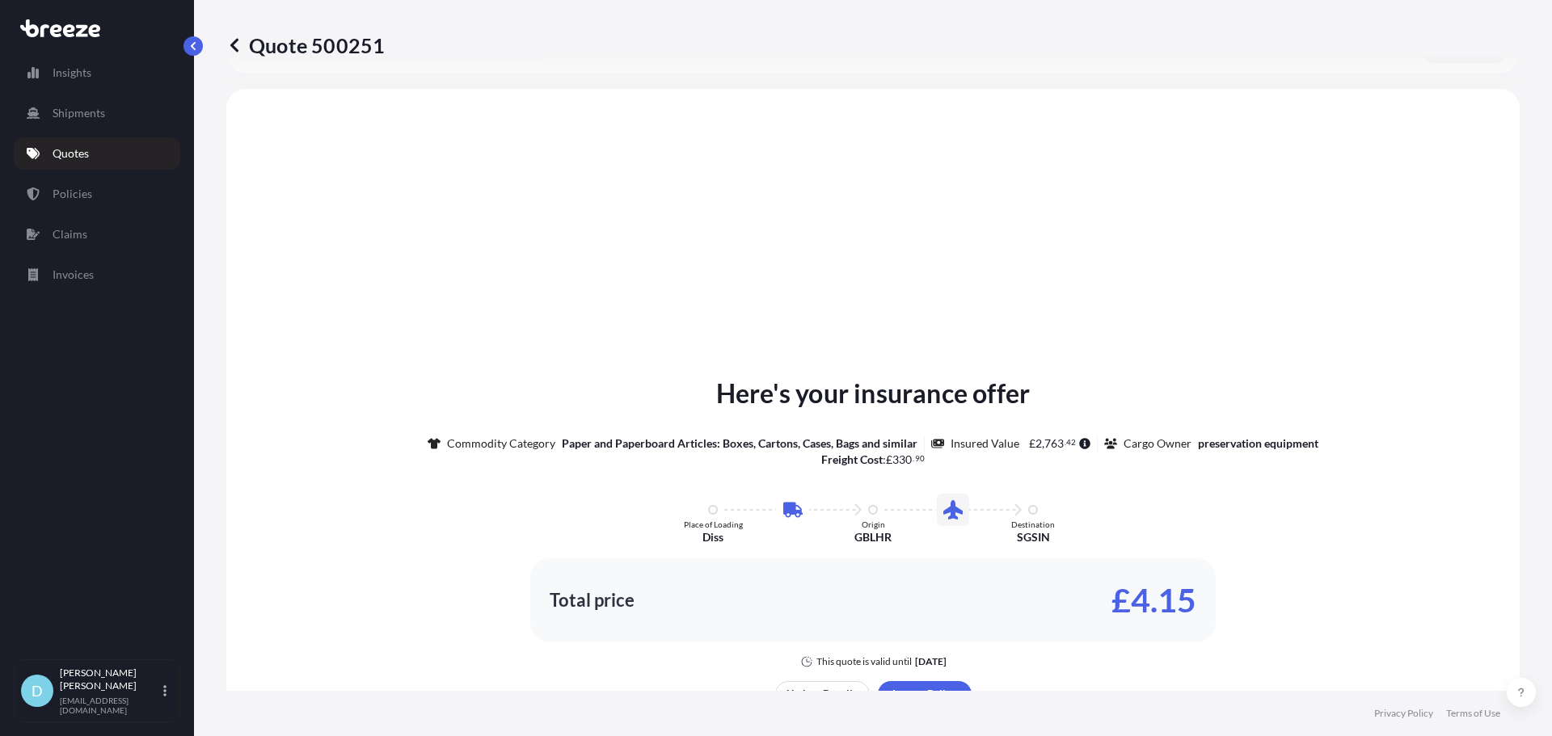
scroll to position [551, 0]
